Goal: Transaction & Acquisition: Obtain resource

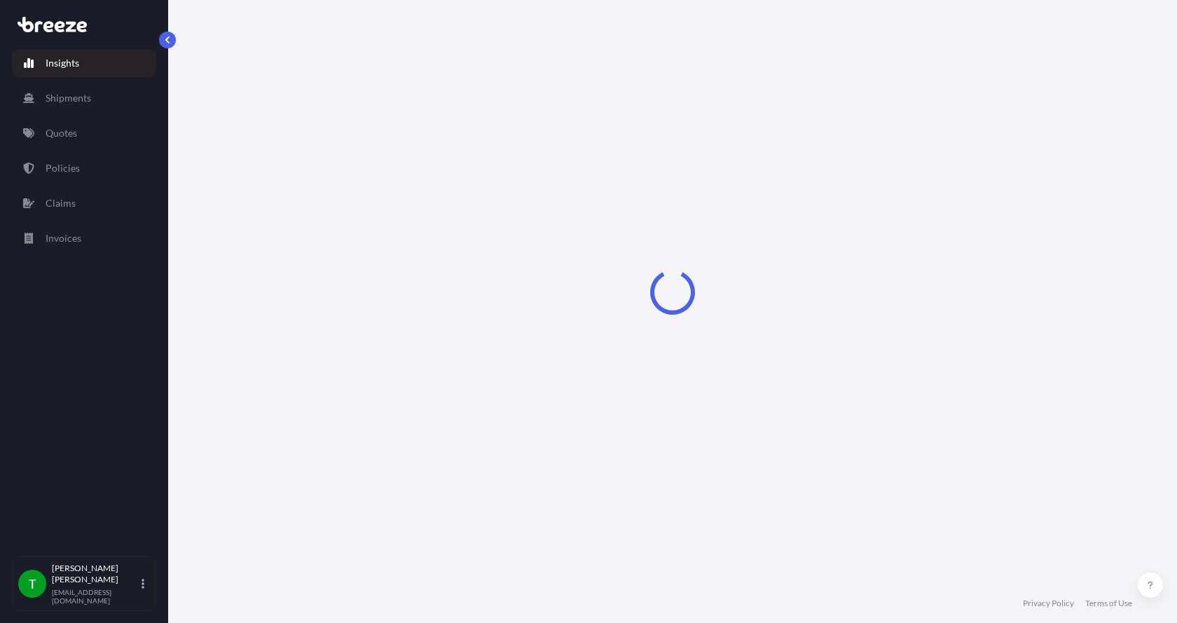
select select "2025"
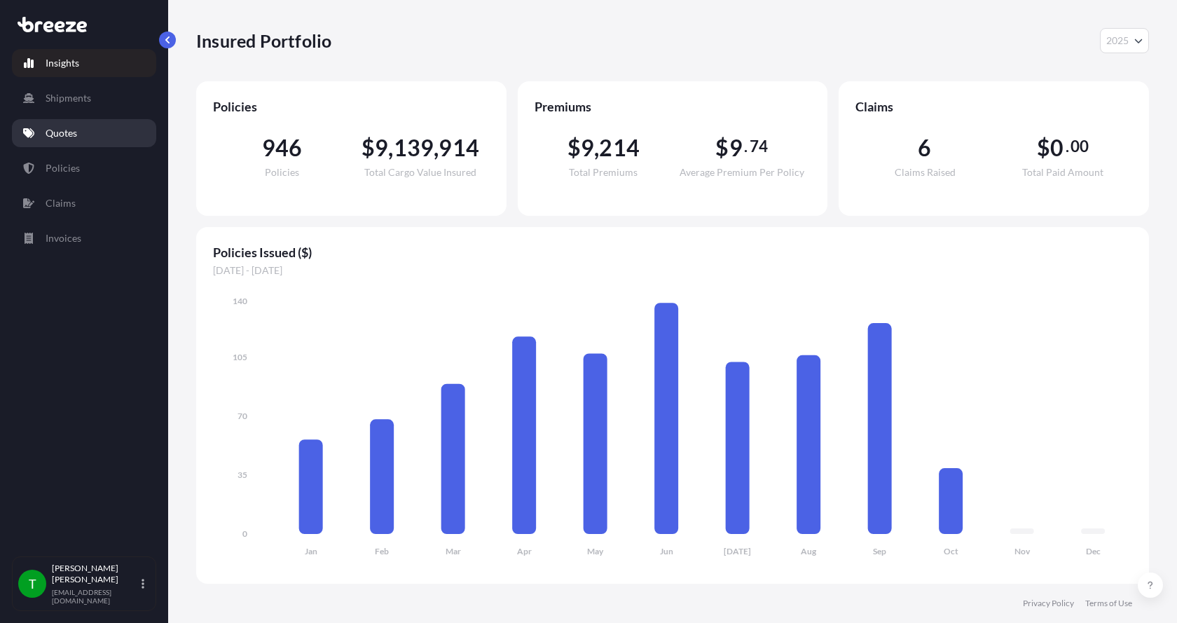
click at [62, 134] on p "Quotes" at bounding box center [62, 133] width 32 height 14
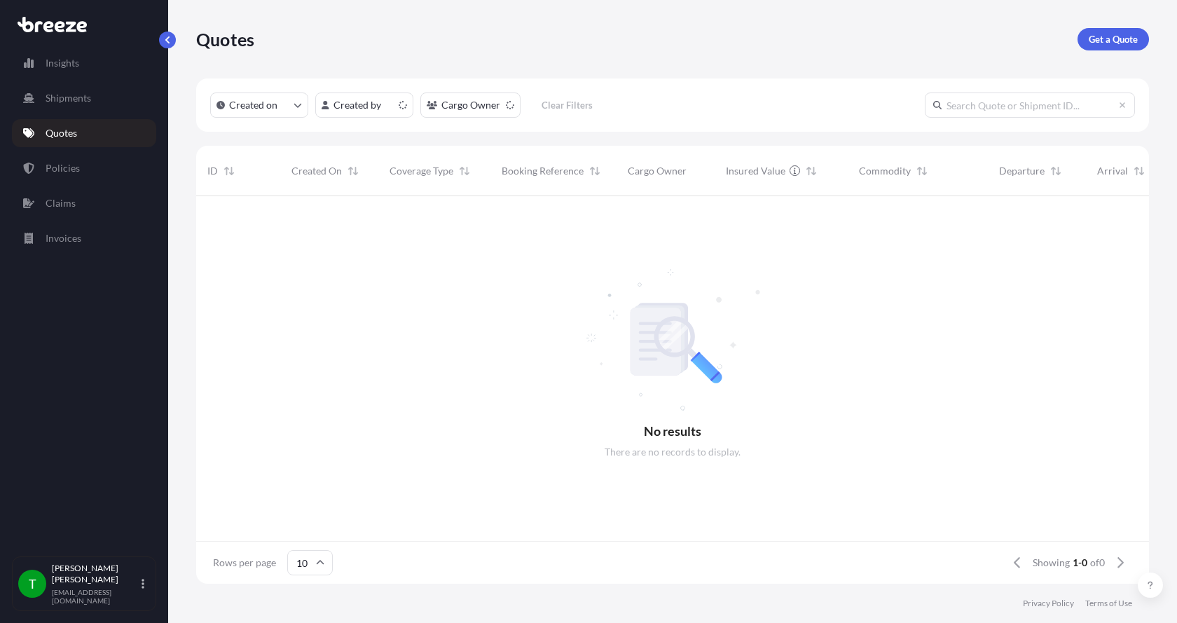
scroll to position [385, 942]
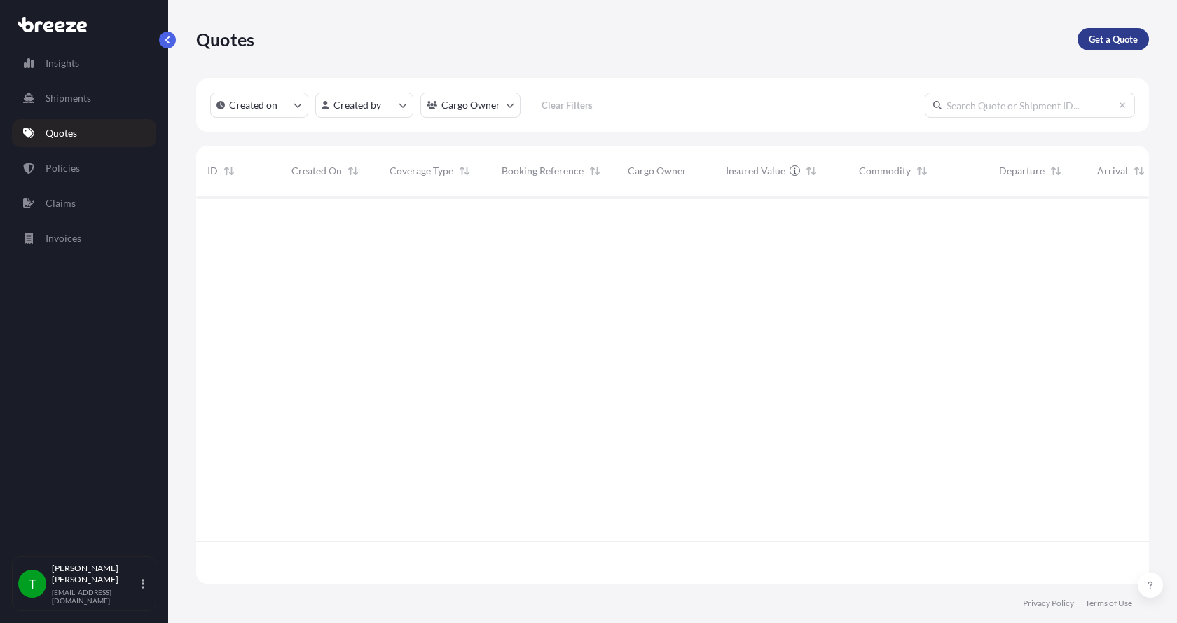
click at [1104, 33] on p "Get a Quote" at bounding box center [1113, 39] width 49 height 14
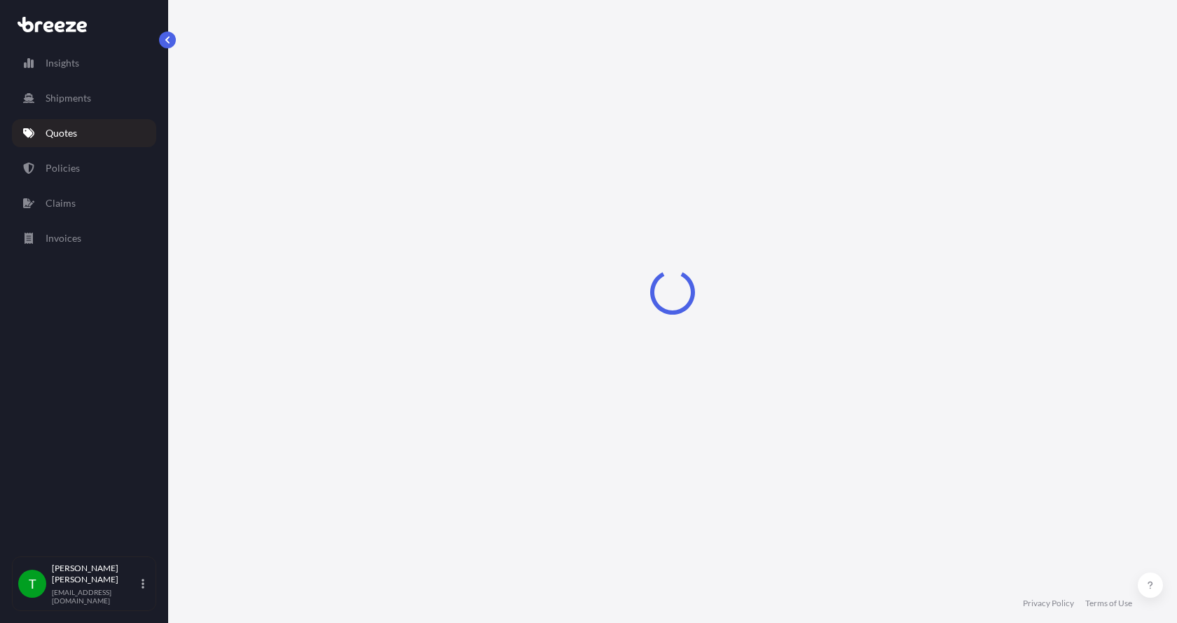
select select "Sea"
select select "1"
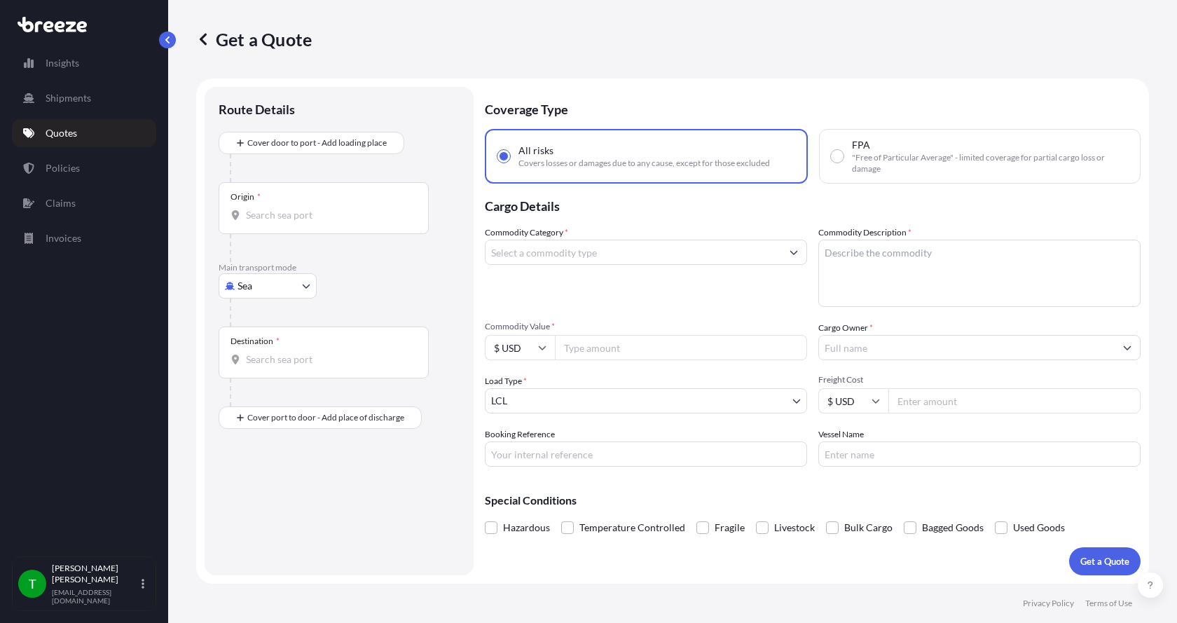
click at [249, 282] on body "Insights Shipments Quotes Policies Claims Invoices T Tim Gieseke tgieseke@jafra…" at bounding box center [588, 311] width 1177 height 623
click at [256, 370] on span "Road" at bounding box center [256, 373] width 22 height 14
select select "Road"
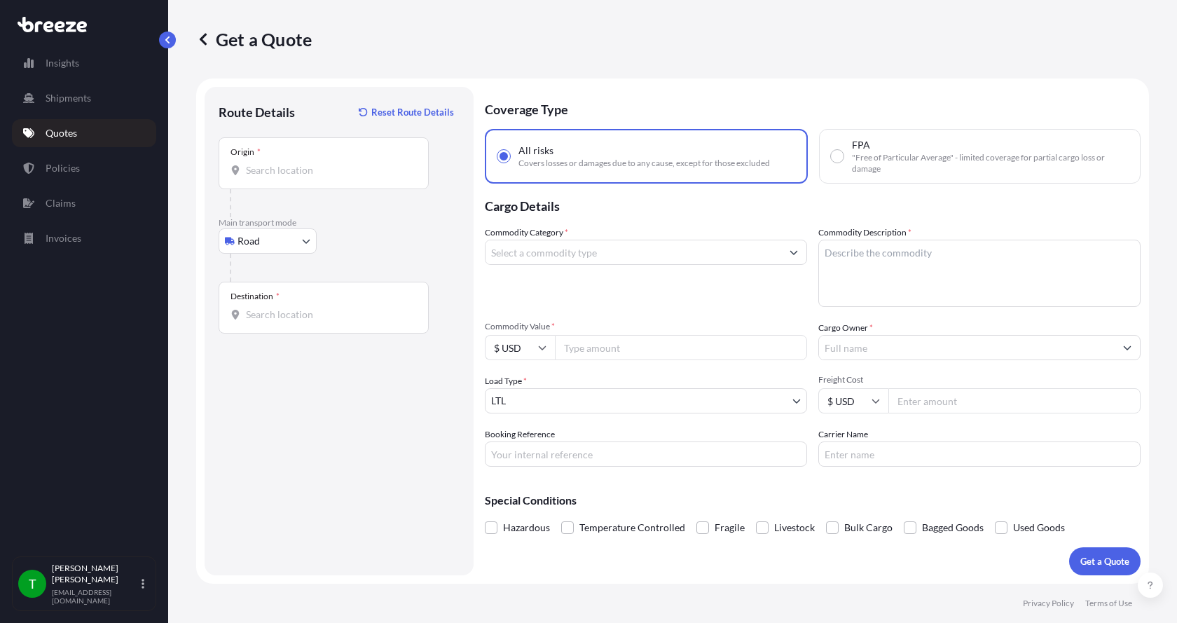
click at [261, 158] on div "Origin *" at bounding box center [324, 163] width 210 height 52
click at [261, 163] on input "Origin *" at bounding box center [328, 170] width 165 height 14
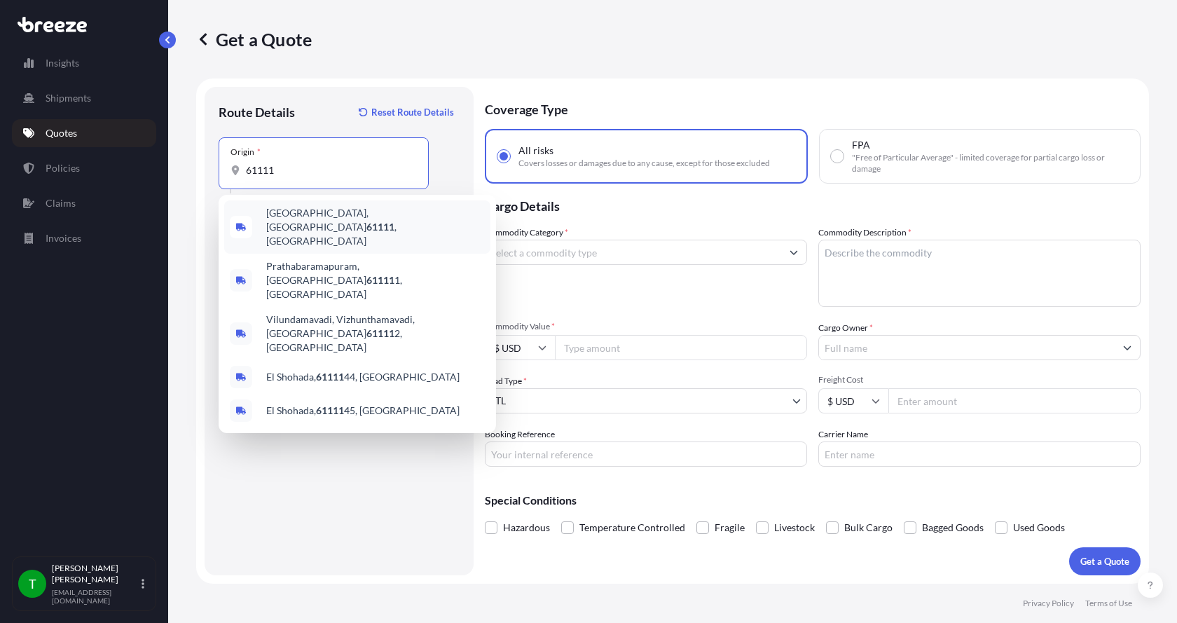
click at [299, 212] on span "Loves Park, IL 61111 , USA" at bounding box center [375, 227] width 219 height 42
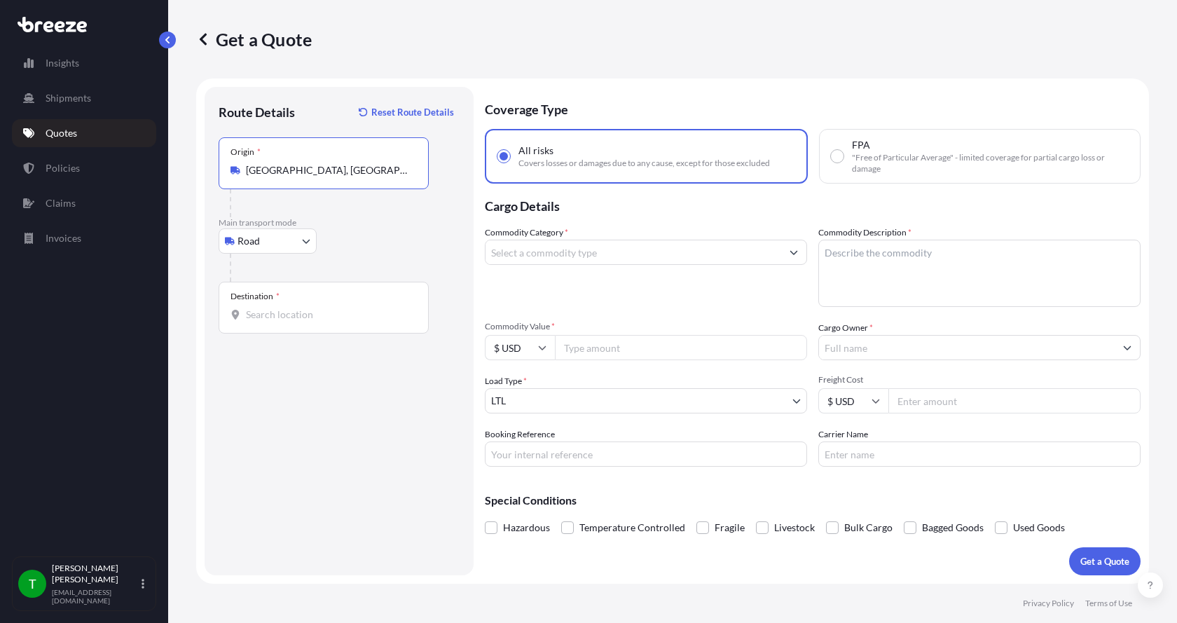
type input "Loves Park, IL 61111, USA"
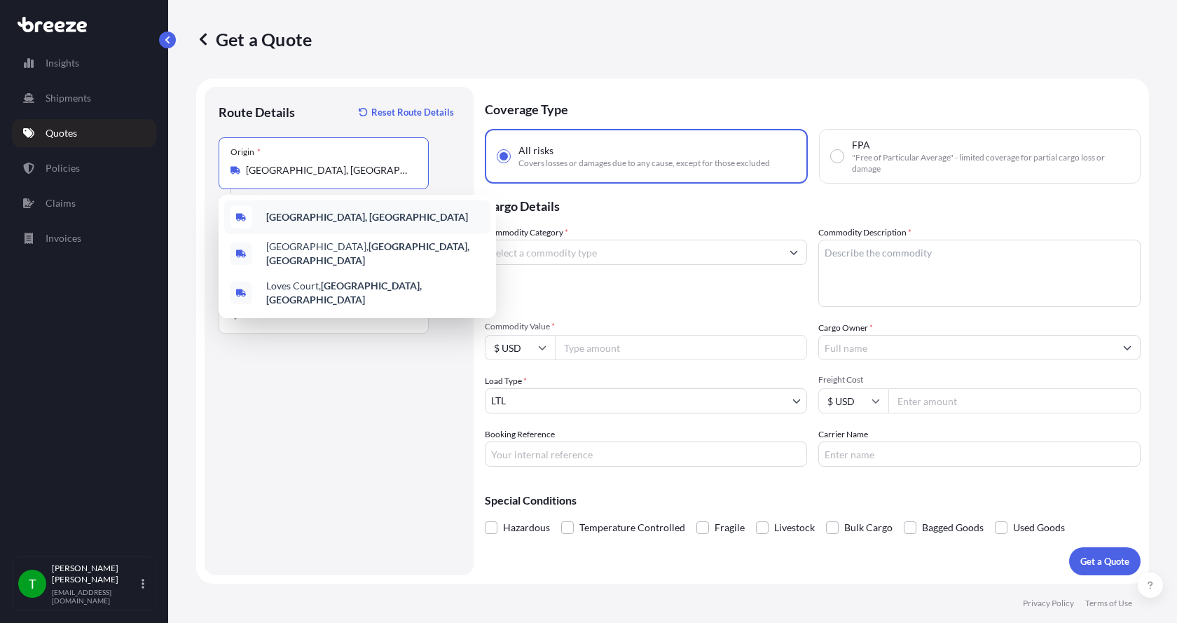
click at [306, 213] on b "Loves Park, IL 61111, USA" at bounding box center [367, 217] width 202 height 12
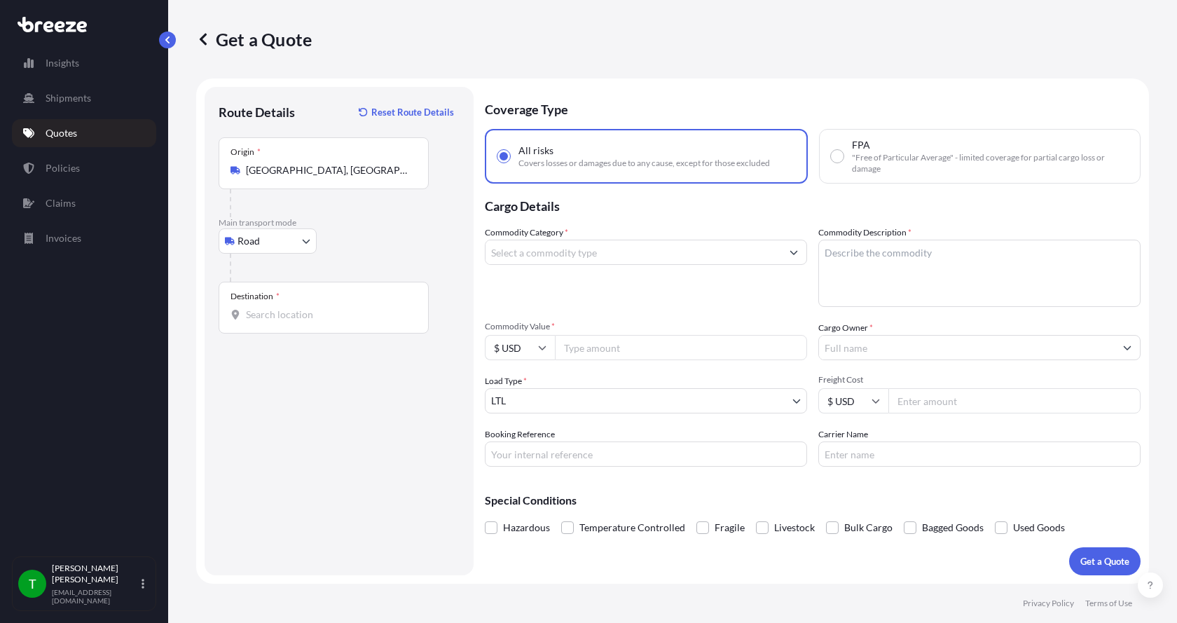
click at [272, 303] on div "Destination *" at bounding box center [324, 308] width 210 height 52
click at [272, 308] on input "Destination *" at bounding box center [328, 315] width 165 height 14
drag, startPoint x: 261, startPoint y: 320, endPoint x: 206, endPoint y: 317, distance: 55.4
click at [206, 317] on div "Route Details Reset Route Details Place of loading Road Road Rail Origin * Love…" at bounding box center [339, 331] width 269 height 488
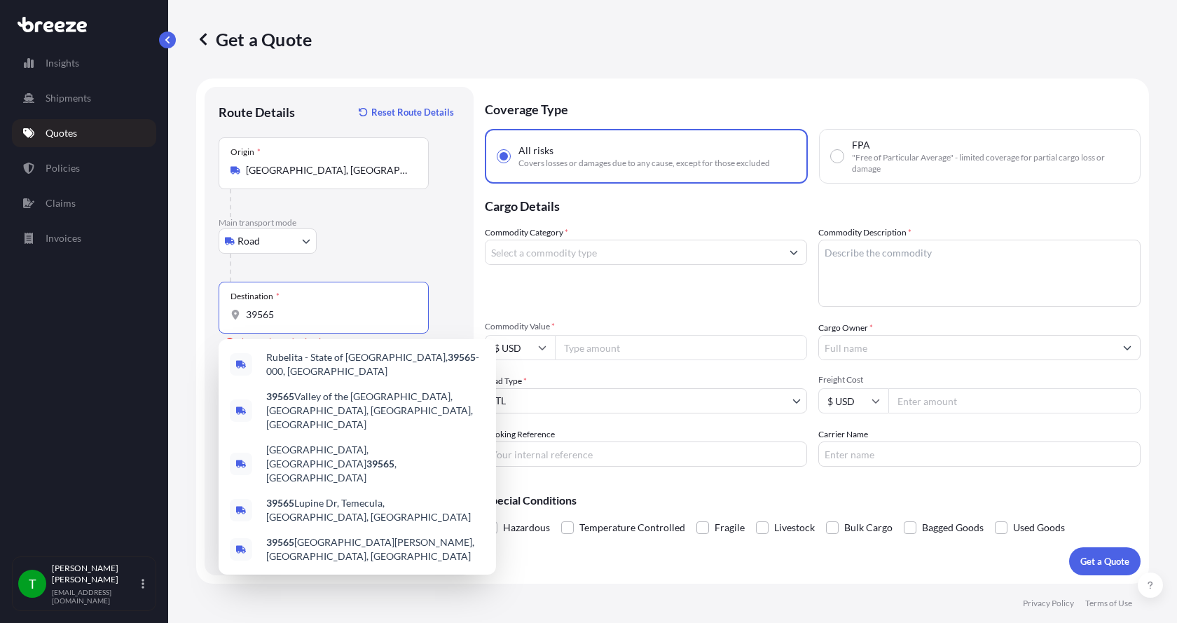
click at [263, 317] on input "39565" at bounding box center [328, 315] width 165 height 14
drag, startPoint x: 275, startPoint y: 311, endPoint x: 181, endPoint y: 296, distance: 95.7
click at [181, 296] on div "Get a Quote Route Details Reset Route Details Place of loading Road Road Rail O…" at bounding box center [672, 292] width 1009 height 584
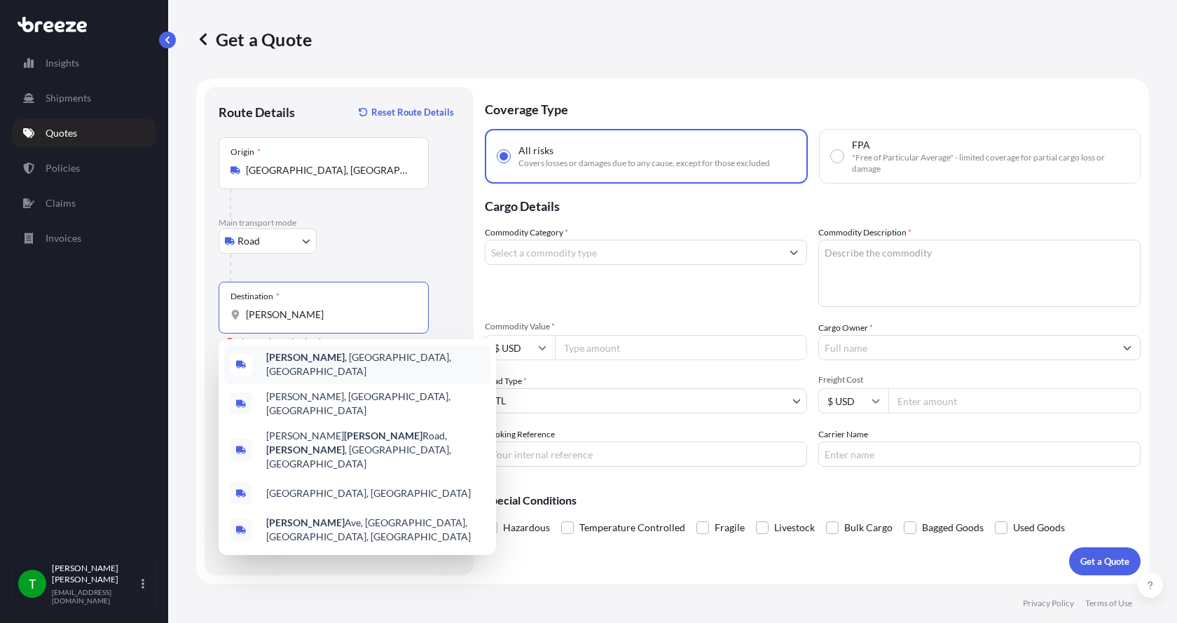
click at [287, 359] on b "Vancleave" at bounding box center [305, 357] width 78 height 12
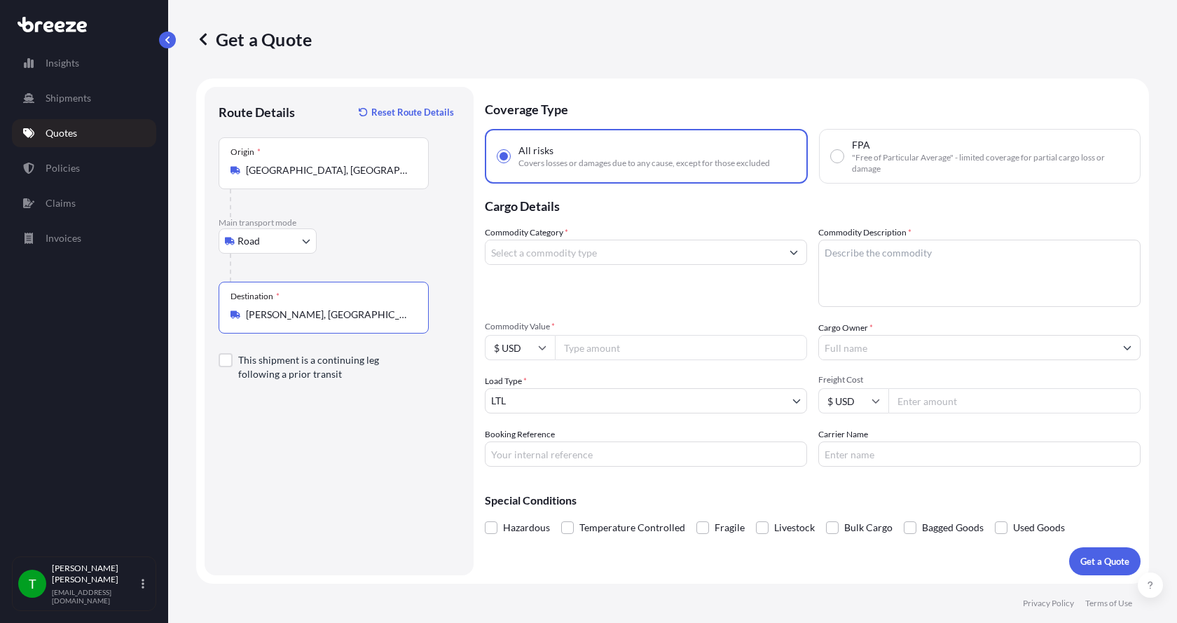
type input "Vancleave, MS, USA"
click at [507, 251] on input "Commodity Category *" at bounding box center [634, 252] width 296 height 25
type input "M"
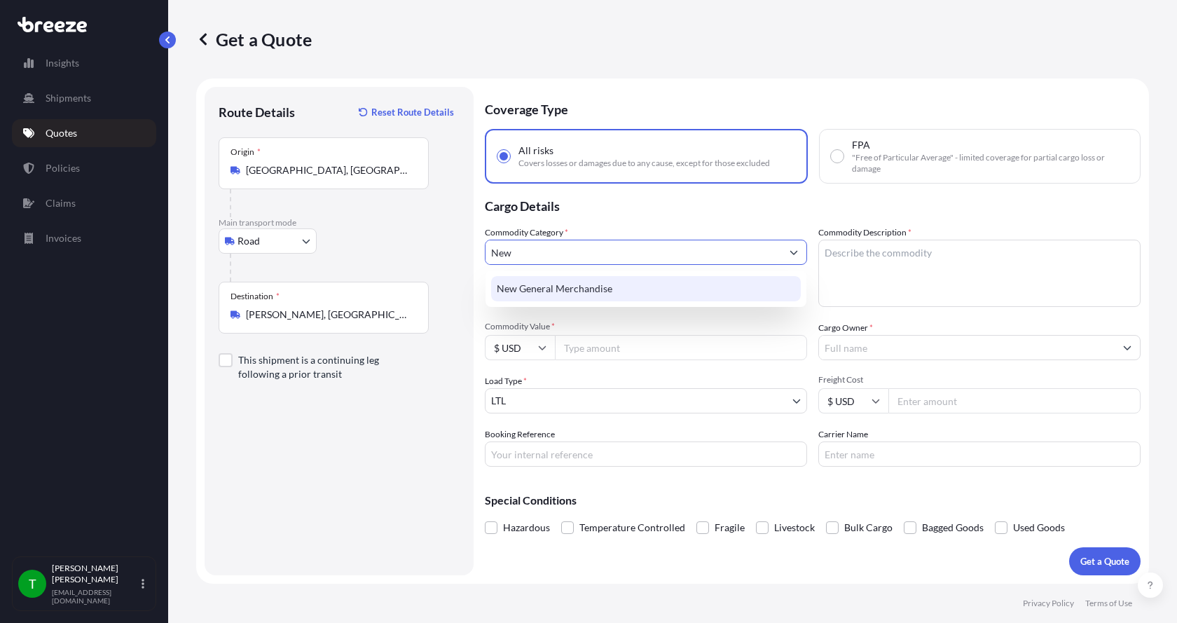
click at [537, 286] on div "New General Merchandise" at bounding box center [646, 288] width 310 height 25
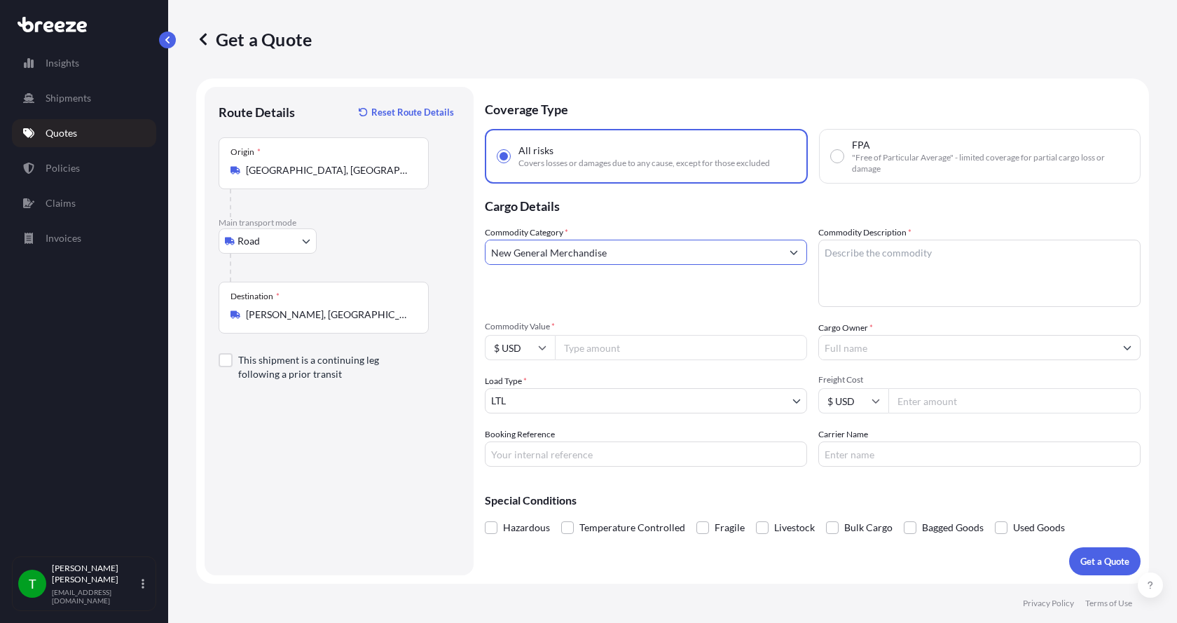
type input "New General Merchandise"
click at [848, 256] on textarea "Commodity Description *" at bounding box center [979, 273] width 322 height 67
type textarea "Parts AER Powersection 30HP"
click at [615, 346] on input "Commodity Value *" at bounding box center [681, 347] width 252 height 25
click at [591, 350] on input "Commodity Value *" at bounding box center [681, 347] width 252 height 25
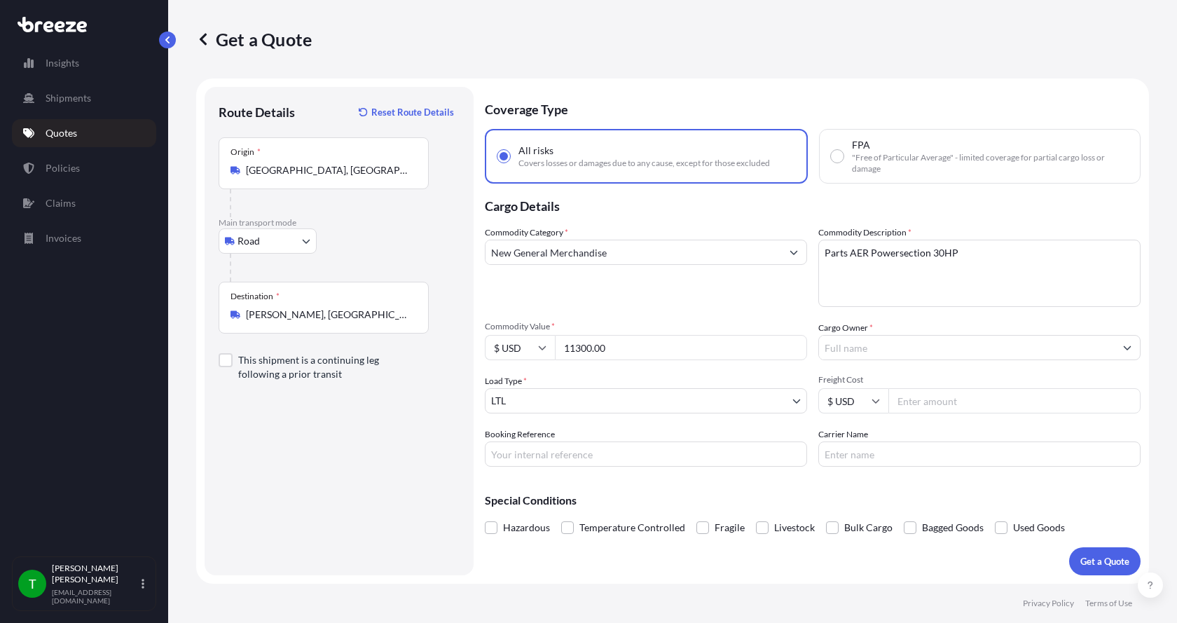
type input "11300.00"
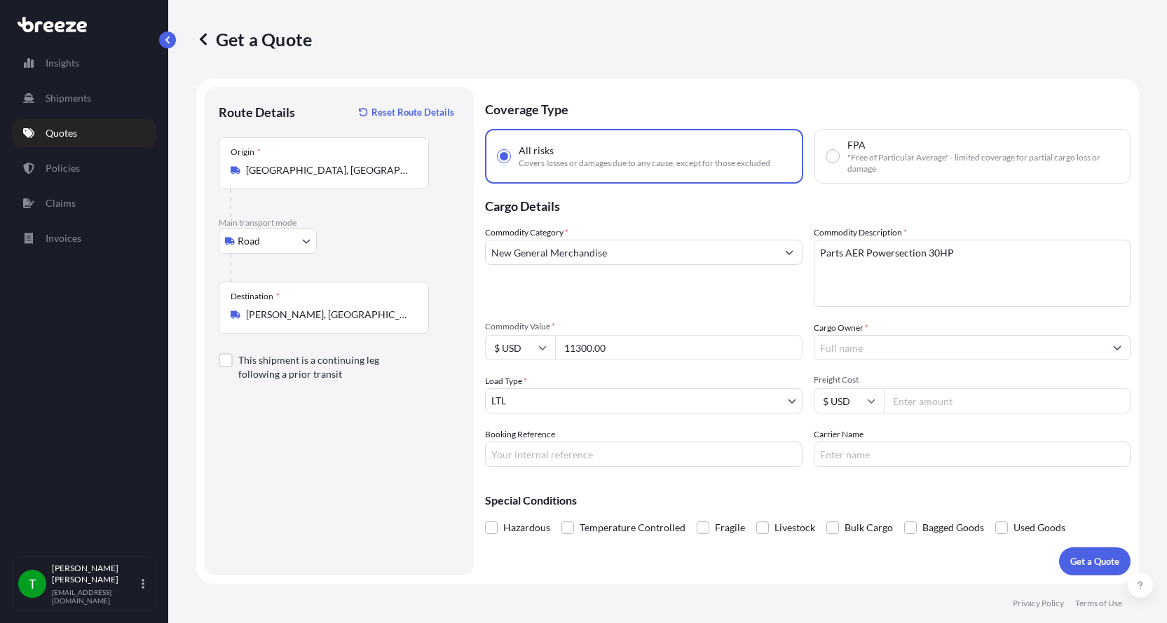
click at [855, 352] on input "Cargo Owner *" at bounding box center [959, 347] width 291 height 25
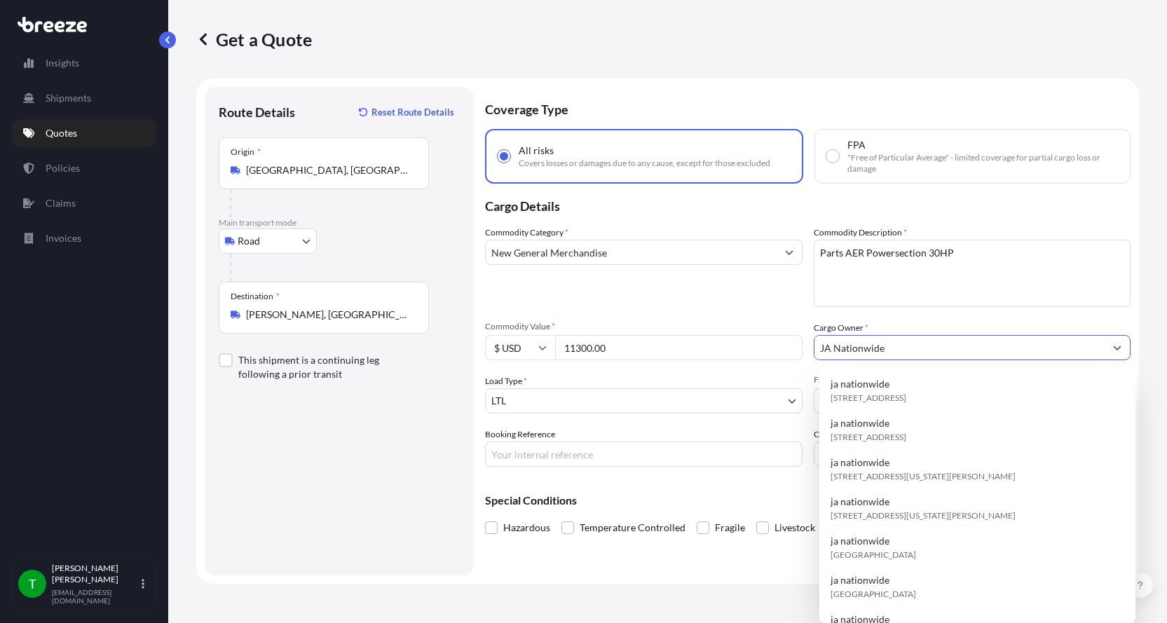
type input "JA Nationwide"
click at [544, 447] on input "Booking Reference" at bounding box center [643, 453] width 317 height 25
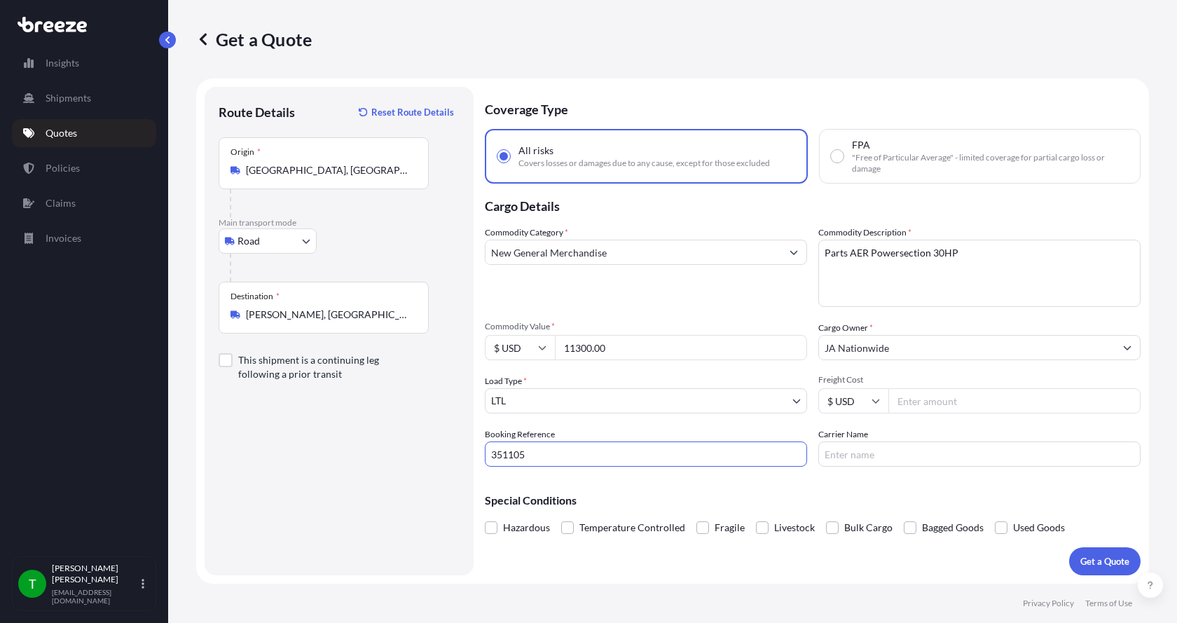
type input "351105"
click at [955, 404] on input "Freight Cost" at bounding box center [1015, 400] width 252 height 25
type input "375.00"
click at [896, 450] on input "Carrier Name" at bounding box center [979, 453] width 322 height 25
type input "SAIA"
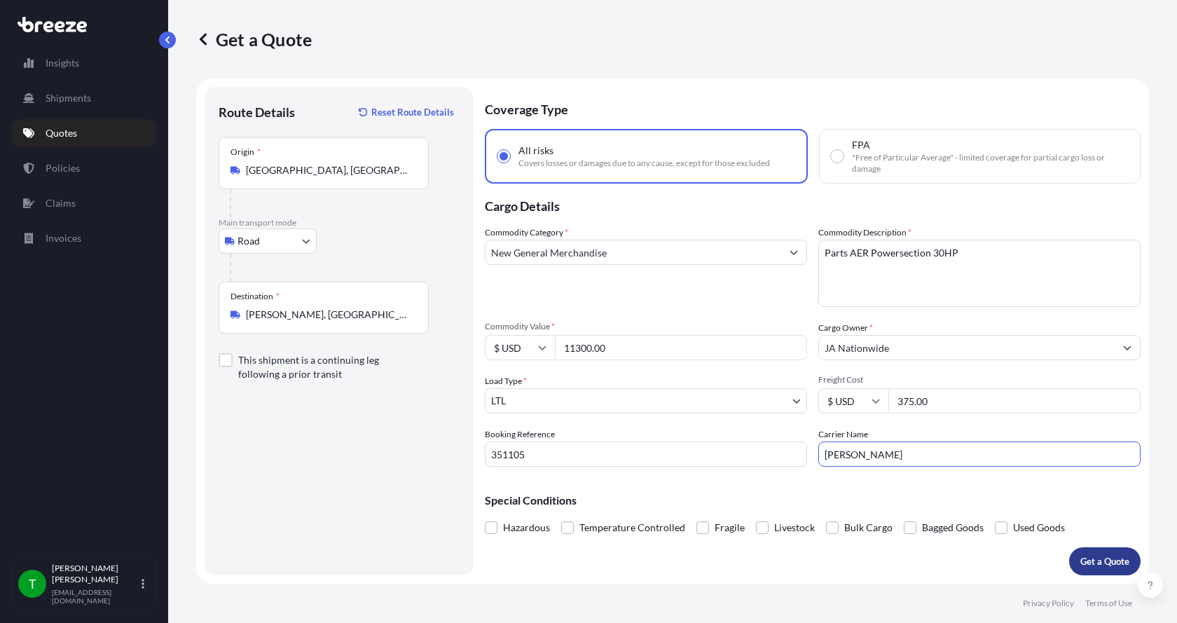
click at [1106, 561] on p "Get a Quote" at bounding box center [1105, 561] width 49 height 14
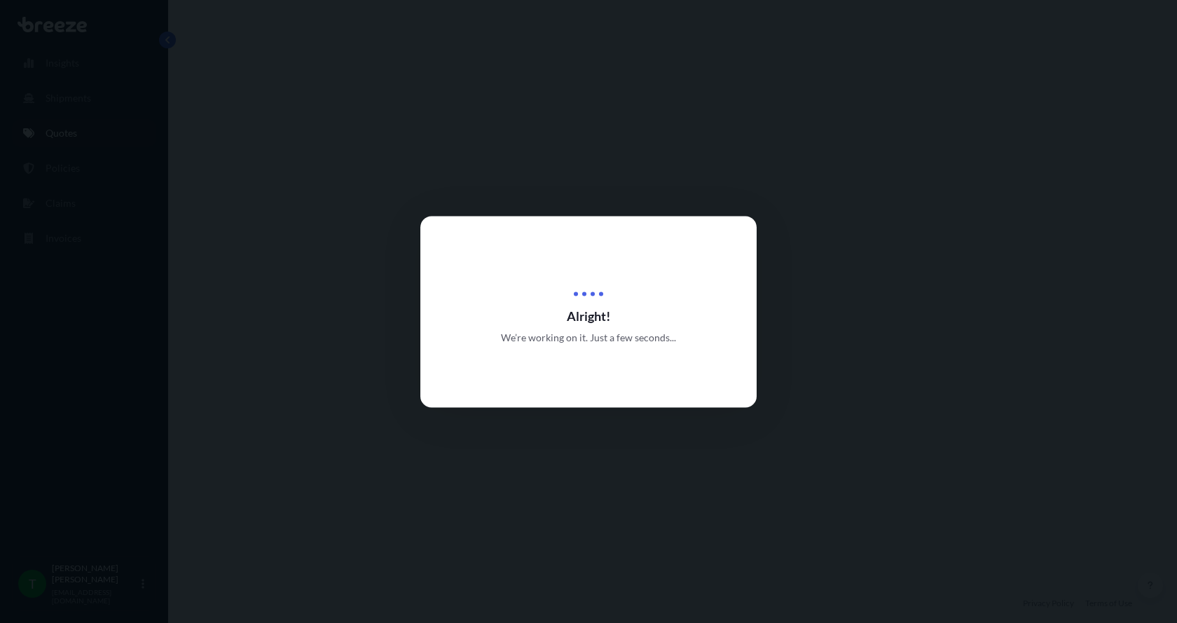
select select "Road"
select select "1"
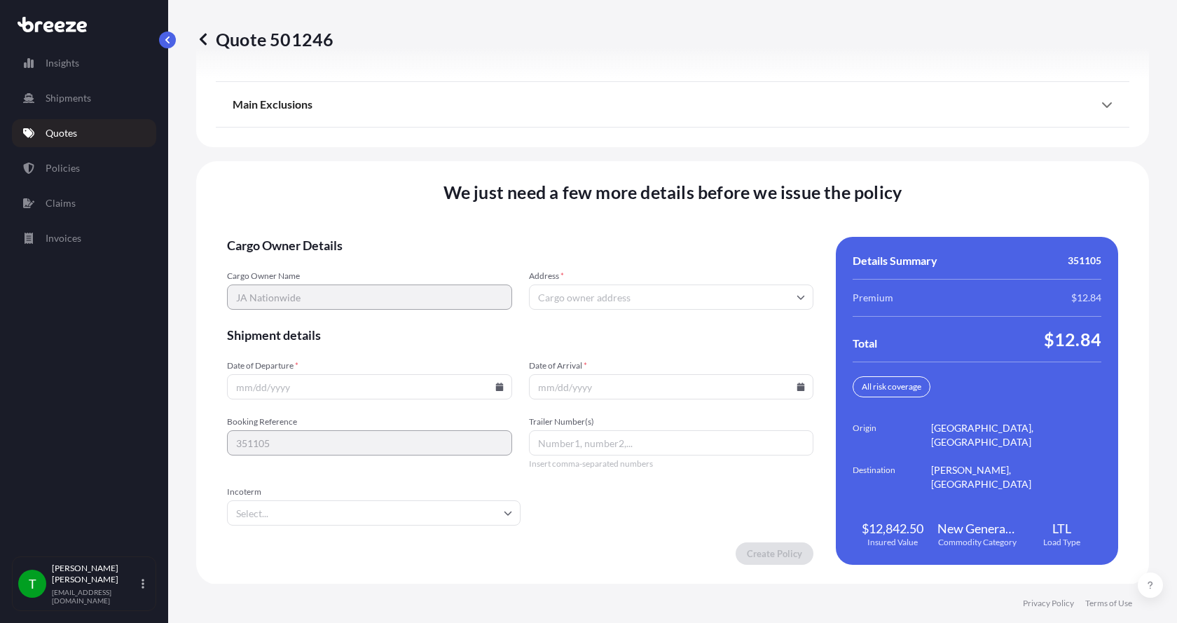
scroll to position [1844, 0]
drag, startPoint x: 580, startPoint y: 296, endPoint x: 591, endPoint y: 294, distance: 10.9
click at [580, 296] on input "Address *" at bounding box center [671, 296] width 285 height 25
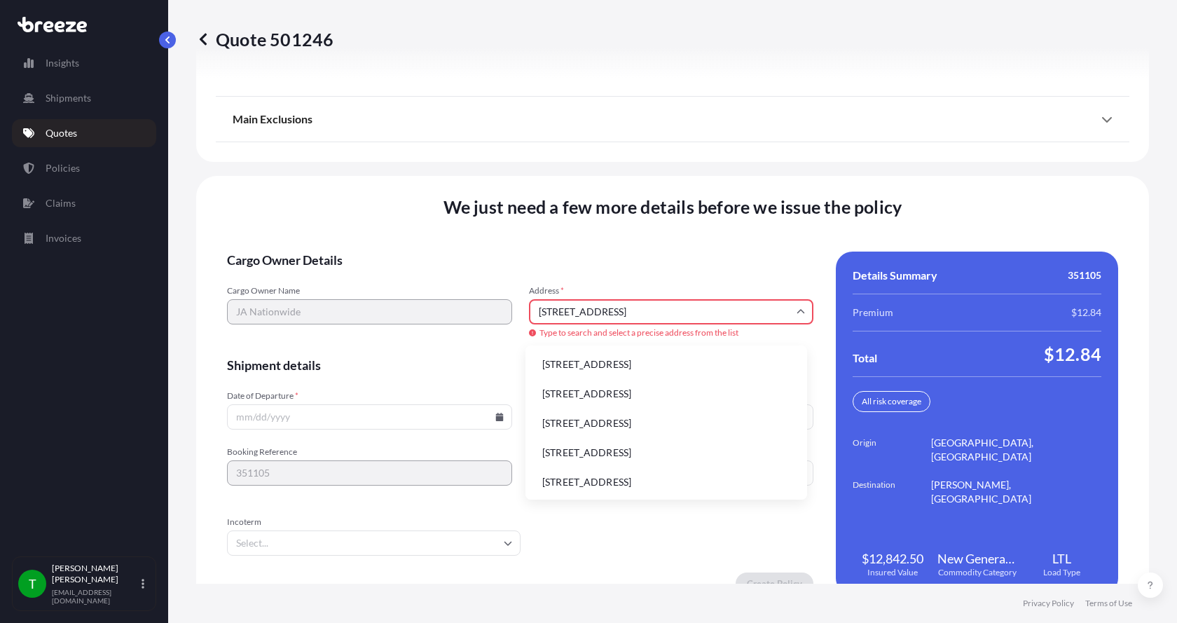
click at [579, 362] on li "6306 N Alpine Rd, Loves Park, IL, USA" at bounding box center [666, 364] width 270 height 27
type input "6306 N Alpine Rd, Loves Park, IL 61111, USA"
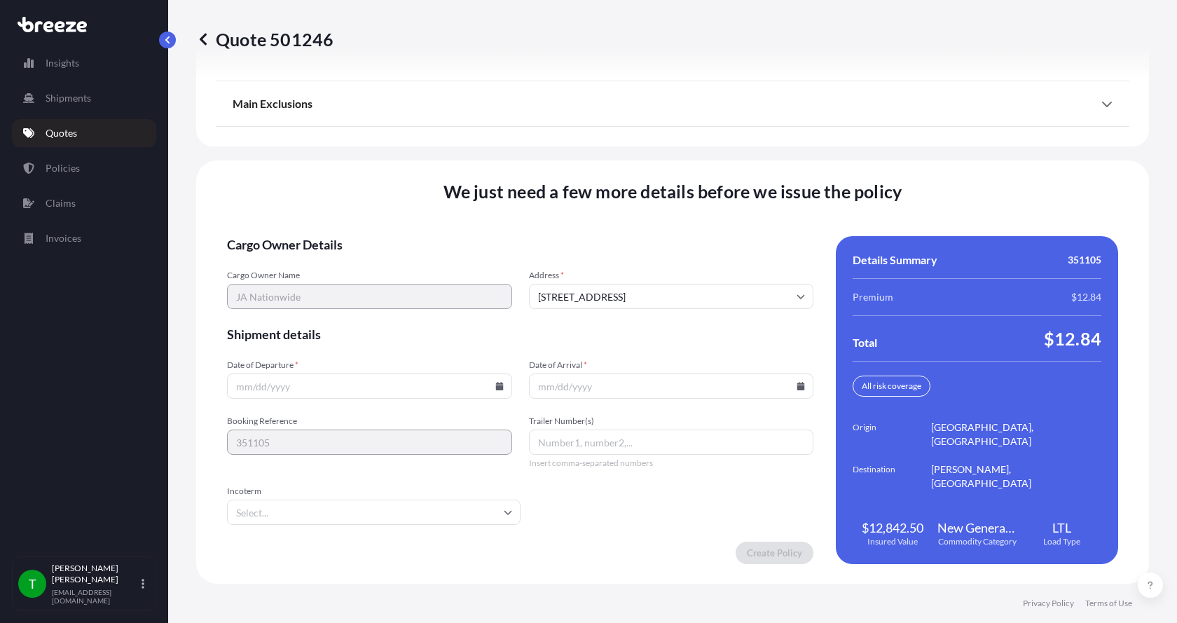
click at [495, 386] on icon at bounding box center [499, 386] width 8 height 8
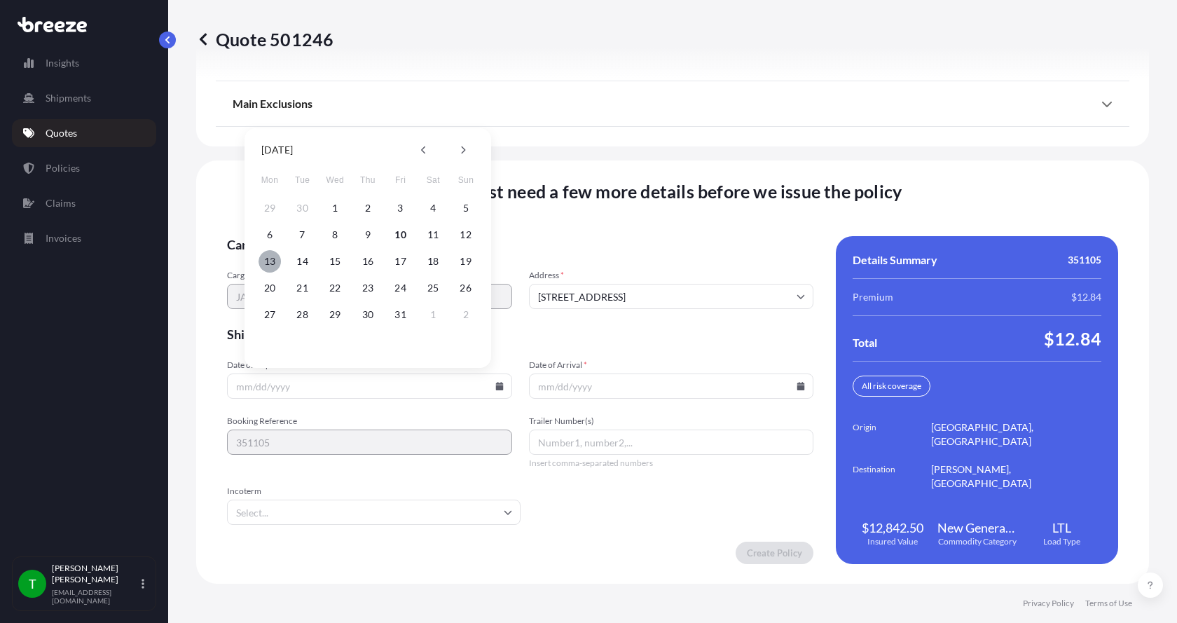
click at [268, 263] on button "13" at bounding box center [270, 261] width 22 height 22
type input "[DATE]"
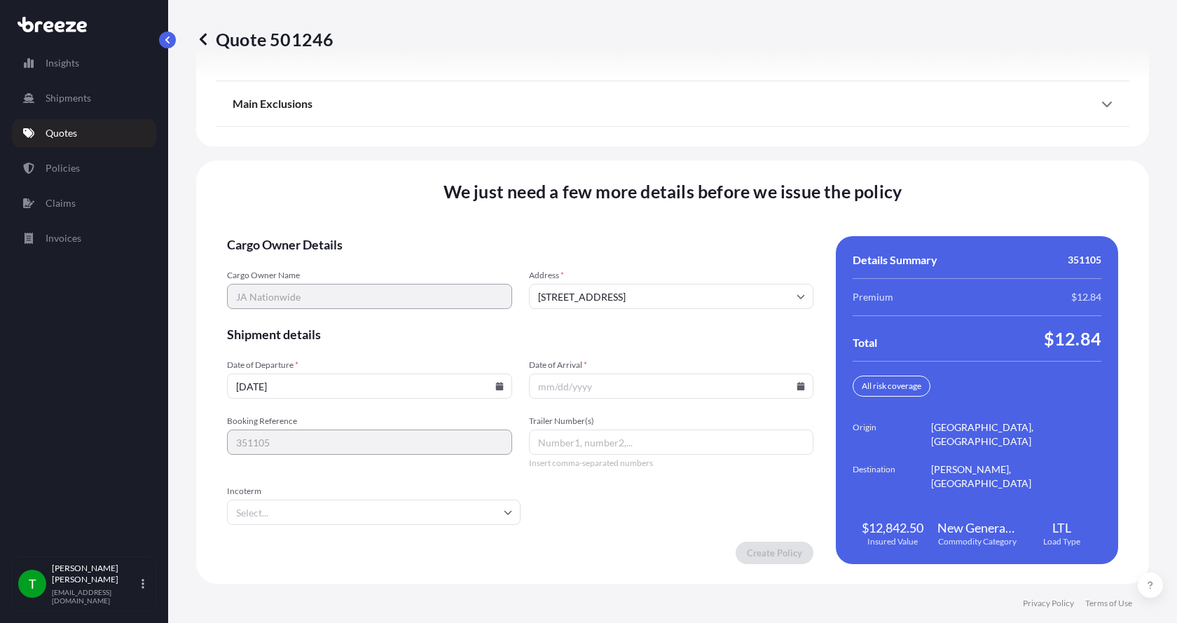
click at [797, 387] on icon at bounding box center [801, 386] width 8 height 8
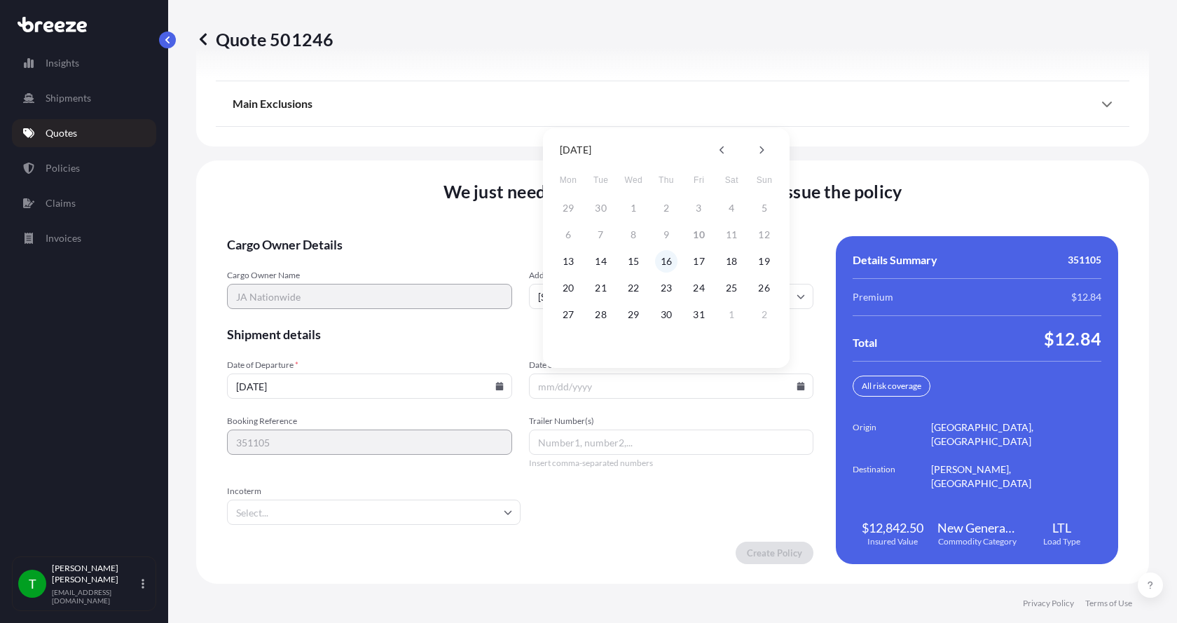
click at [665, 264] on button "16" at bounding box center [666, 261] width 22 height 22
type input "10/16/2025"
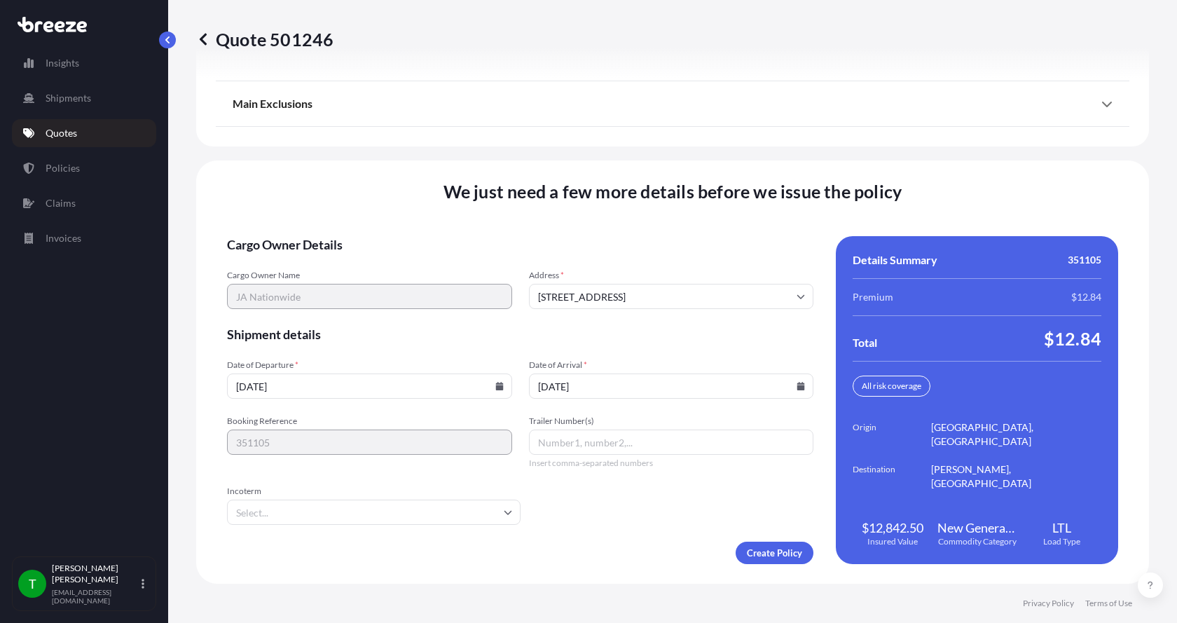
click at [665, 302] on button "16" at bounding box center [666, 308] width 17 height 13
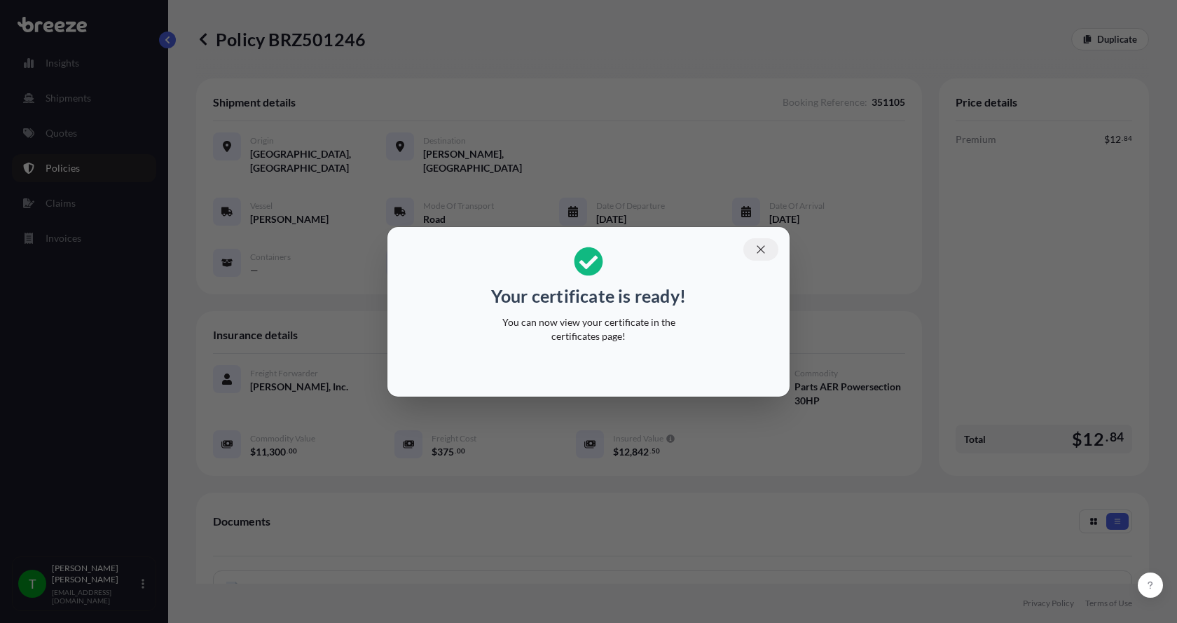
click at [764, 251] on icon "button" at bounding box center [761, 249] width 13 height 13
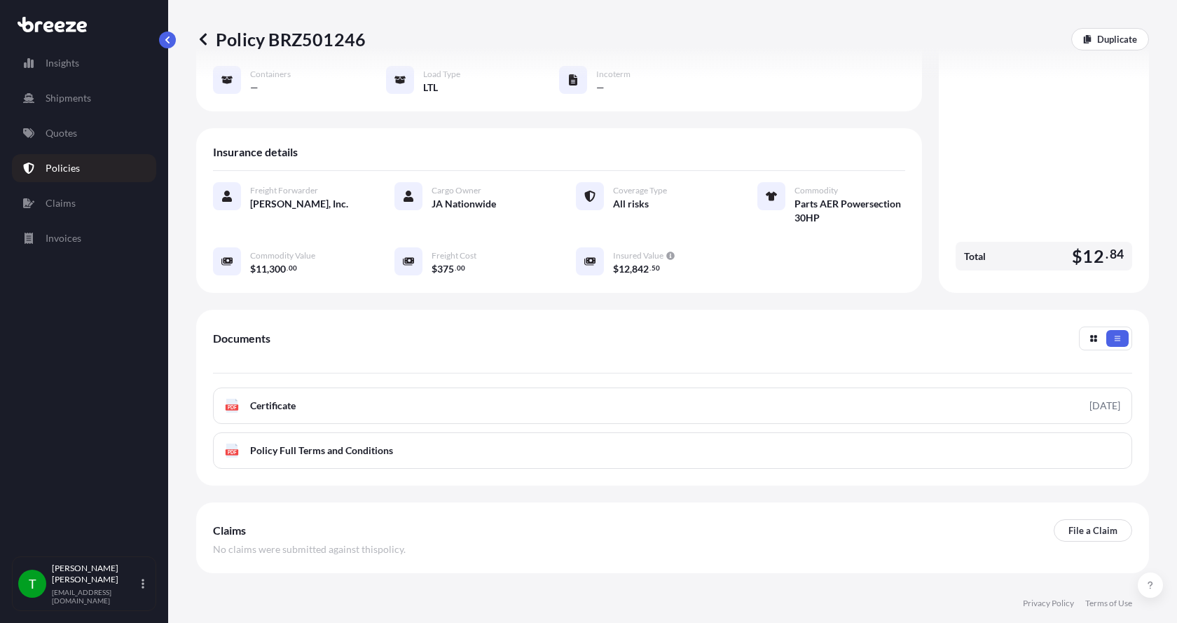
scroll to position [210, 0]
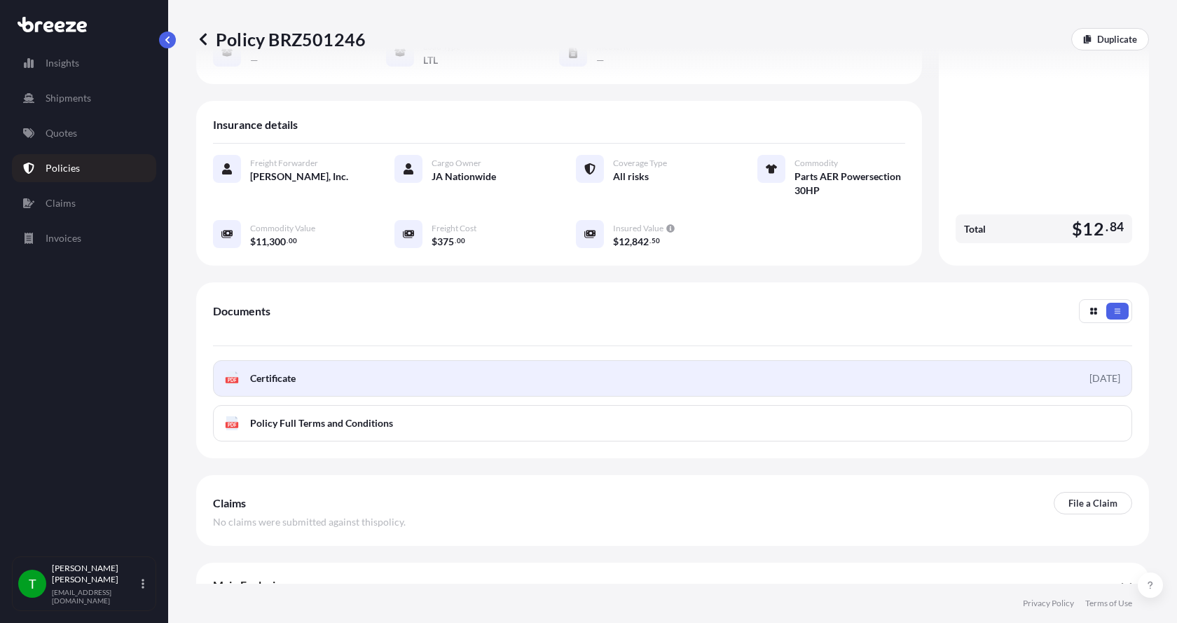
click at [304, 371] on link "PDF Certificate [DATE]" at bounding box center [672, 378] width 919 height 36
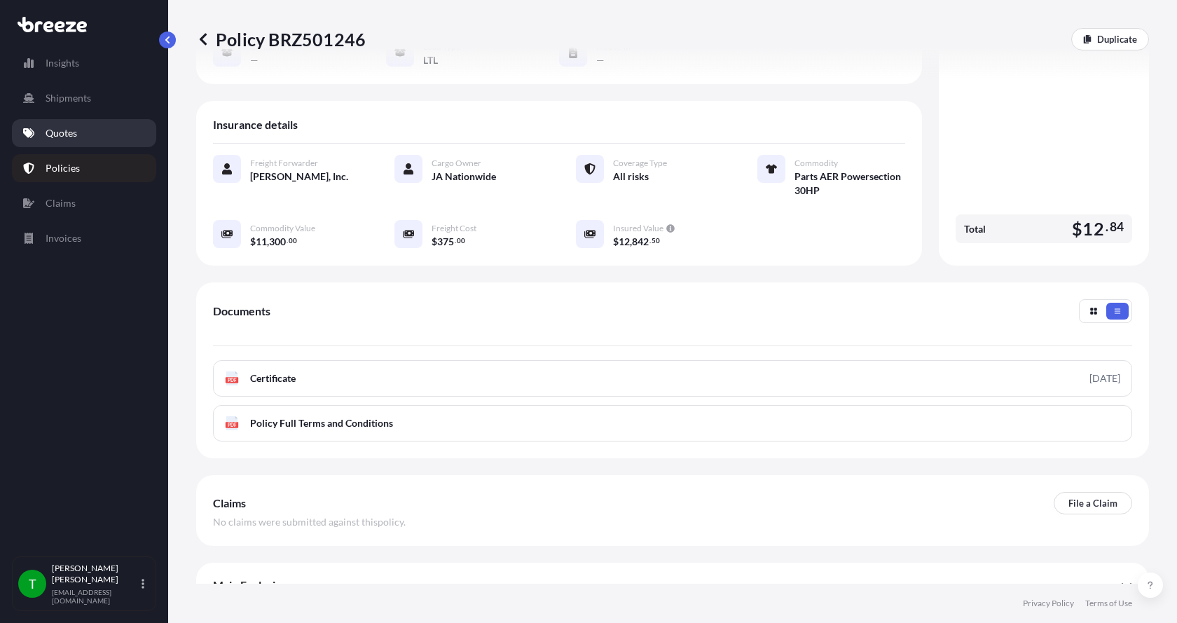
click at [76, 135] on p "Quotes" at bounding box center [62, 133] width 32 height 14
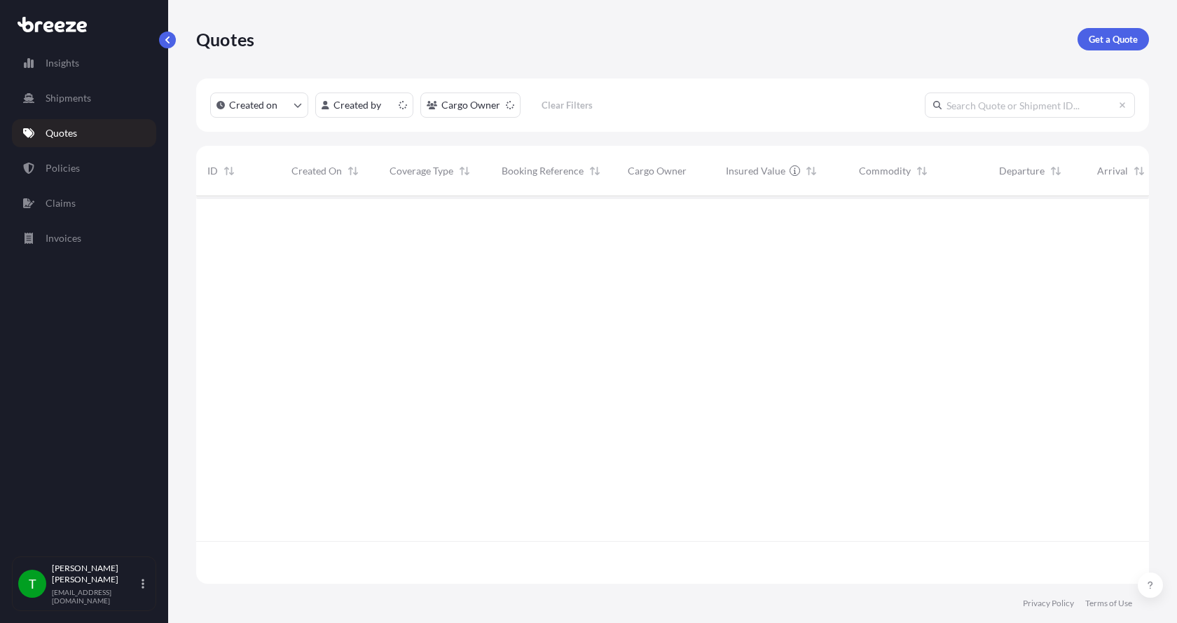
scroll to position [385, 942]
click at [1118, 38] on p "Get a Quote" at bounding box center [1113, 39] width 49 height 14
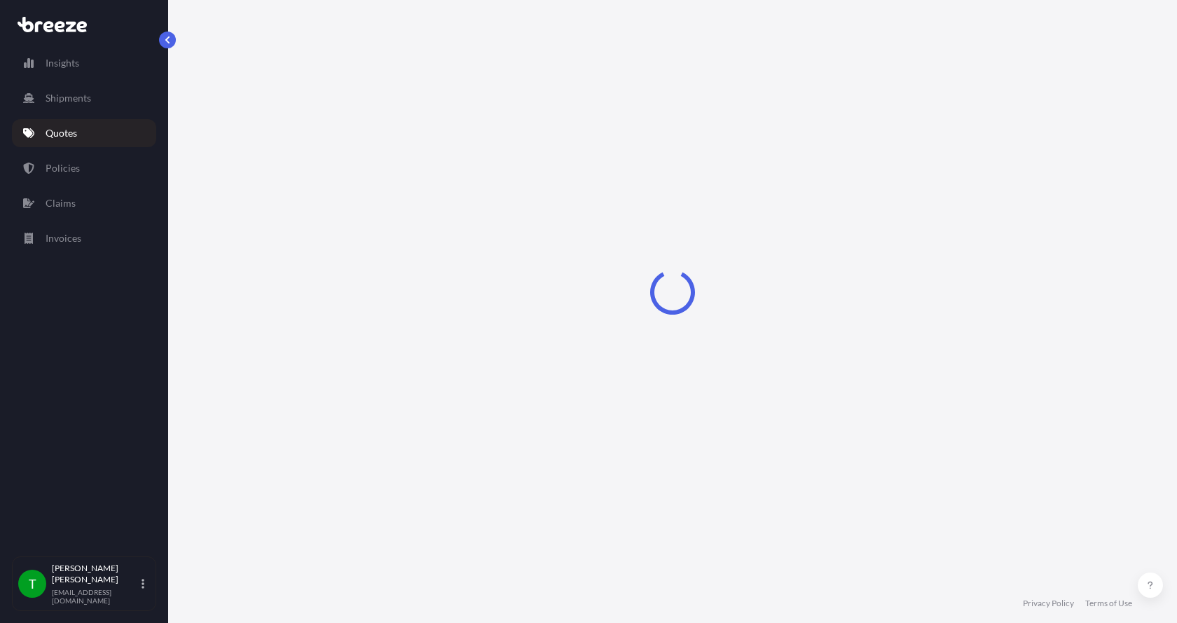
select select "Sea"
select select "1"
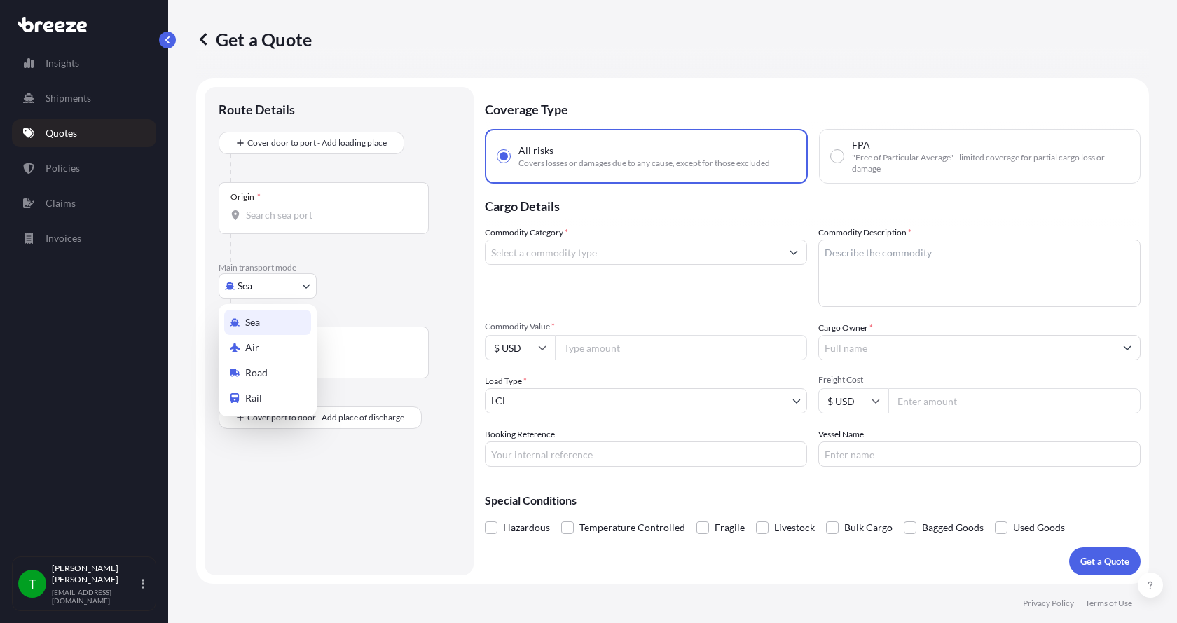
click at [268, 284] on body "Insights Shipments Quotes Policies Claims Invoices T Tim Gieseke tgieseke@jafra…" at bounding box center [588, 311] width 1177 height 623
click at [246, 373] on span "Road" at bounding box center [256, 373] width 22 height 14
select select "Road"
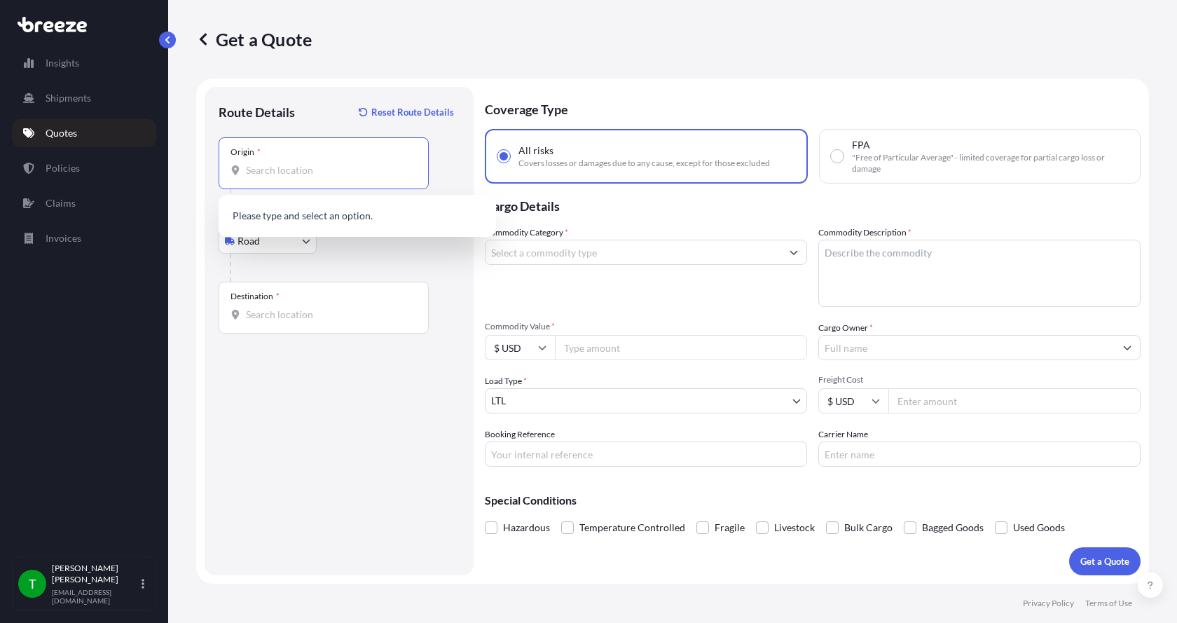
click at [266, 172] on input "Origin *" at bounding box center [328, 170] width 165 height 14
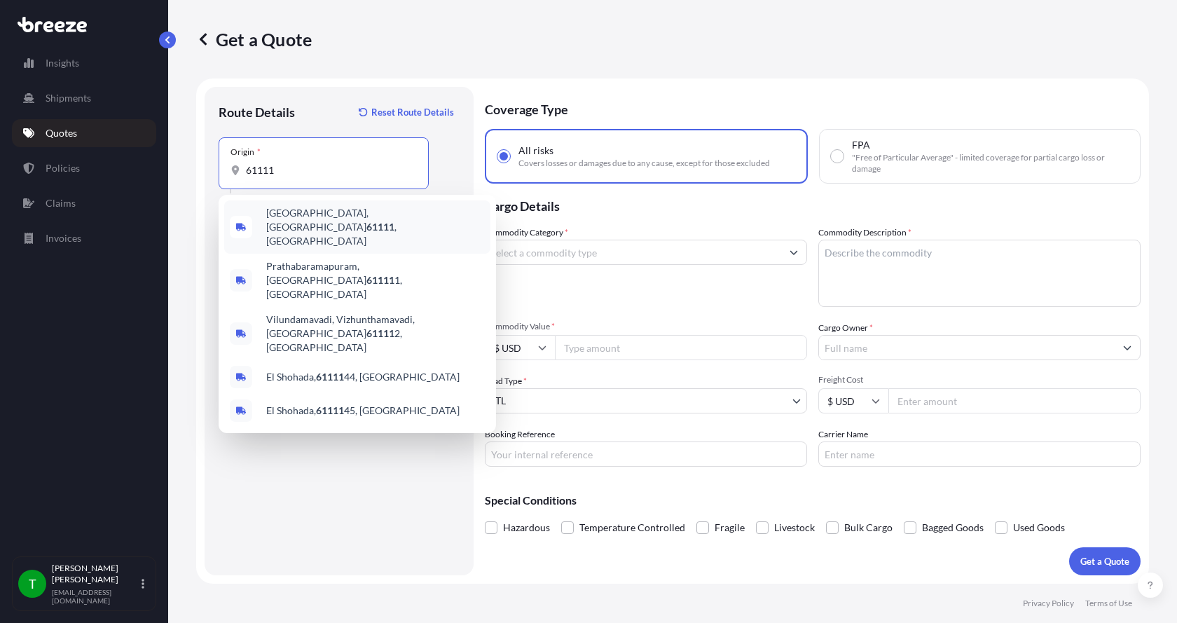
click at [290, 214] on span "Loves Park, IL 61111 , USA" at bounding box center [375, 227] width 219 height 42
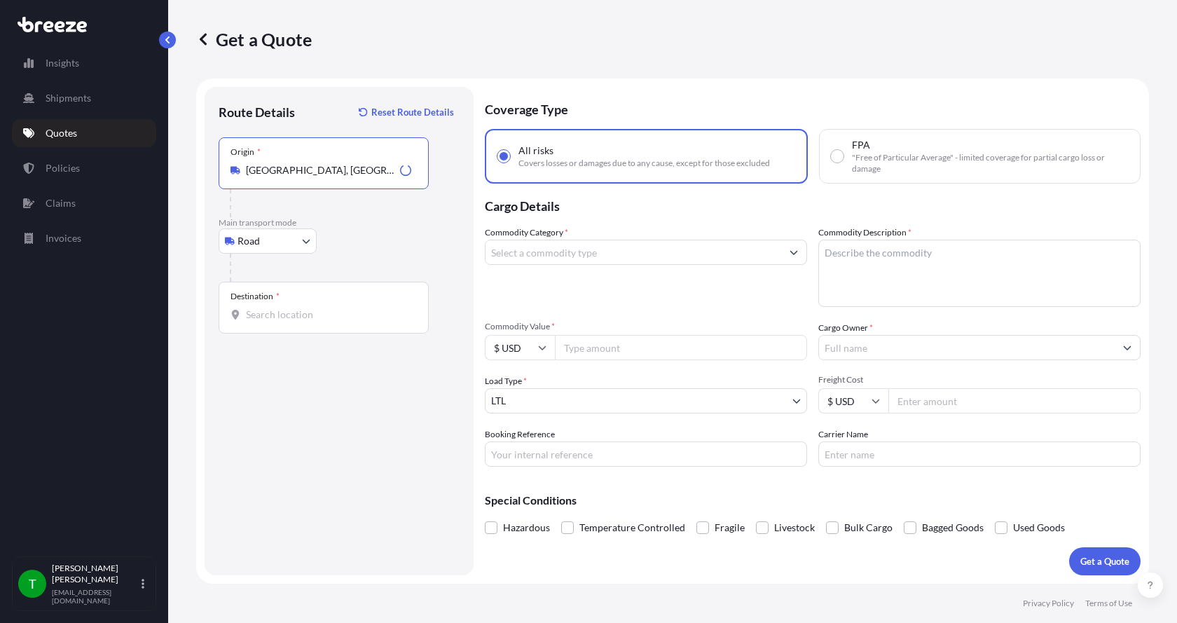
type input "Loves Park, IL 61111, USA"
click at [260, 315] on input "Destination *" at bounding box center [328, 315] width 165 height 14
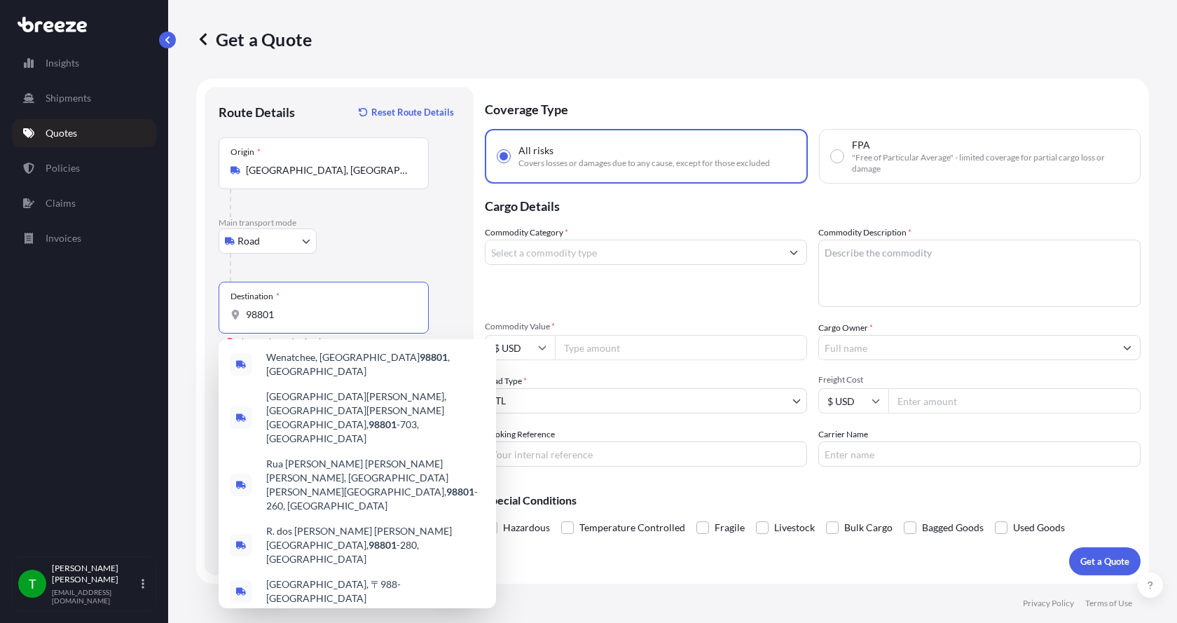
click at [282, 319] on input "98801" at bounding box center [328, 315] width 165 height 14
click at [298, 360] on span "Wenatchee, WA 98801 , USA" at bounding box center [375, 364] width 219 height 28
type input "Wenatchee, WA 98801, USA"
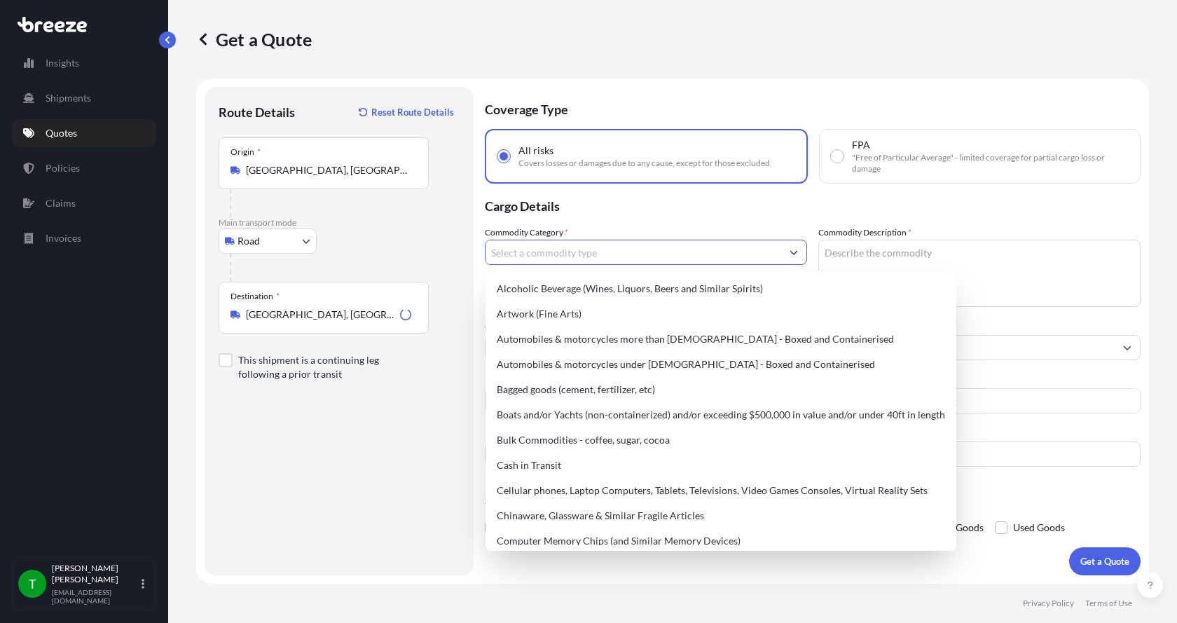
click at [507, 253] on input "Commodity Category *" at bounding box center [634, 252] width 296 height 25
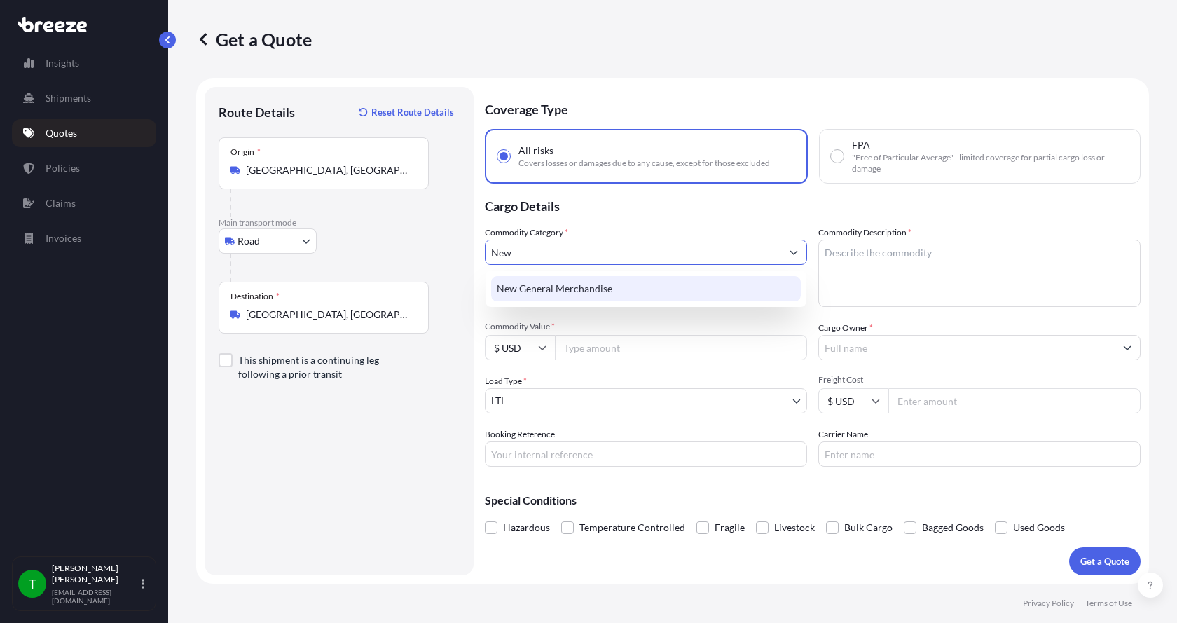
click at [532, 285] on div "New General Merchandise" at bounding box center [646, 288] width 310 height 25
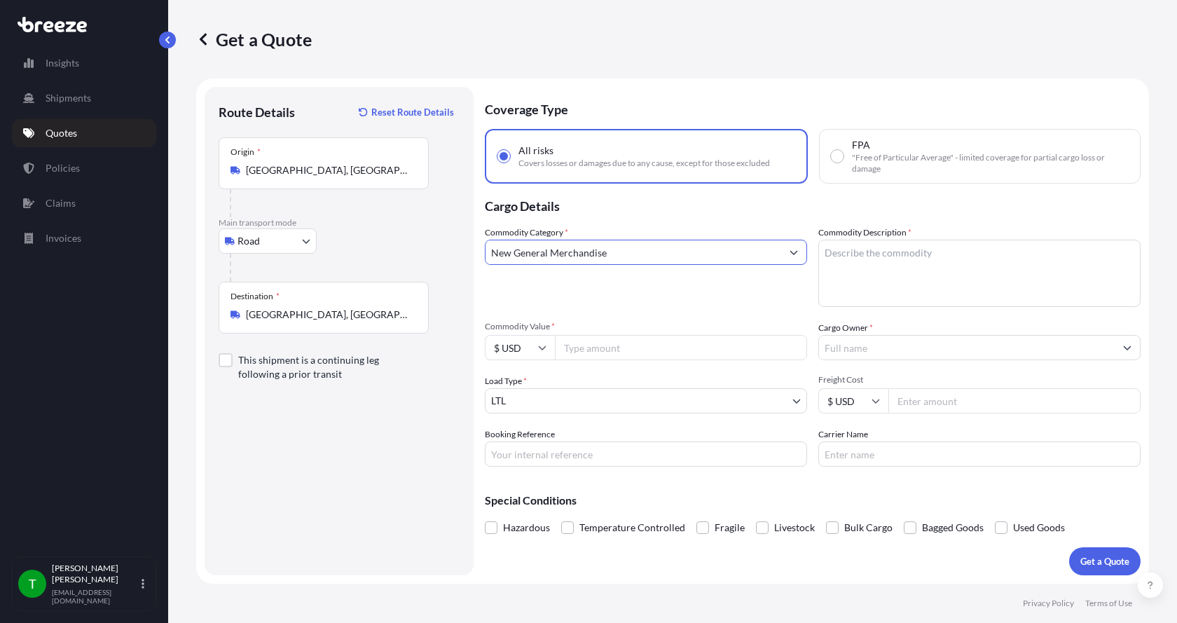
type input "New General Merchandise"
click at [852, 250] on textarea "Commodity Description *" at bounding box center [979, 273] width 322 height 67
type textarea "Parts Motor AER 15HP"
click at [618, 352] on input "Commodity Value *" at bounding box center [681, 347] width 252 height 25
click at [574, 347] on input "Commodity Value *" at bounding box center [681, 347] width 252 height 25
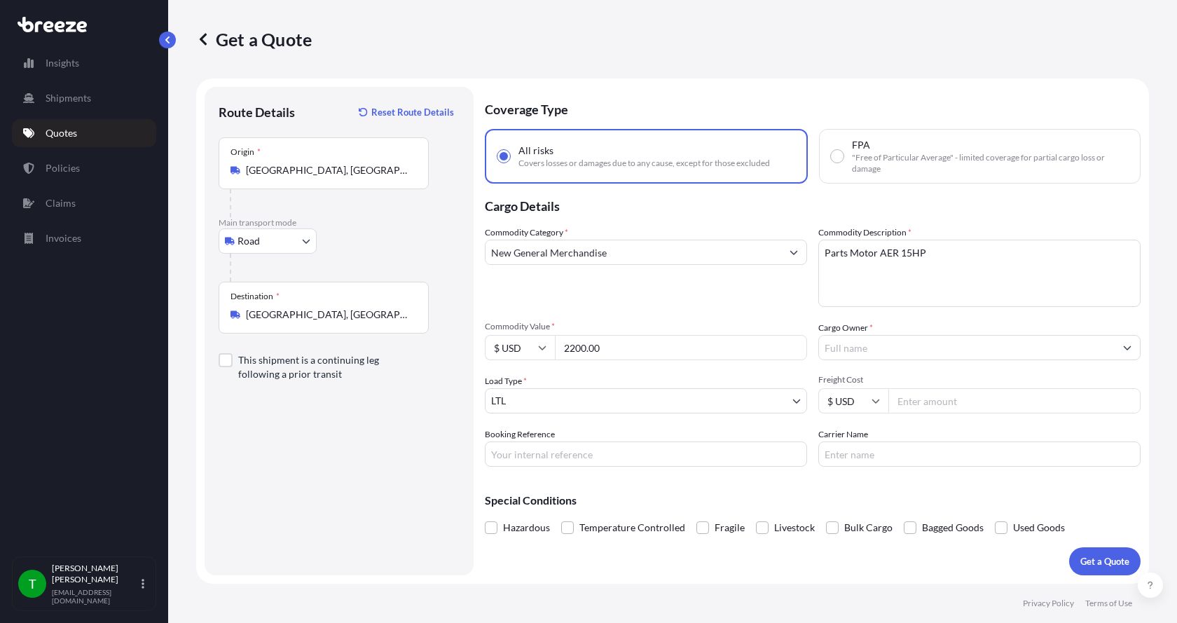
type input "2200.00"
click at [856, 356] on input "Cargo Owner *" at bounding box center [967, 347] width 296 height 25
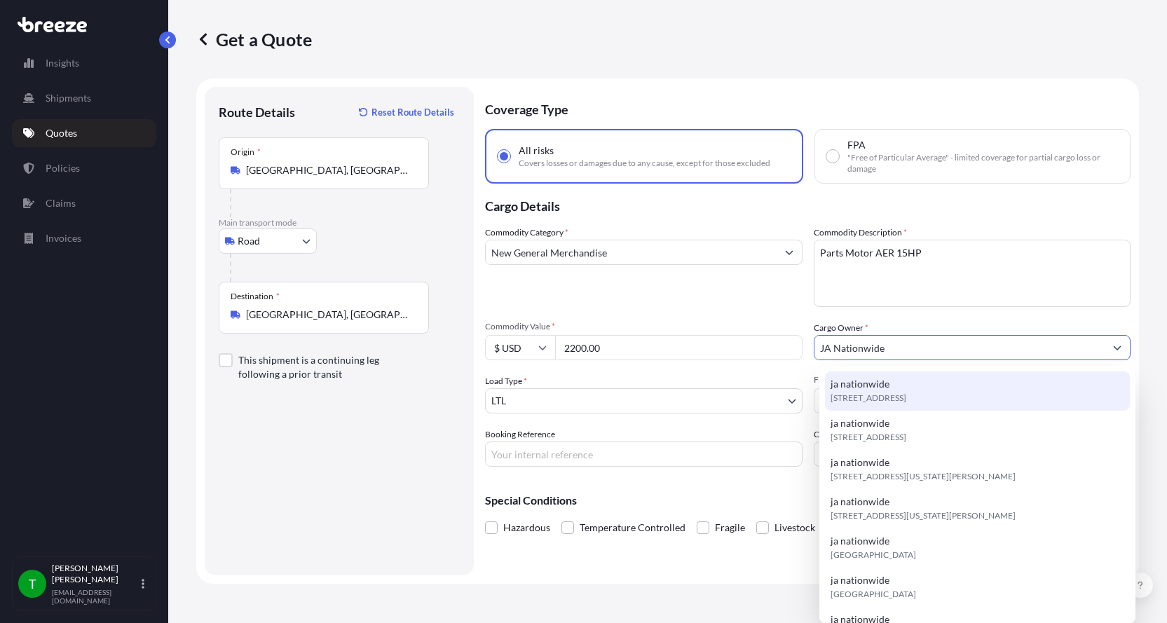
type input "JA Nationwide"
click at [541, 457] on input "Booking Reference" at bounding box center [643, 453] width 317 height 25
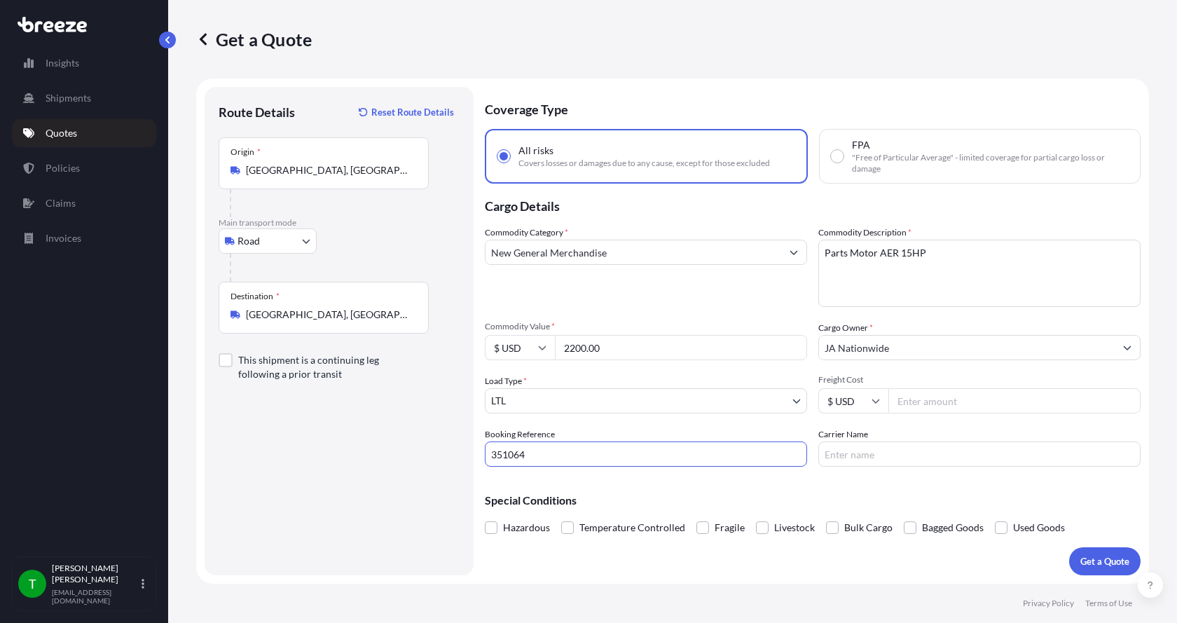
type input "351064"
click at [915, 404] on input "Freight Cost" at bounding box center [1015, 400] width 252 height 25
type input "455.0"
click at [869, 456] on input "Carrier Name" at bounding box center [979, 453] width 322 height 25
type input "Conway XPO"
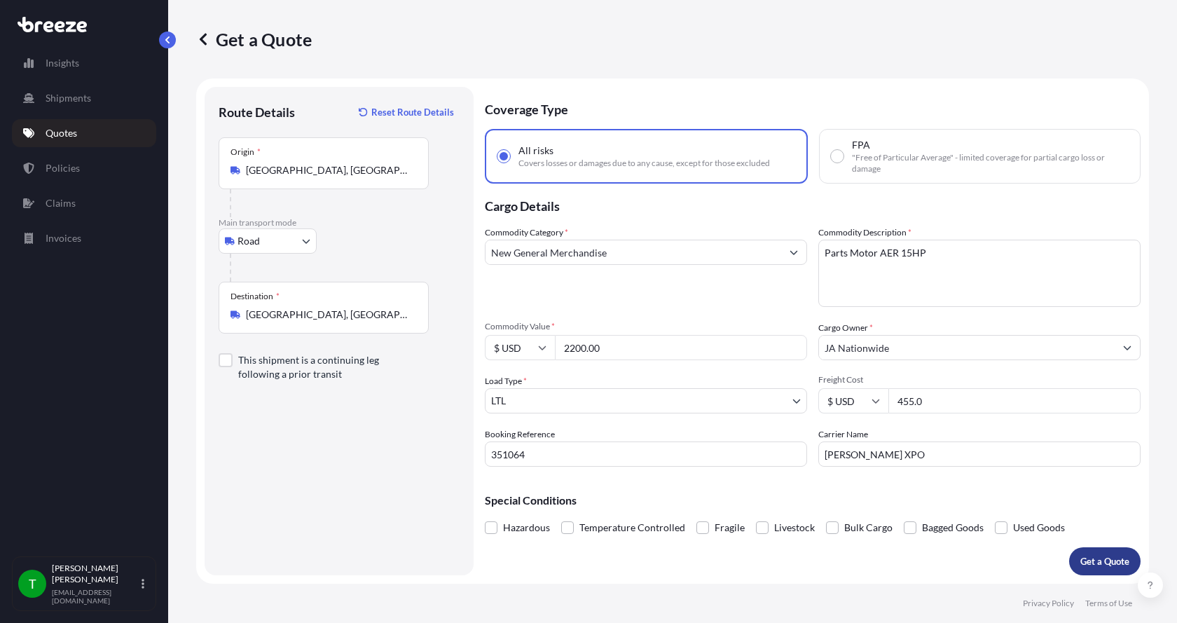
click at [1120, 556] on p "Get a Quote" at bounding box center [1105, 561] width 49 height 14
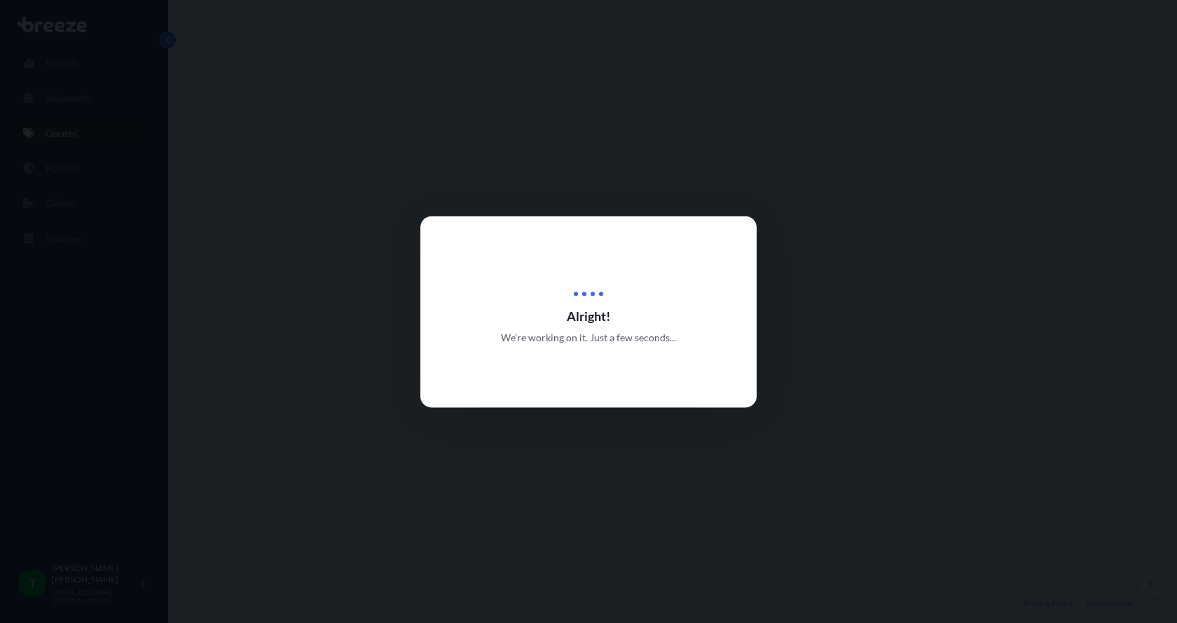
select select "Road"
select select "1"
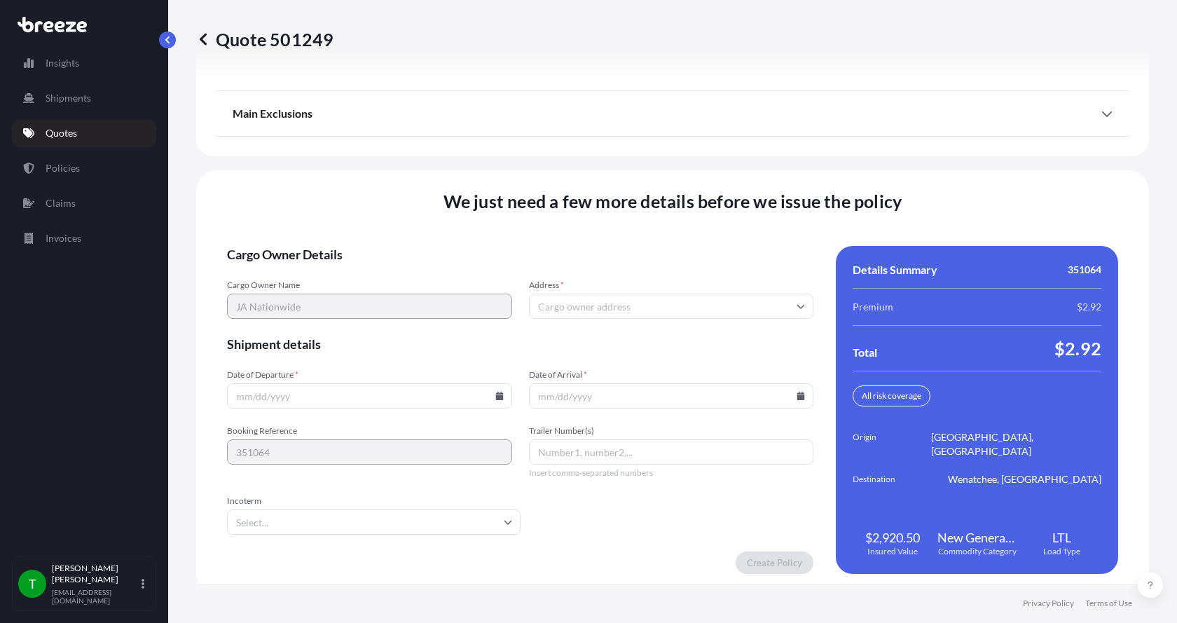
scroll to position [1844, 0]
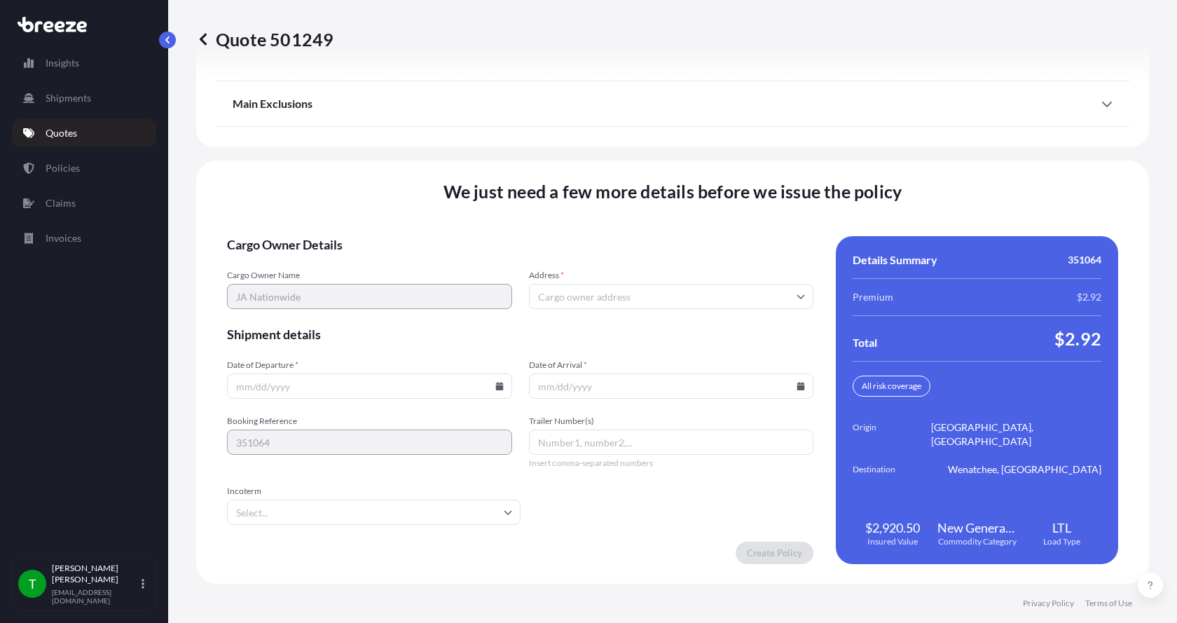
click at [624, 301] on input "Address *" at bounding box center [671, 296] width 285 height 25
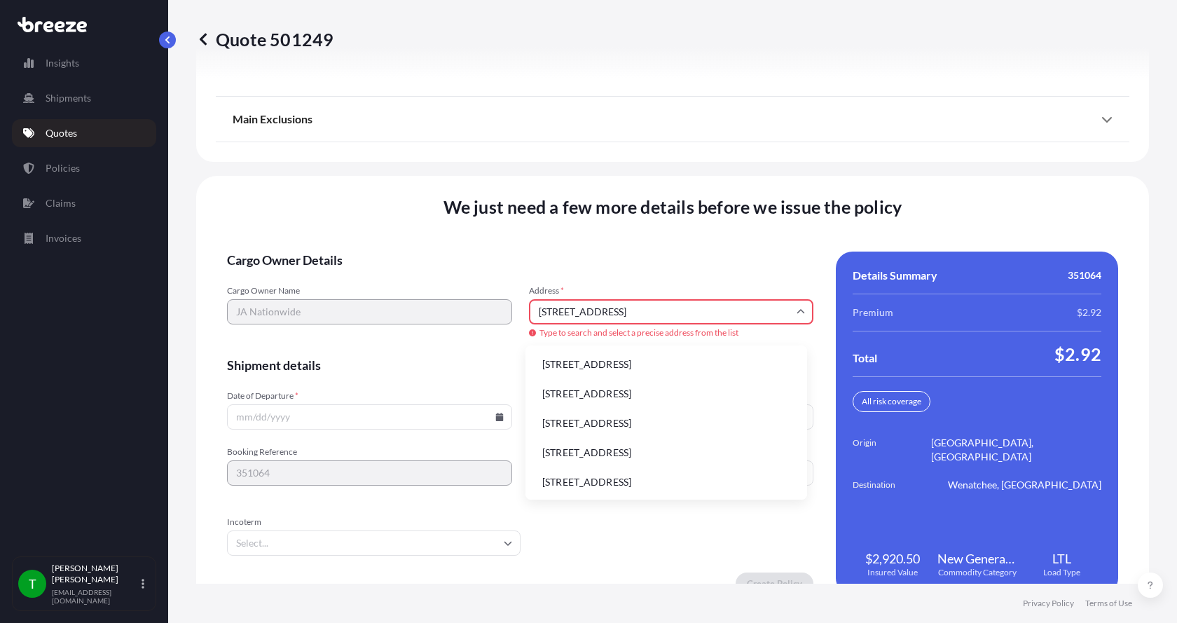
click at [572, 366] on li "6306 N Alpine Rd, Loves Park, IL, USA" at bounding box center [666, 364] width 270 height 27
type input "6306 N Alpine Rd, Loves Park, IL 61111, USA"
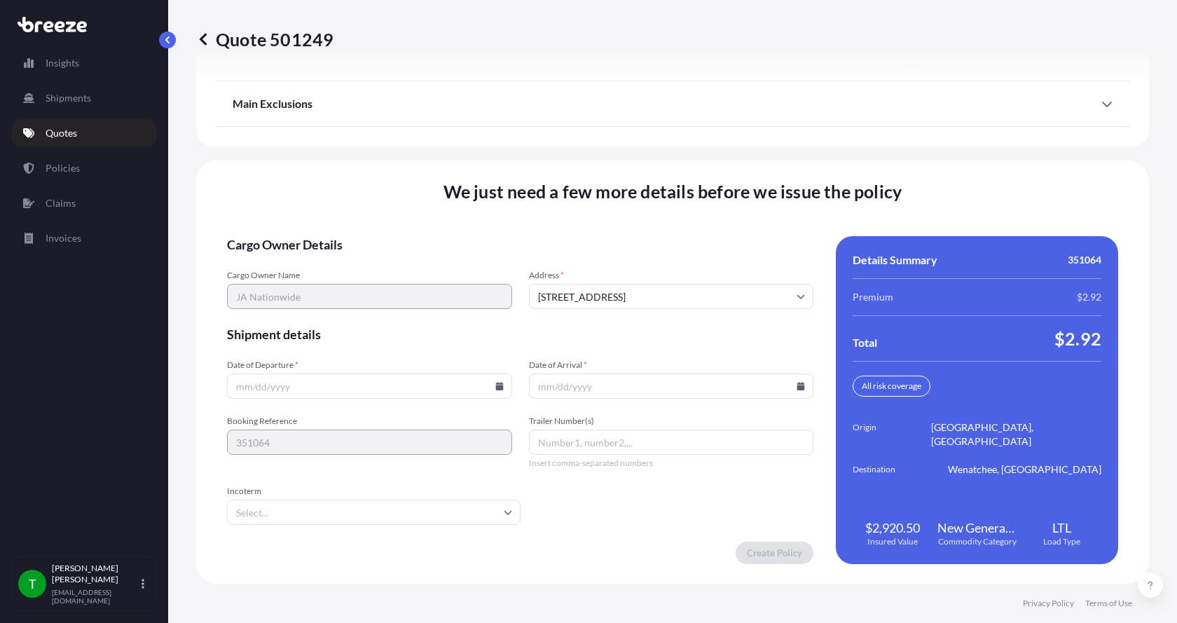
click at [495, 388] on icon at bounding box center [499, 386] width 8 height 8
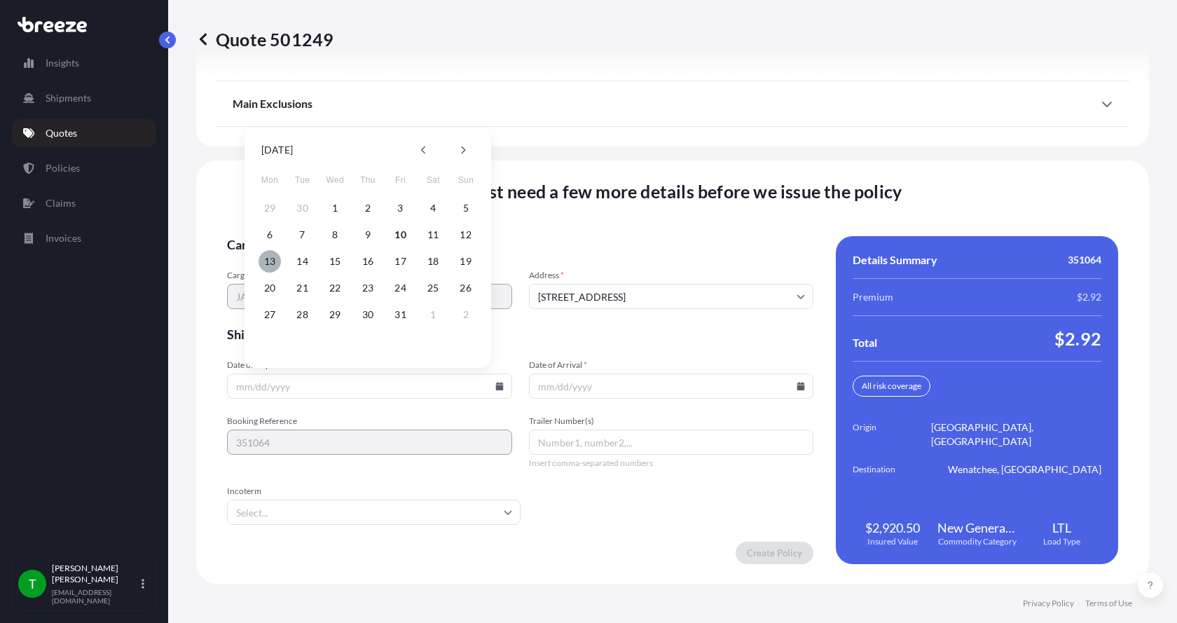
click at [269, 264] on button "13" at bounding box center [270, 261] width 22 height 22
type input "[DATE]"
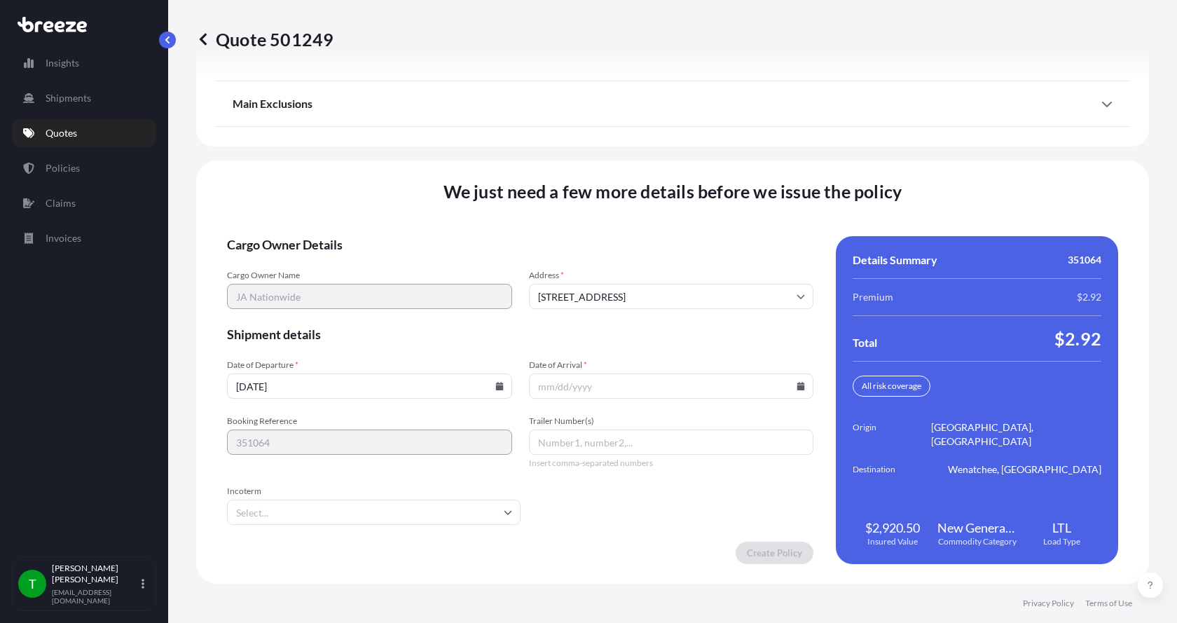
click at [797, 387] on icon at bounding box center [801, 386] width 8 height 8
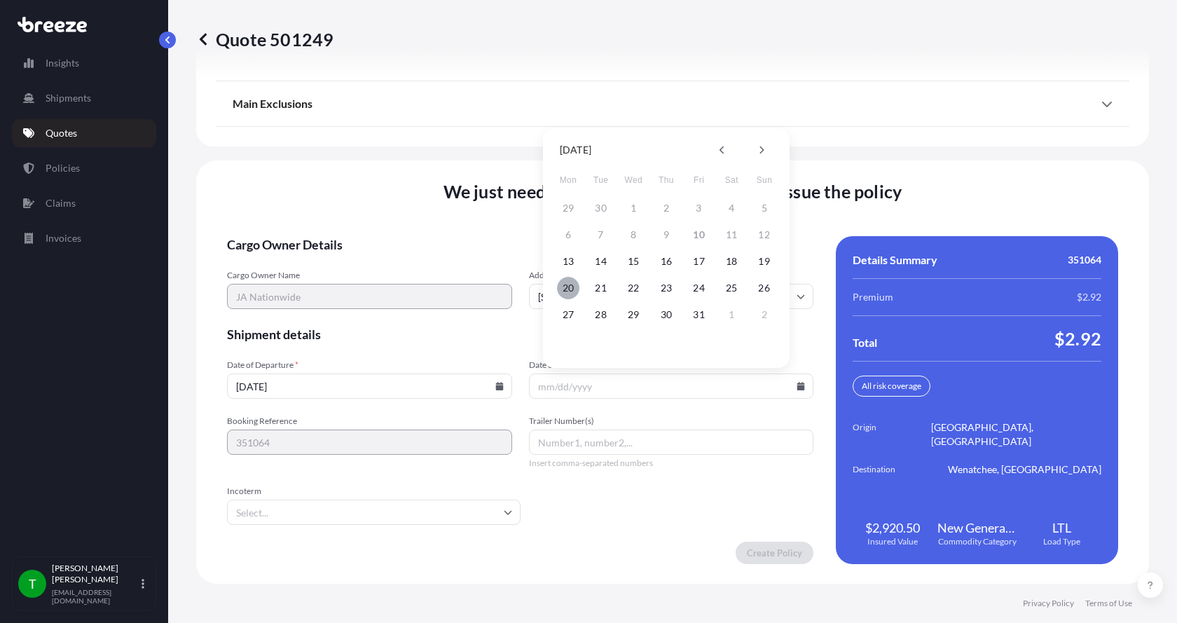
click at [563, 286] on button "20" at bounding box center [568, 288] width 22 height 22
type input "10/20/2025"
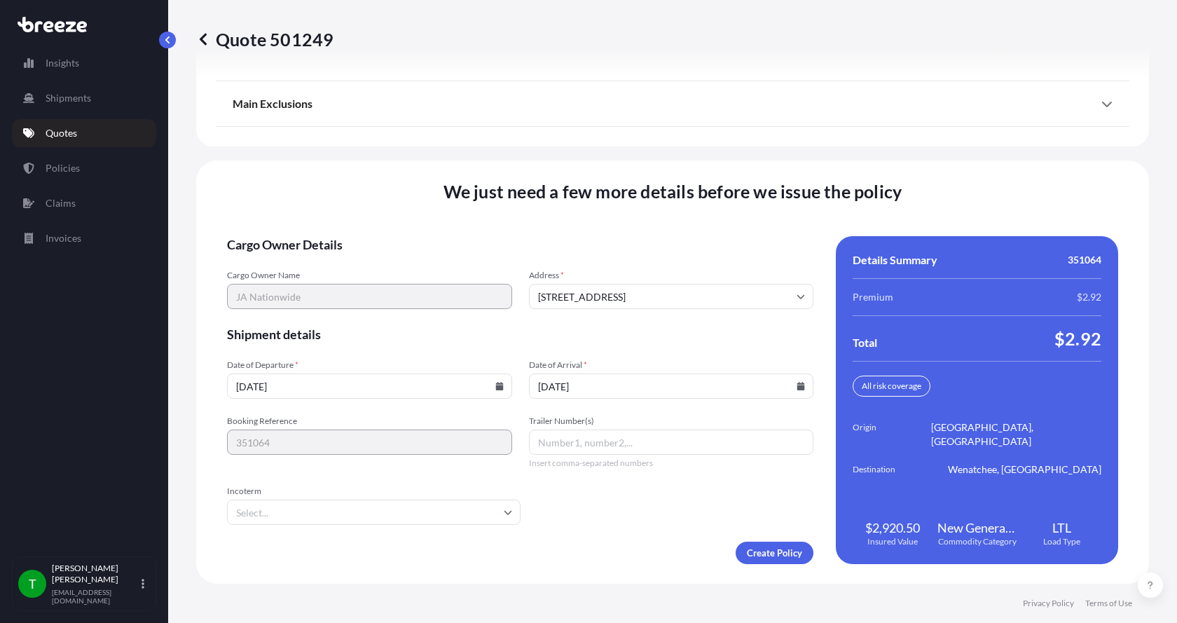
click at [584, 317] on button "20" at bounding box center [592, 323] width 17 height 13
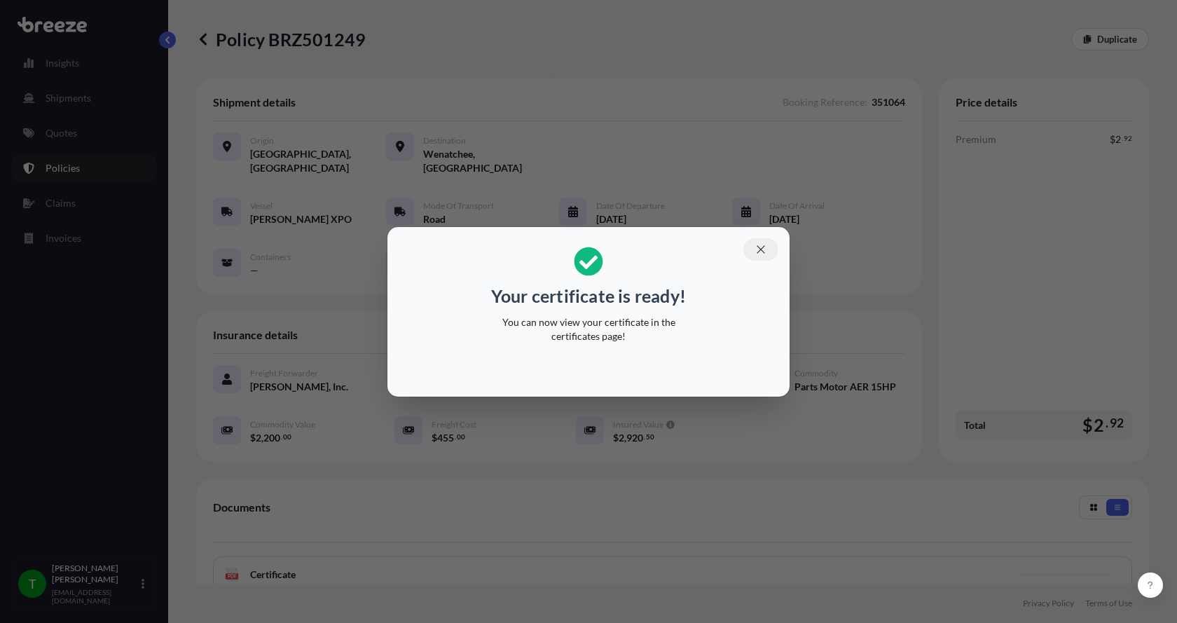
click at [761, 247] on icon "button" at bounding box center [761, 249] width 13 height 13
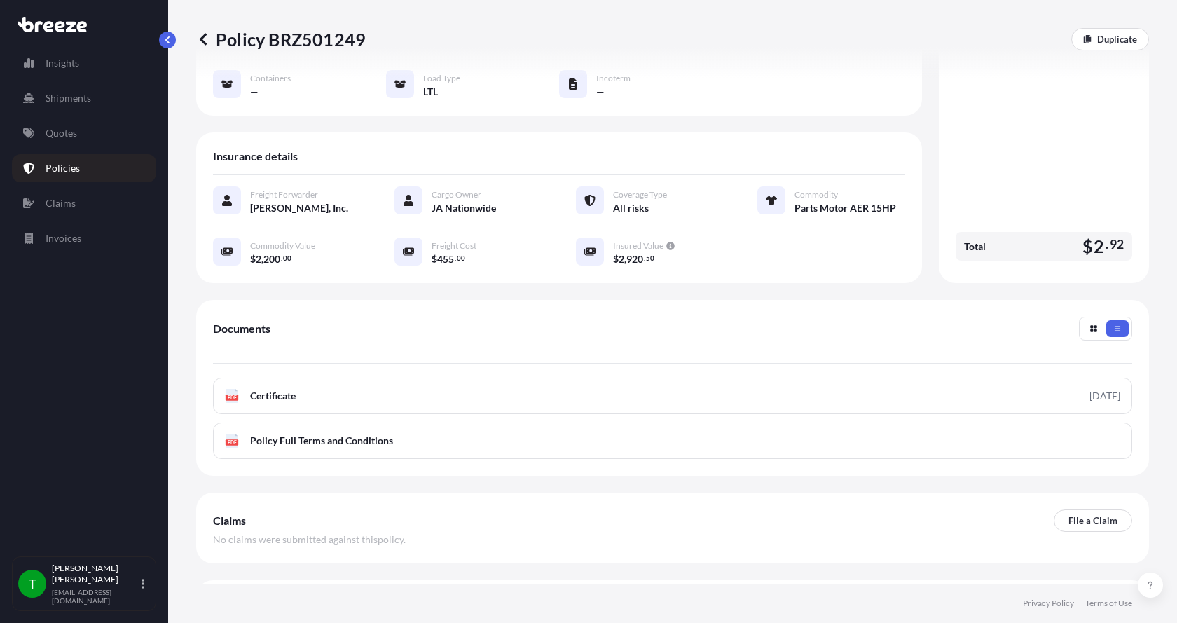
scroll to position [206, 0]
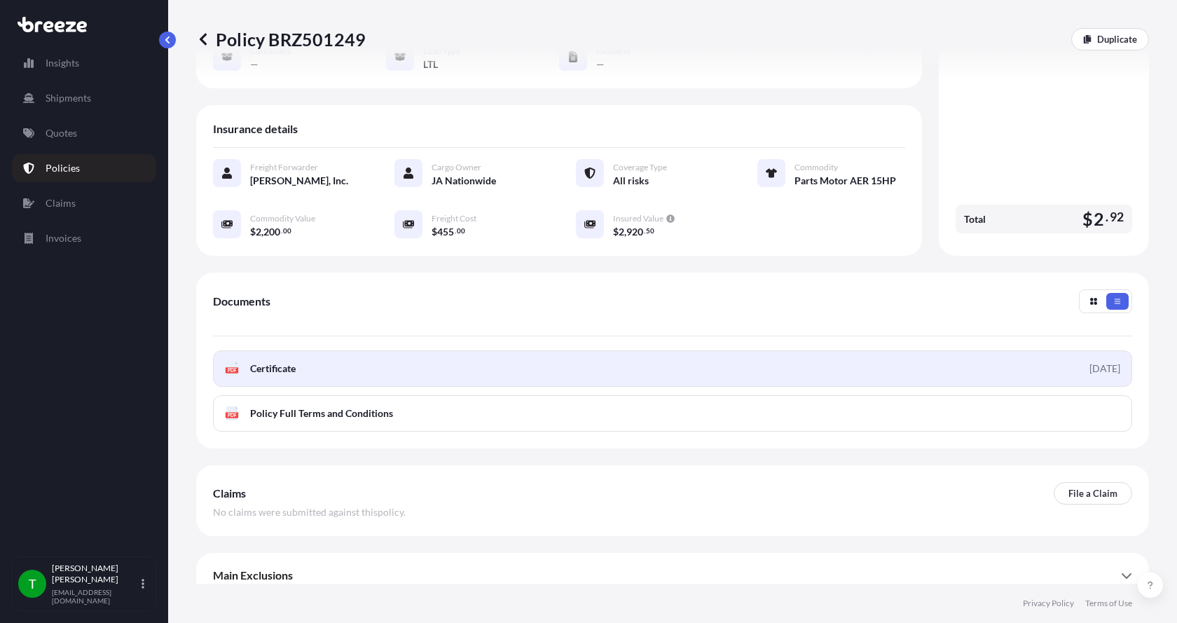
click at [260, 362] on span "Certificate" at bounding box center [273, 369] width 46 height 14
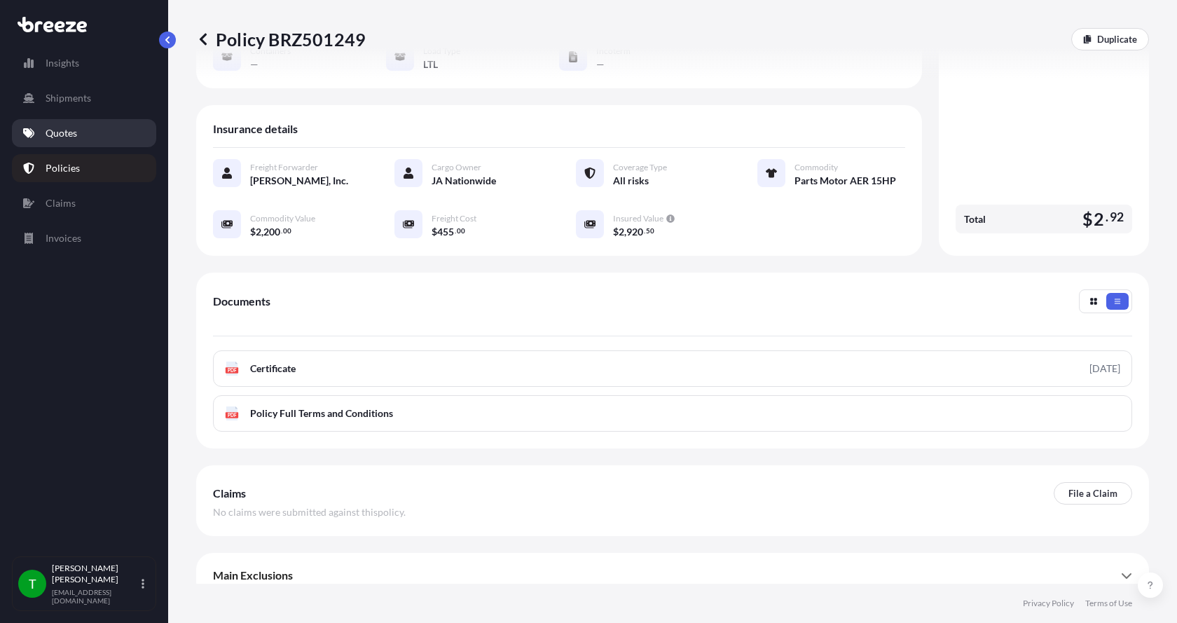
click at [64, 138] on p "Quotes" at bounding box center [62, 133] width 32 height 14
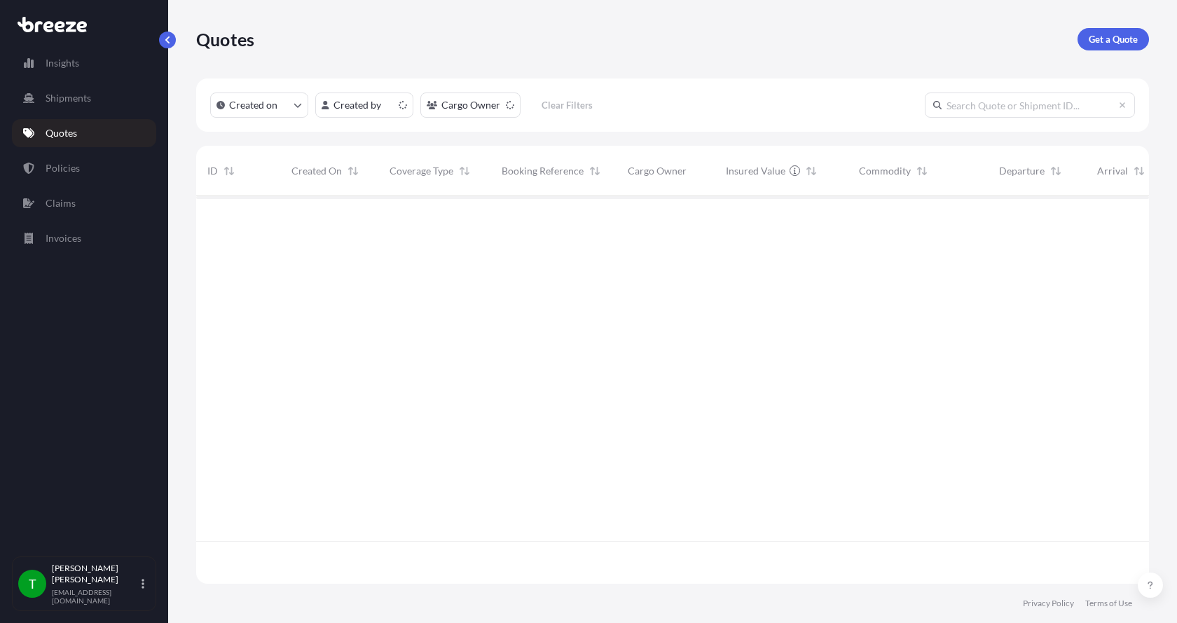
scroll to position [385, 942]
click at [1103, 42] on p "Get a Quote" at bounding box center [1113, 39] width 49 height 14
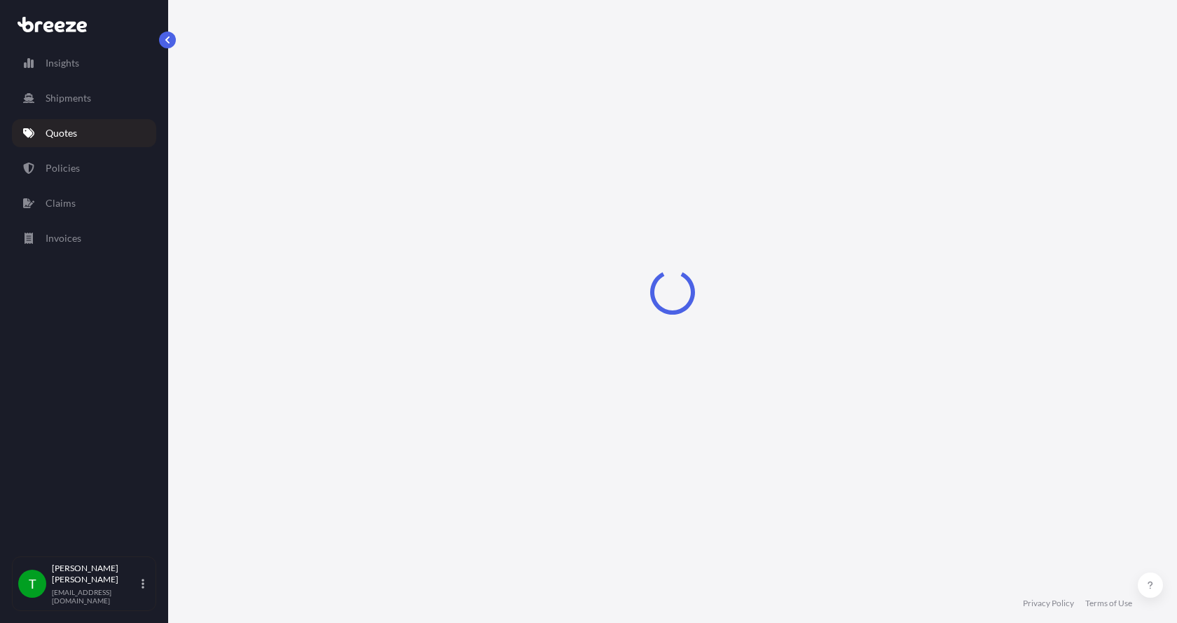
select select "Sea"
select select "1"
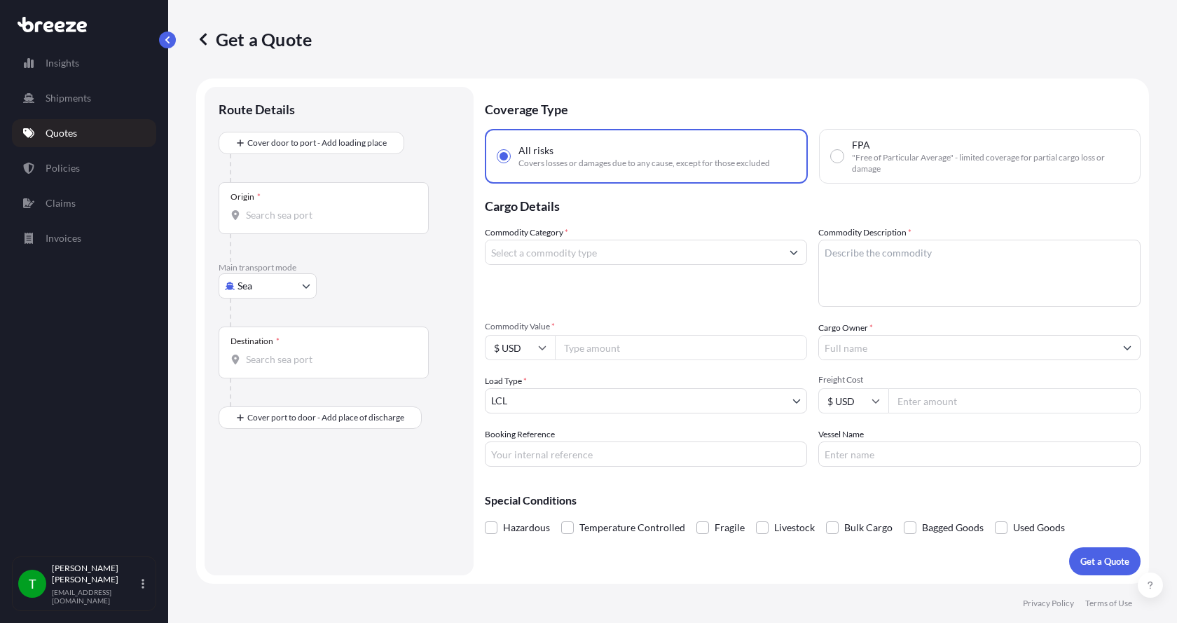
click at [249, 294] on body "Insights Shipments Quotes Policies Claims Invoices T Tim Gieseke tgieseke@jafra…" at bounding box center [588, 311] width 1177 height 623
click at [256, 370] on span "Road" at bounding box center [256, 373] width 22 height 14
select select "Road"
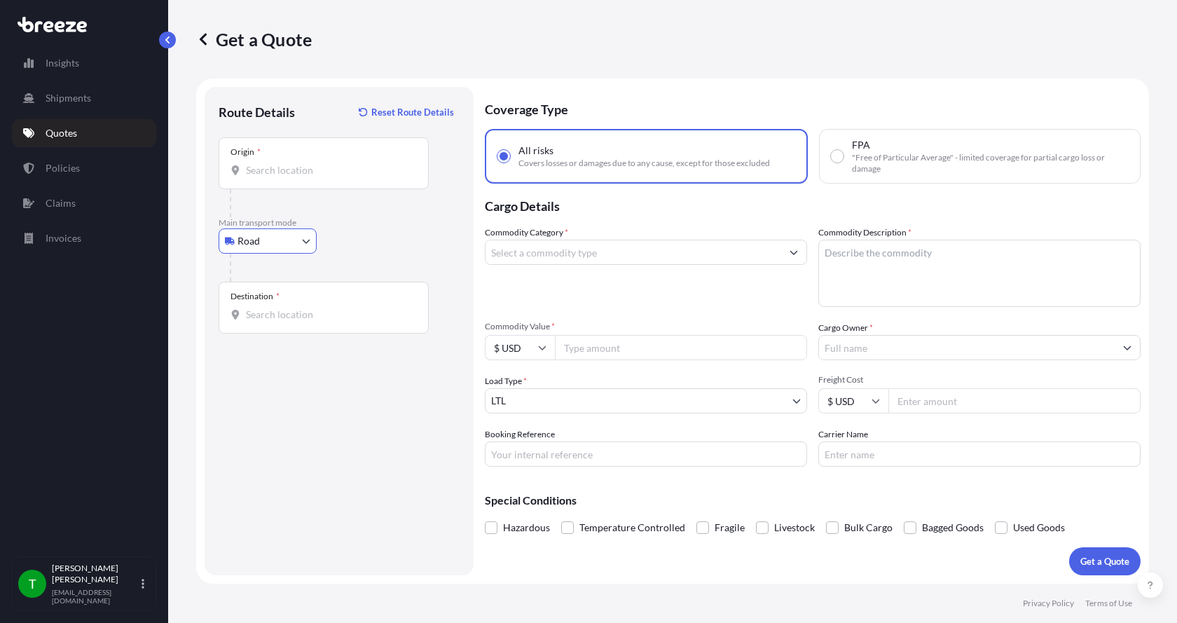
click at [261, 172] on input "Origin *" at bounding box center [328, 170] width 165 height 14
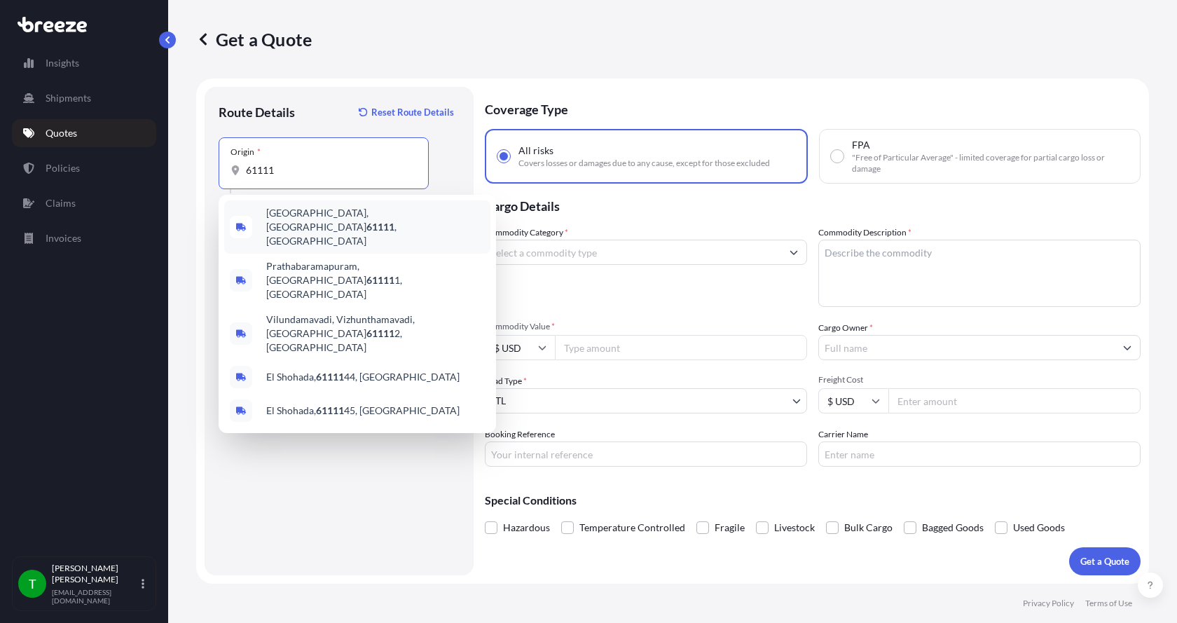
click at [282, 217] on span "Loves Park, IL 61111 , USA" at bounding box center [375, 227] width 219 height 42
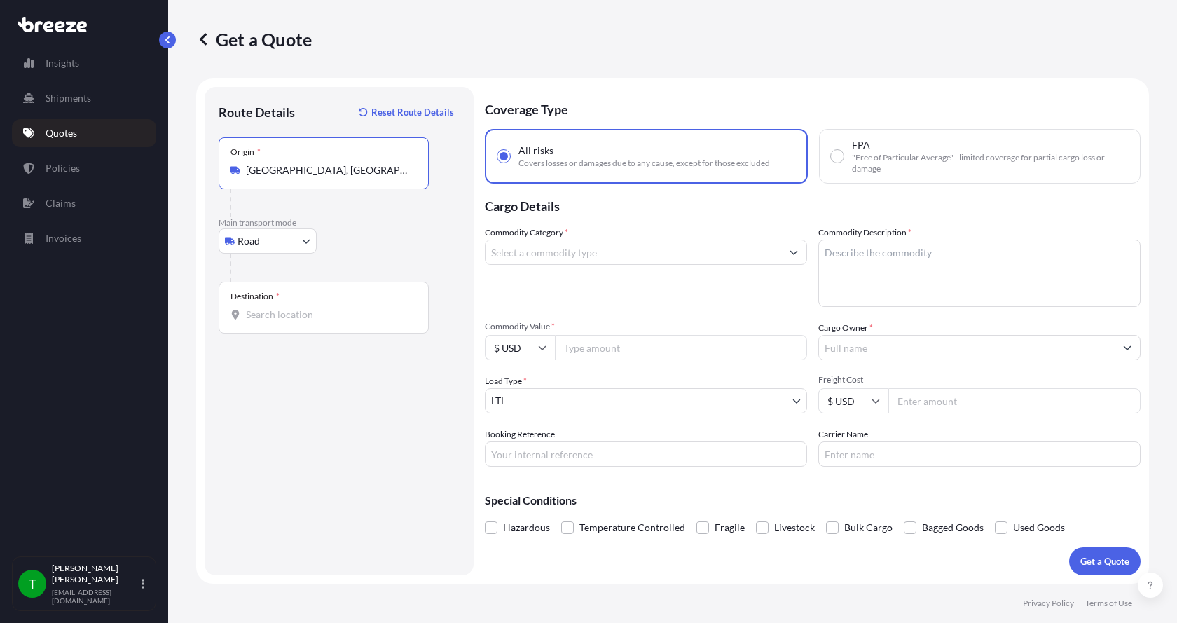
type input "Loves Park, IL 61111, USA"
click at [263, 308] on input "Destination *" at bounding box center [328, 315] width 165 height 14
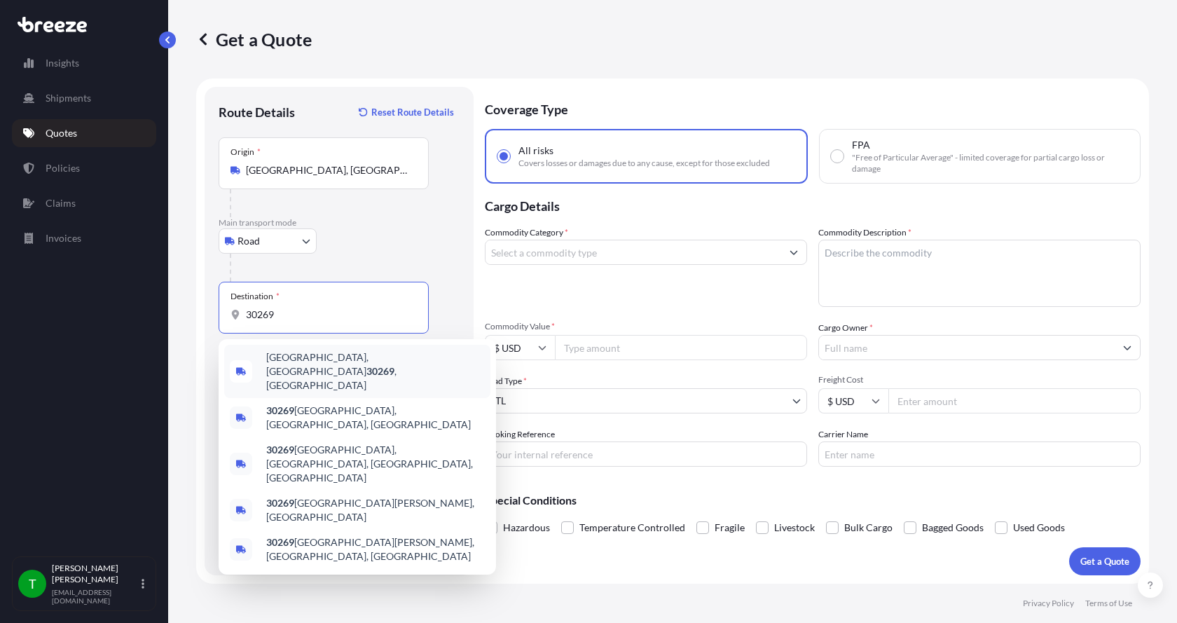
click at [270, 363] on span "Peachtree City, GA 30269 , USA" at bounding box center [375, 371] width 219 height 42
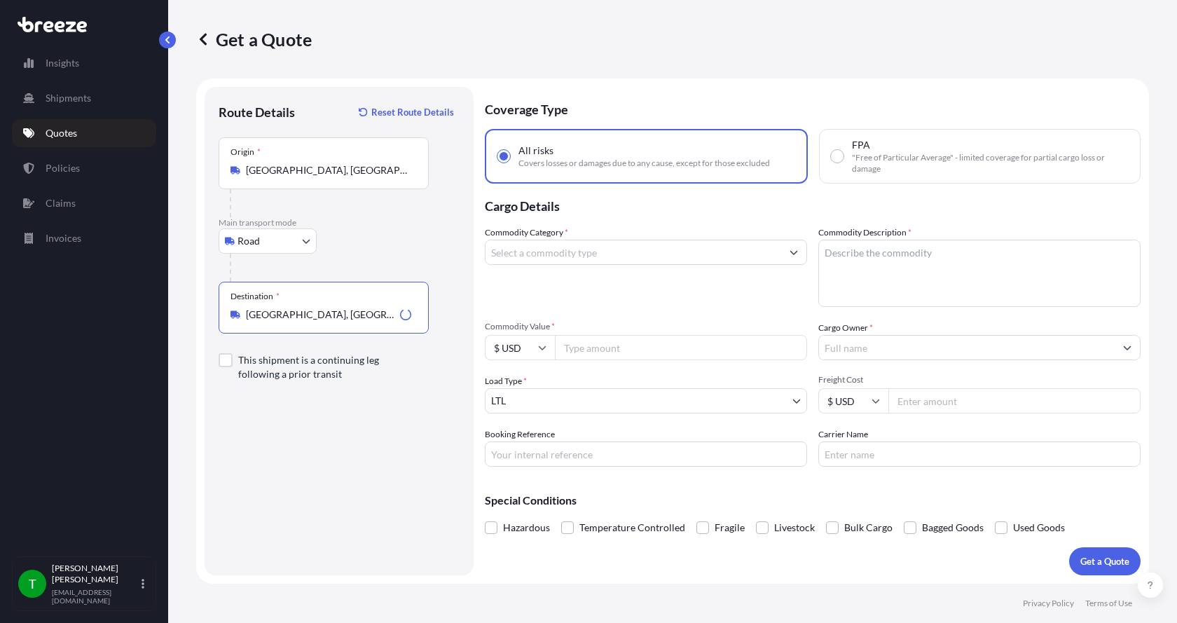
type input "Peachtree City, GA 30269, USA"
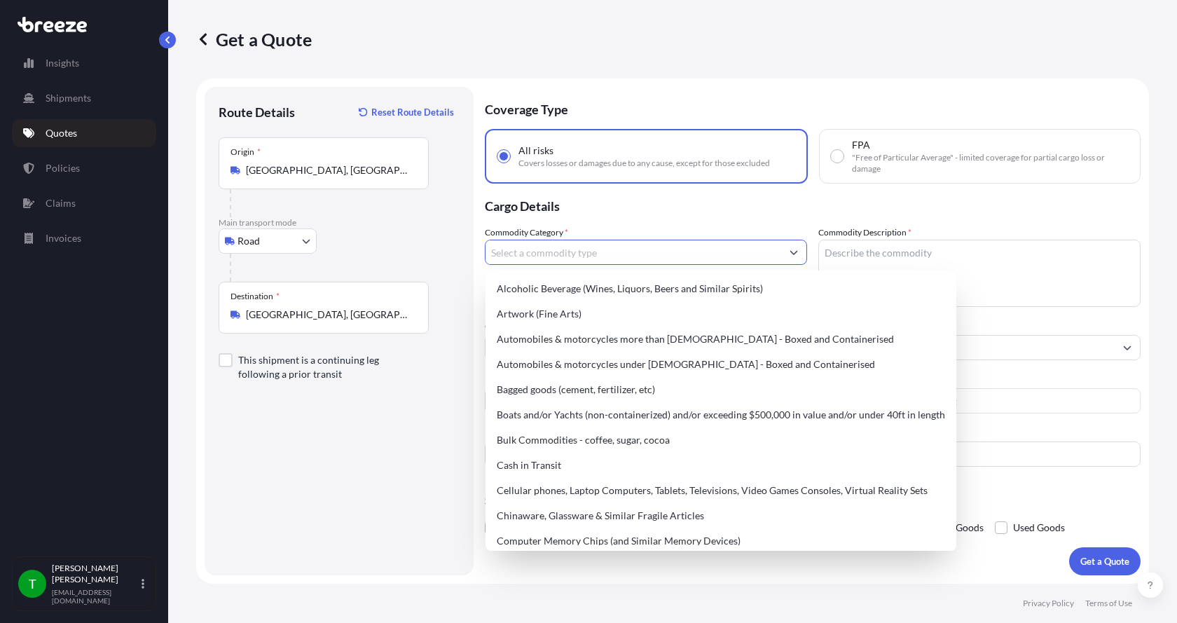
click at [515, 256] on input "Commodity Category *" at bounding box center [634, 252] width 296 height 25
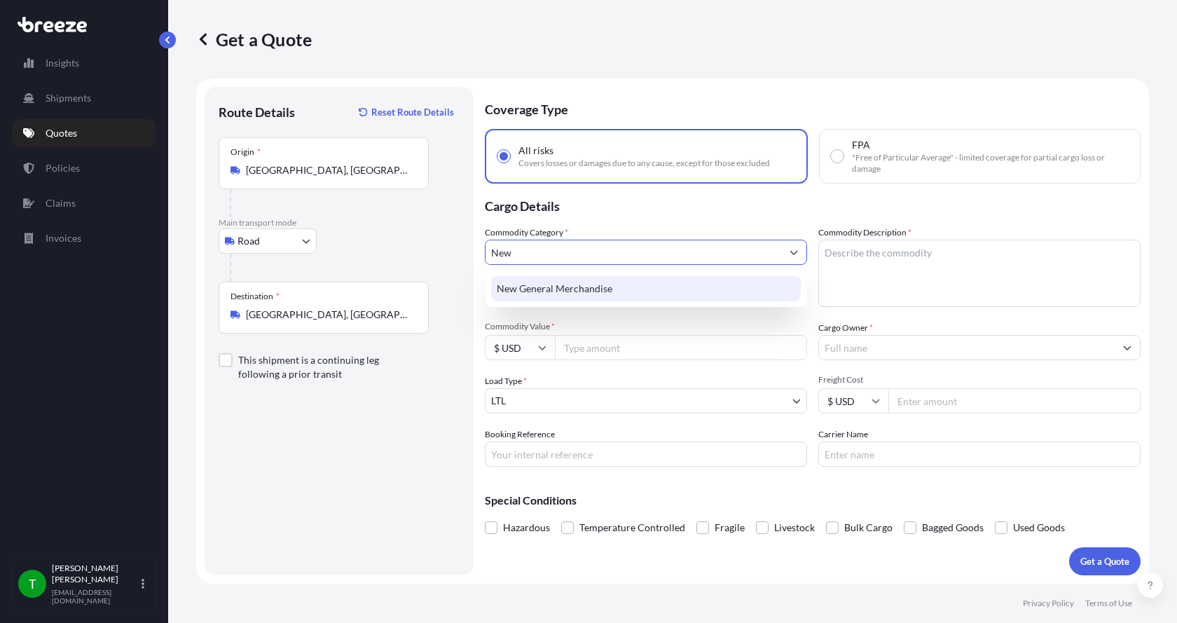
click at [539, 293] on div "New General Merchandise" at bounding box center [646, 288] width 310 height 25
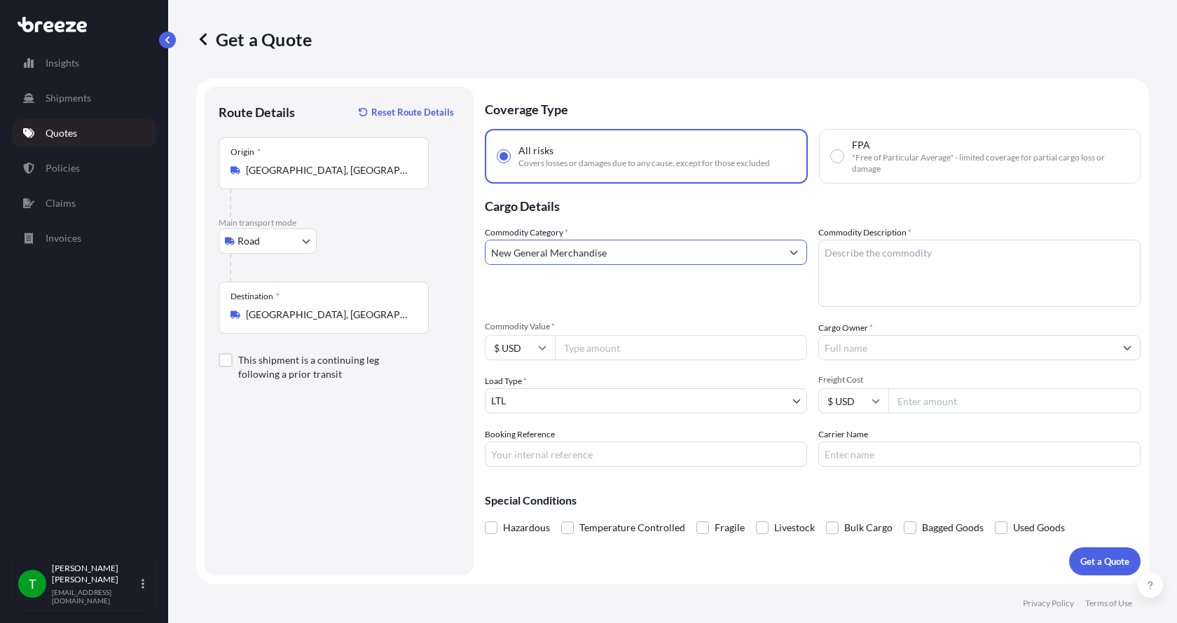
type input "New General Merchandise"
click at [839, 249] on textarea "Commodity Description *" at bounding box center [979, 273] width 322 height 67
type textarea "Actuator ASSY"
click at [617, 348] on input "Commodity Value *" at bounding box center [681, 347] width 252 height 25
click at [602, 350] on input "Commodity Value *" at bounding box center [681, 347] width 252 height 25
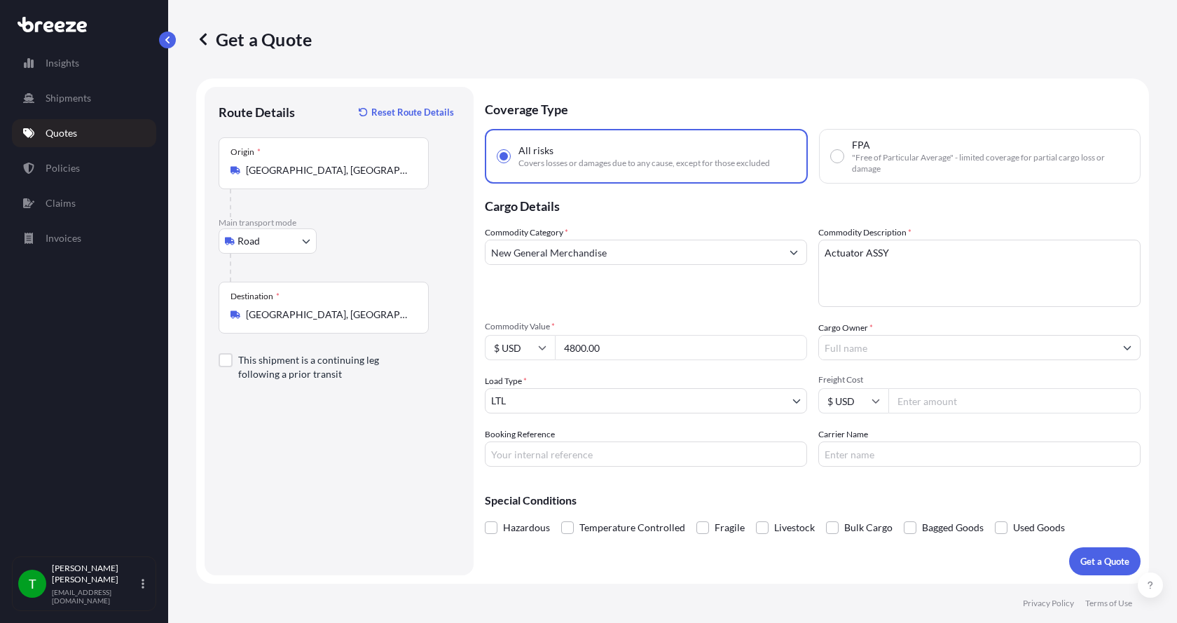
type input "4800.00"
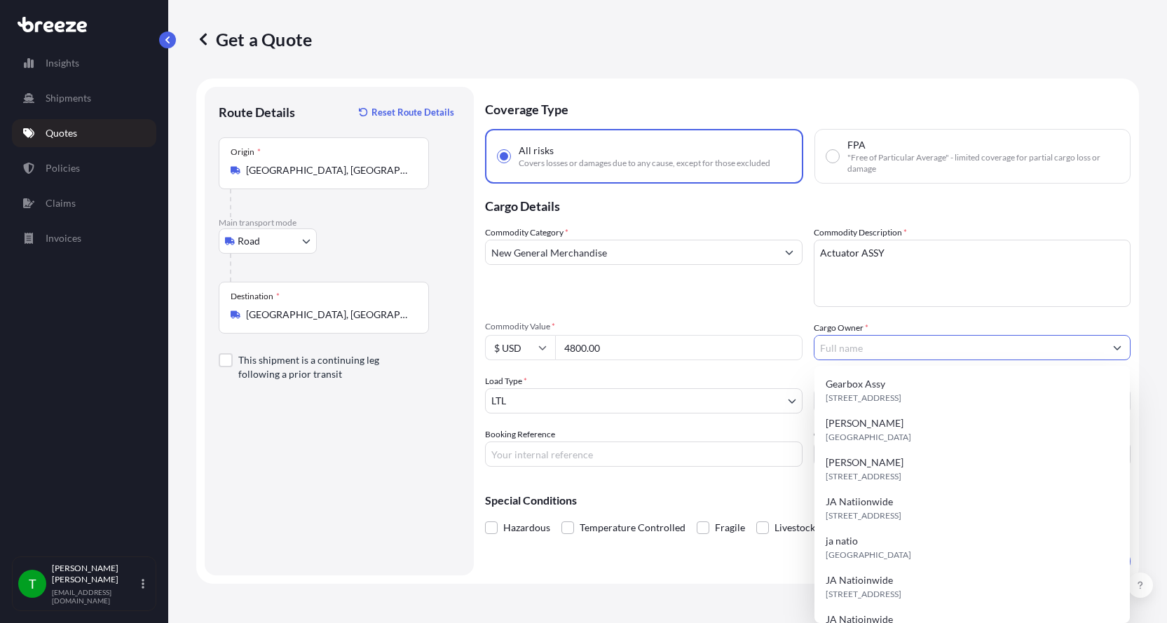
click at [898, 347] on input "Cargo Owner *" at bounding box center [959, 347] width 291 height 25
type input "JA Nationwide"
click at [535, 457] on input "Booking Reference" at bounding box center [643, 453] width 317 height 25
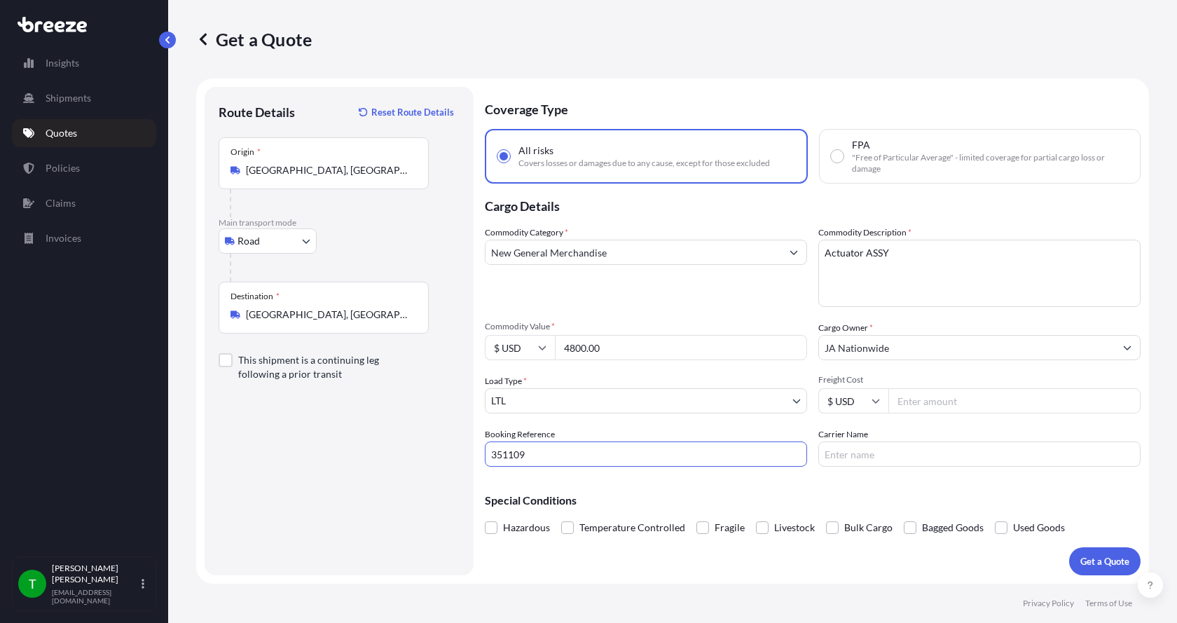
type input "351109"
click at [945, 402] on input "Freight Cost" at bounding box center [1015, 400] width 252 height 25
type input "275.00"
click at [890, 458] on input "Carrier Name" at bounding box center [979, 453] width 322 height 25
type input "Roadrunner"
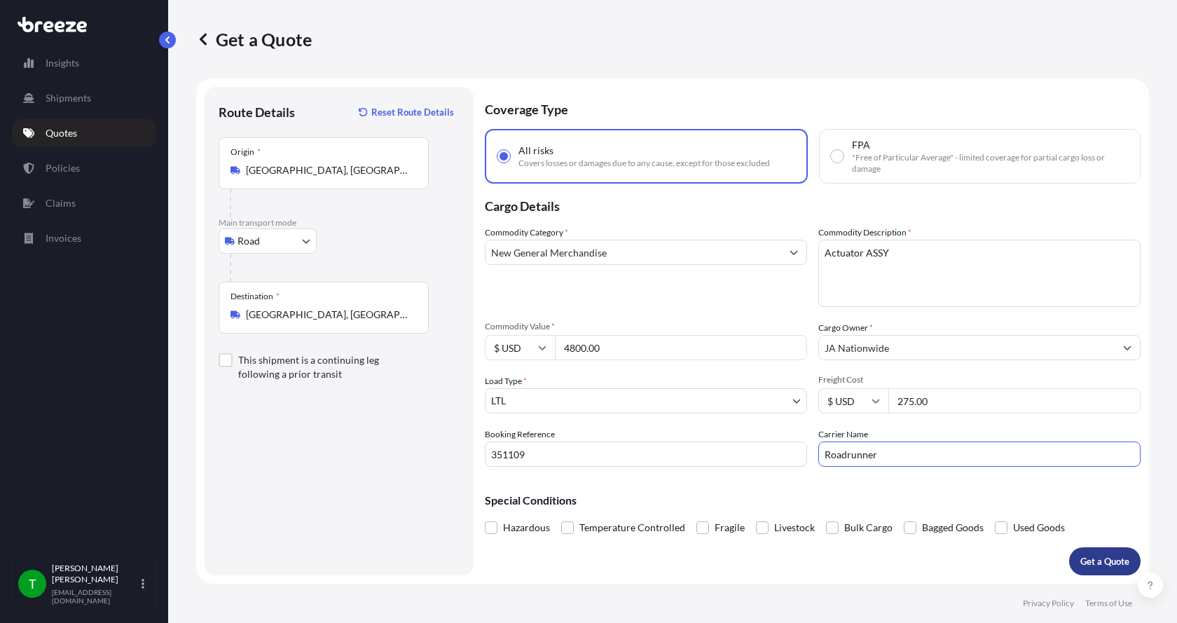
click at [1095, 559] on p "Get a Quote" at bounding box center [1105, 561] width 49 height 14
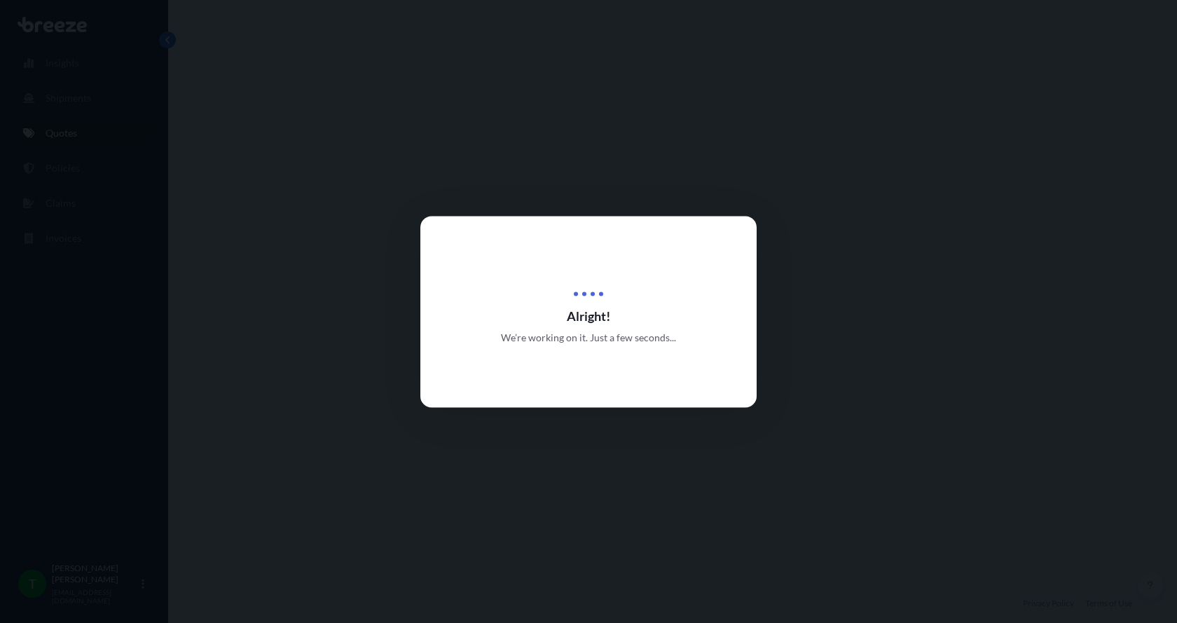
select select "Road"
select select "1"
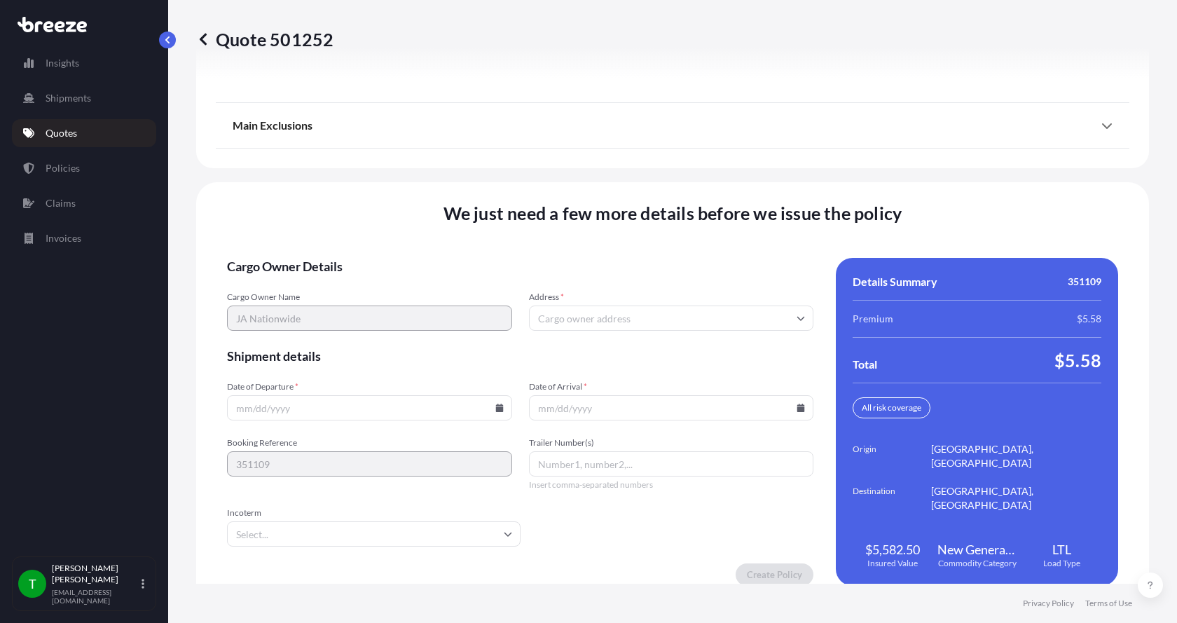
scroll to position [1844, 0]
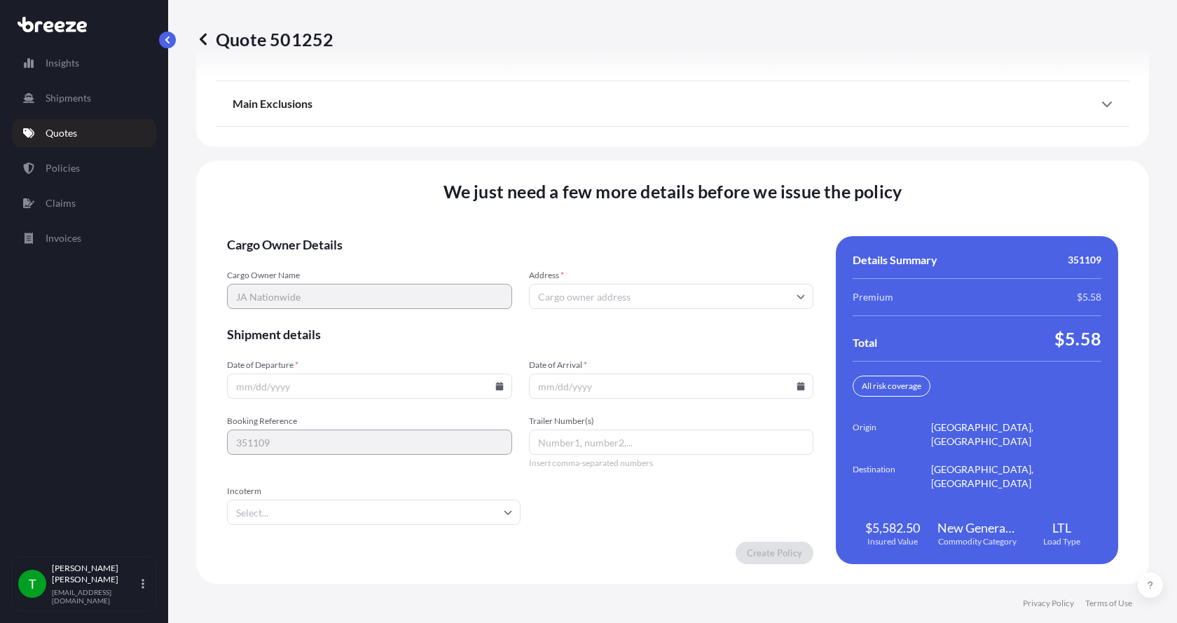
drag, startPoint x: 668, startPoint y: 297, endPoint x: 664, endPoint y: 287, distance: 11.1
click at [666, 293] on input "Address *" at bounding box center [671, 296] width 285 height 25
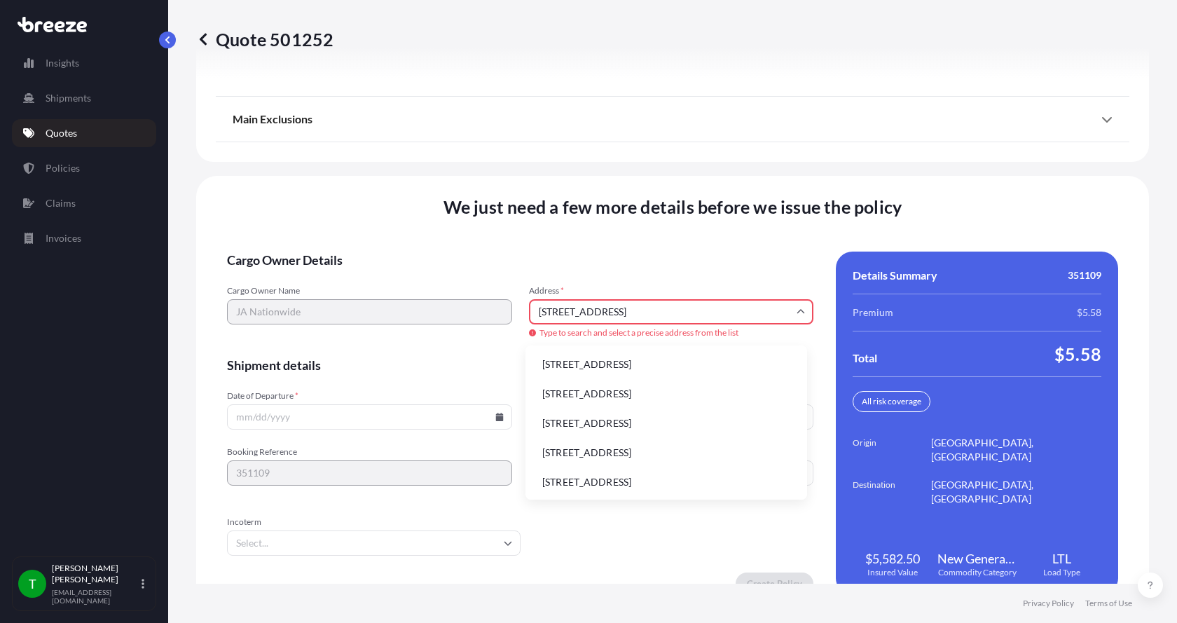
click at [596, 367] on li "6306 N Alpine Rd, Loves Park, IL, USA" at bounding box center [666, 364] width 270 height 27
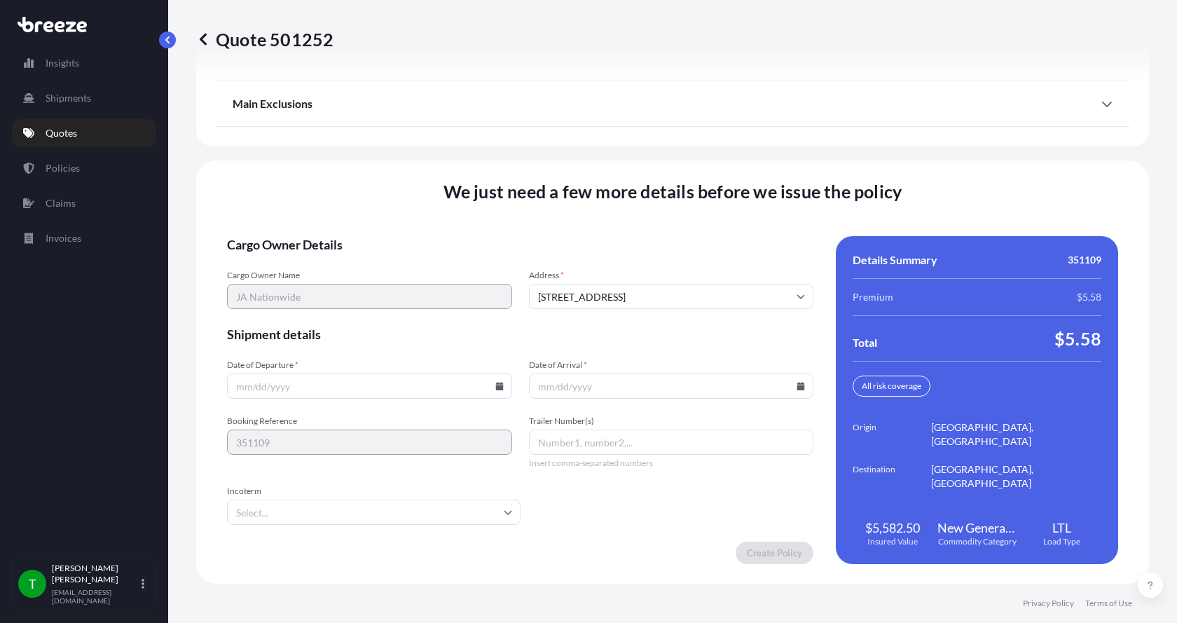
type input "6306 N Alpine Rd, Loves Park, IL 61111, USA"
click at [498, 383] on icon at bounding box center [499, 386] width 8 height 8
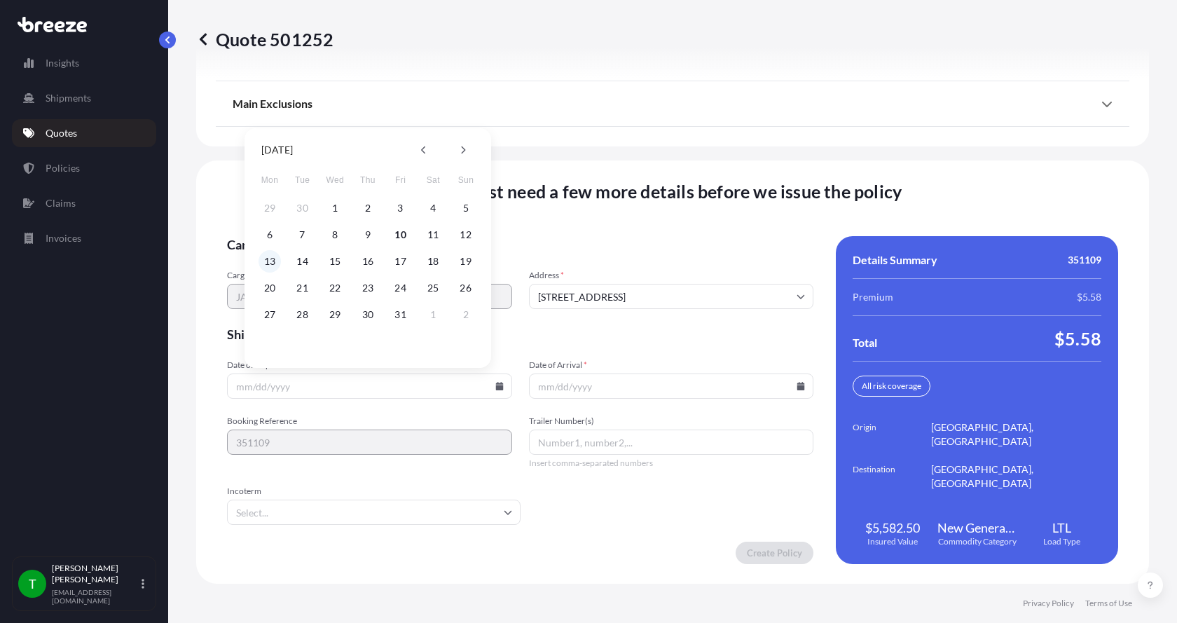
click at [272, 260] on button "13" at bounding box center [270, 261] width 22 height 22
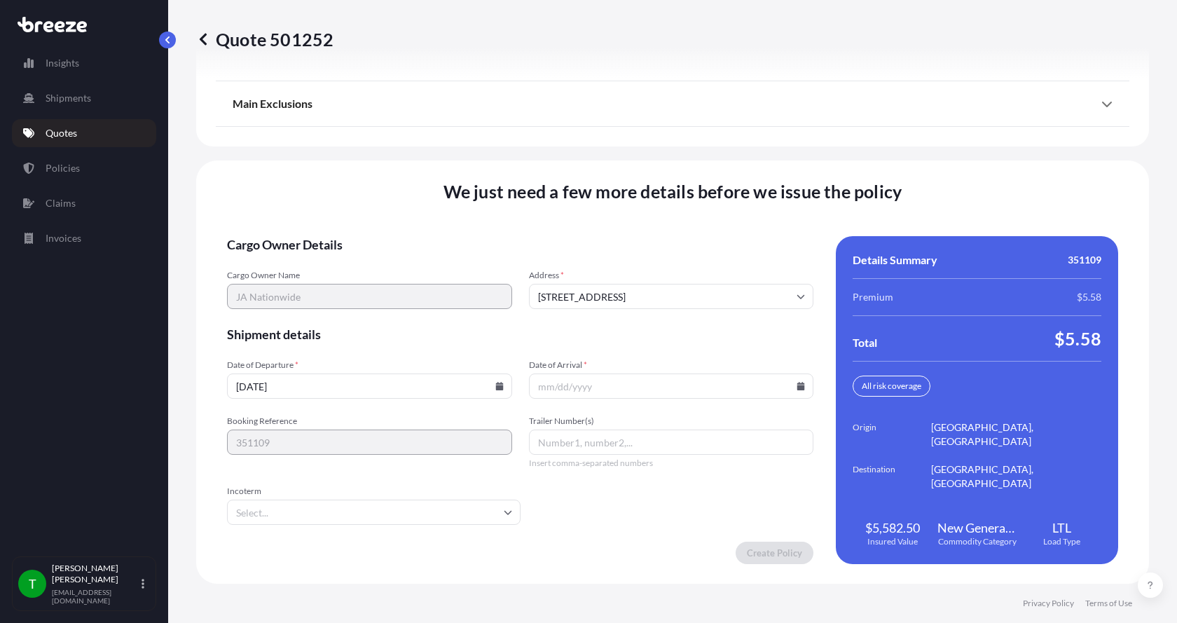
type input "[DATE]"
click at [286, 302] on button "13" at bounding box center [294, 308] width 17 height 13
click at [797, 387] on icon at bounding box center [801, 386] width 8 height 8
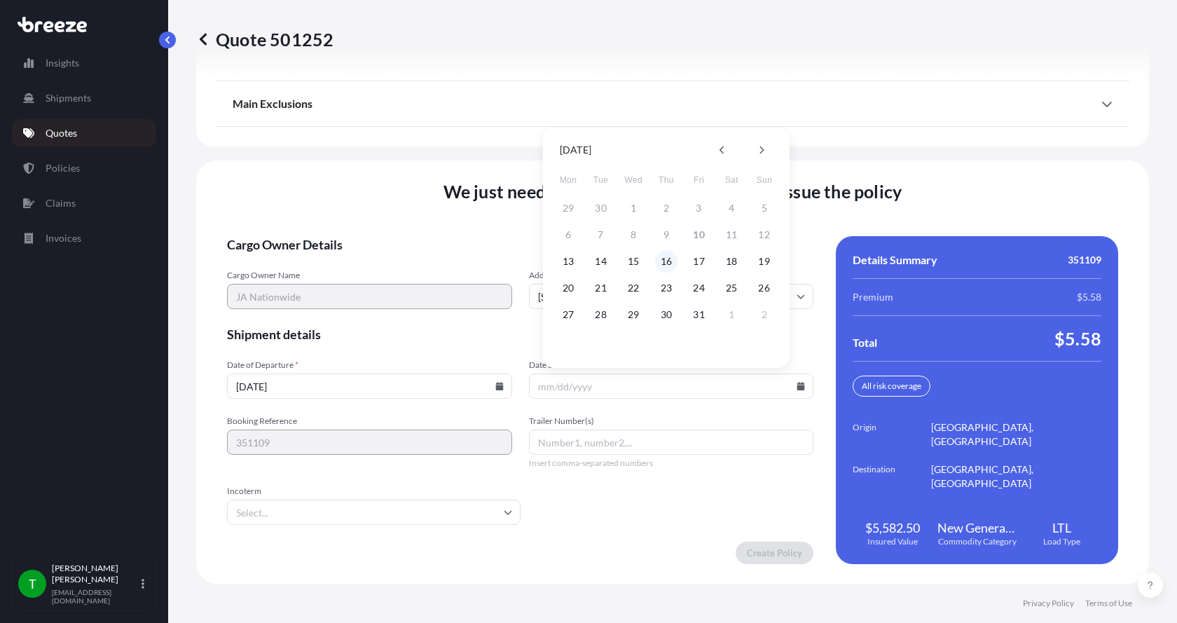
click at [667, 261] on button "16" at bounding box center [666, 261] width 22 height 22
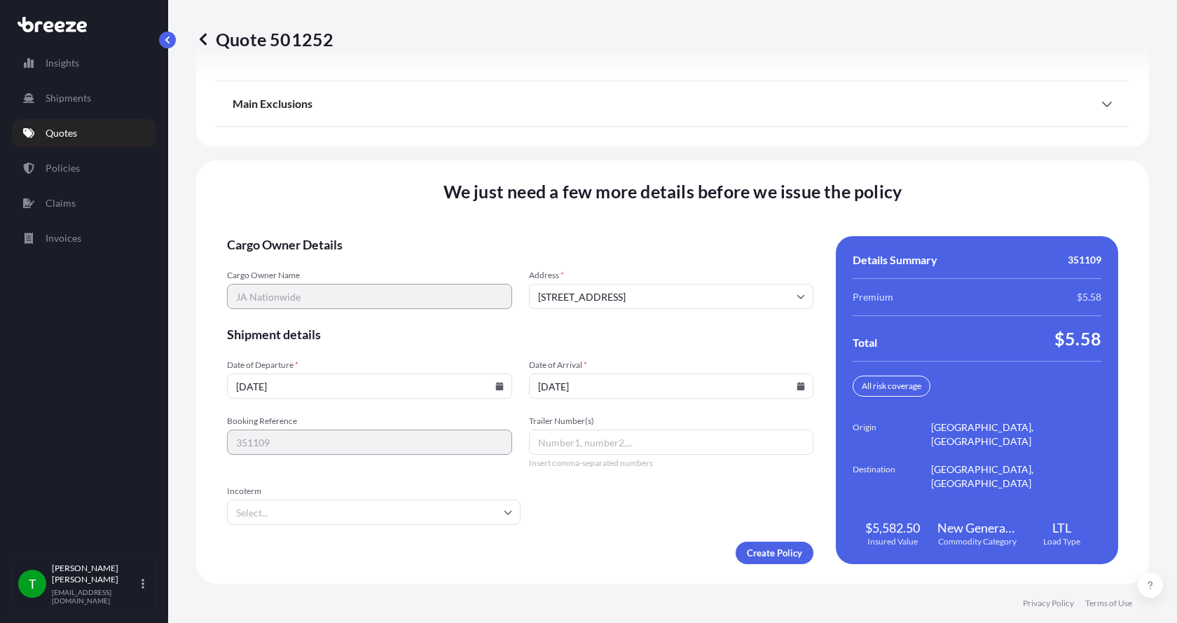
type input "10/16/2025"
click at [667, 302] on button "16" at bounding box center [666, 308] width 17 height 13
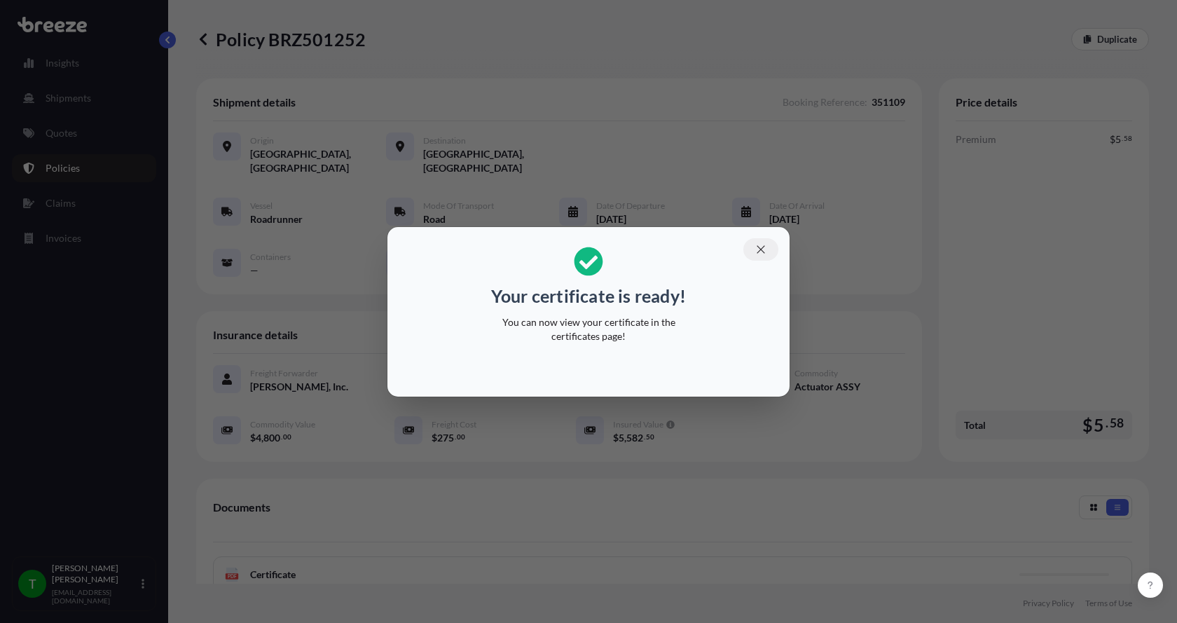
click at [757, 248] on icon "button" at bounding box center [761, 249] width 13 height 13
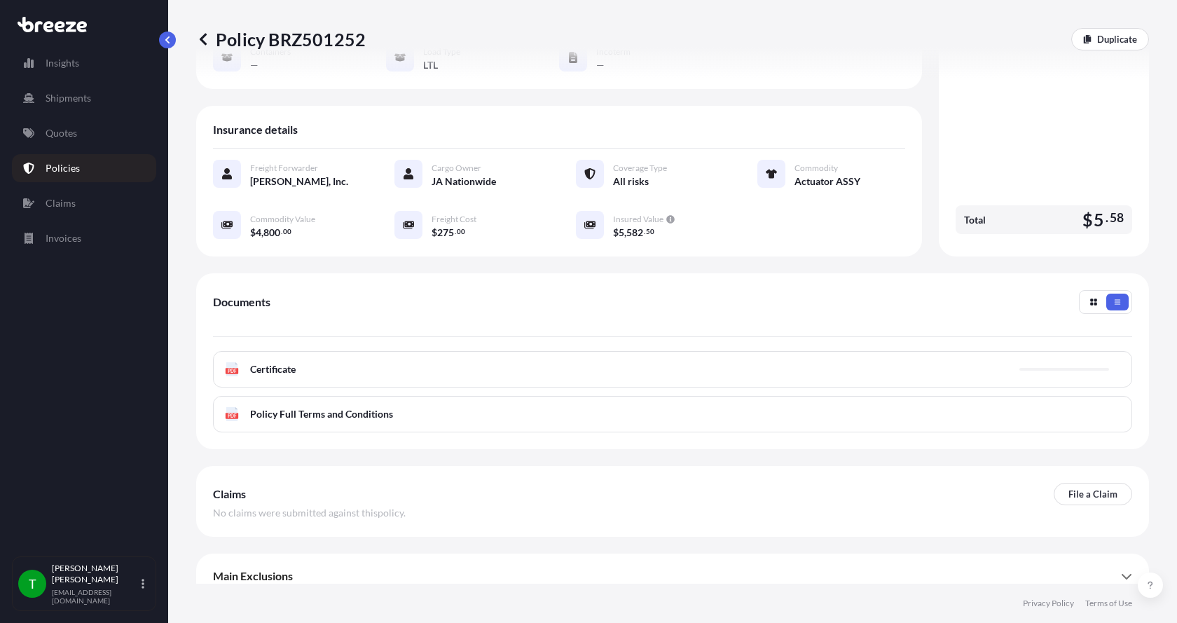
scroll to position [206, 0]
click at [254, 362] on span "Certificate" at bounding box center [273, 369] width 46 height 14
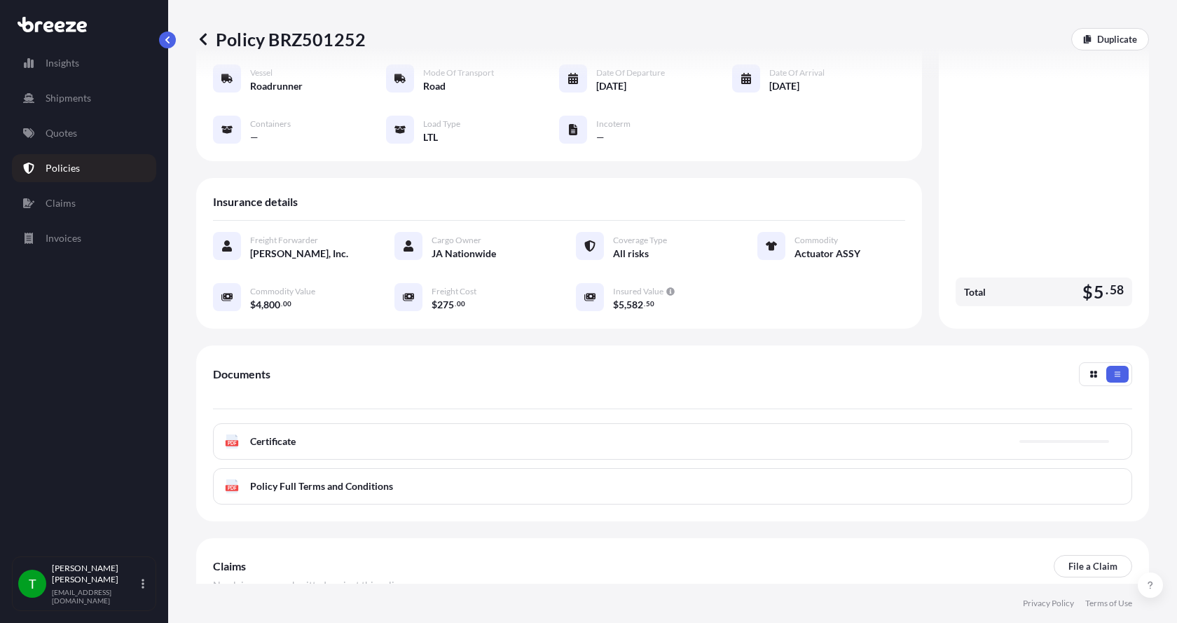
scroll to position [0, 0]
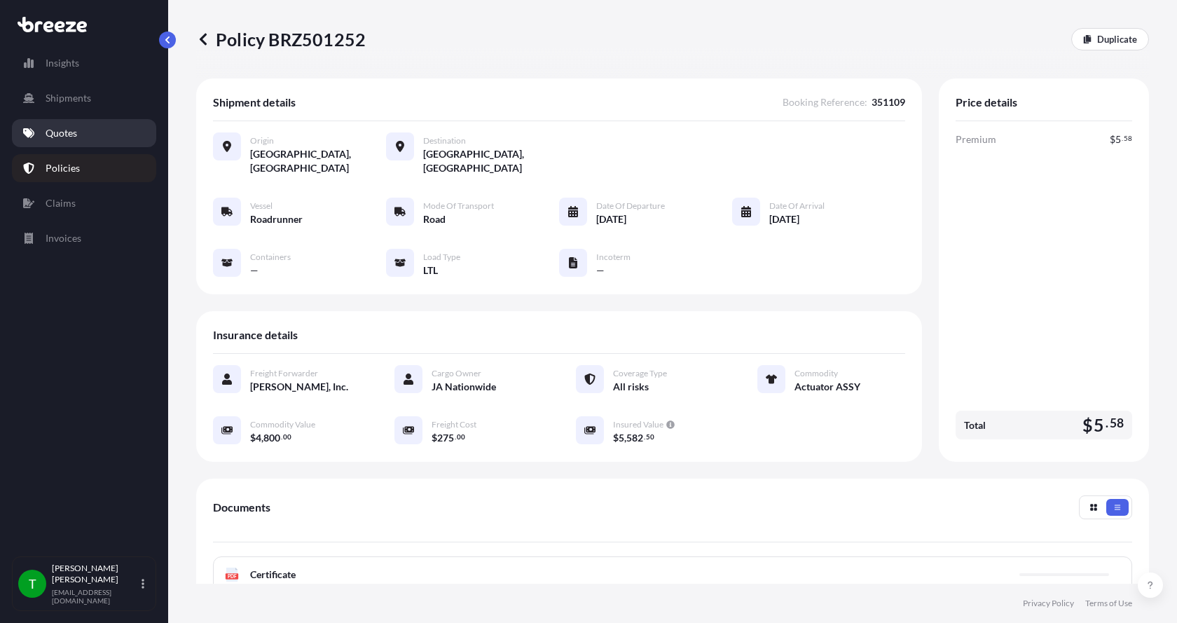
click at [58, 131] on p "Quotes" at bounding box center [62, 133] width 32 height 14
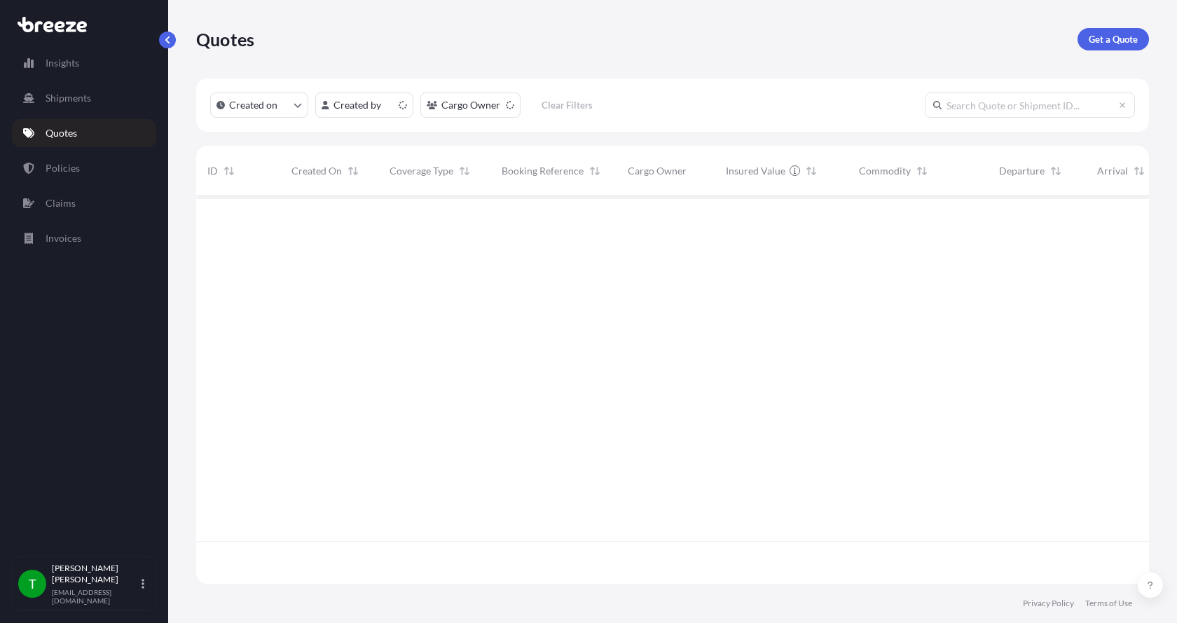
scroll to position [385, 942]
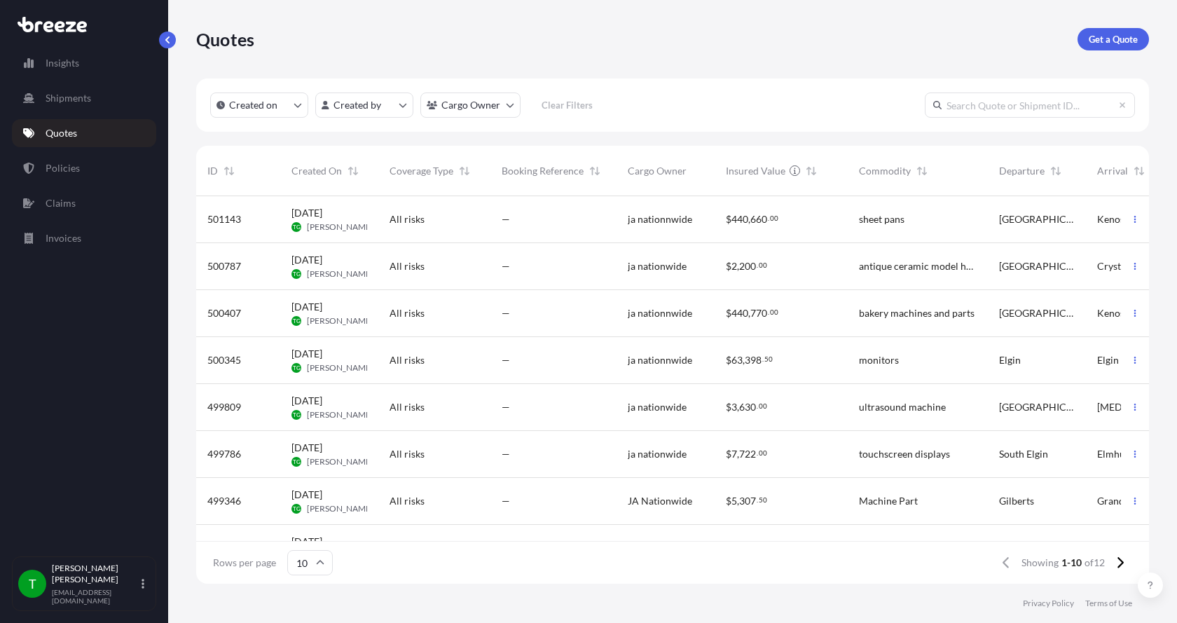
click at [1097, 27] on div "Quotes Get a Quote" at bounding box center [672, 39] width 953 height 78
click at [1121, 42] on p "Get a Quote" at bounding box center [1113, 39] width 49 height 14
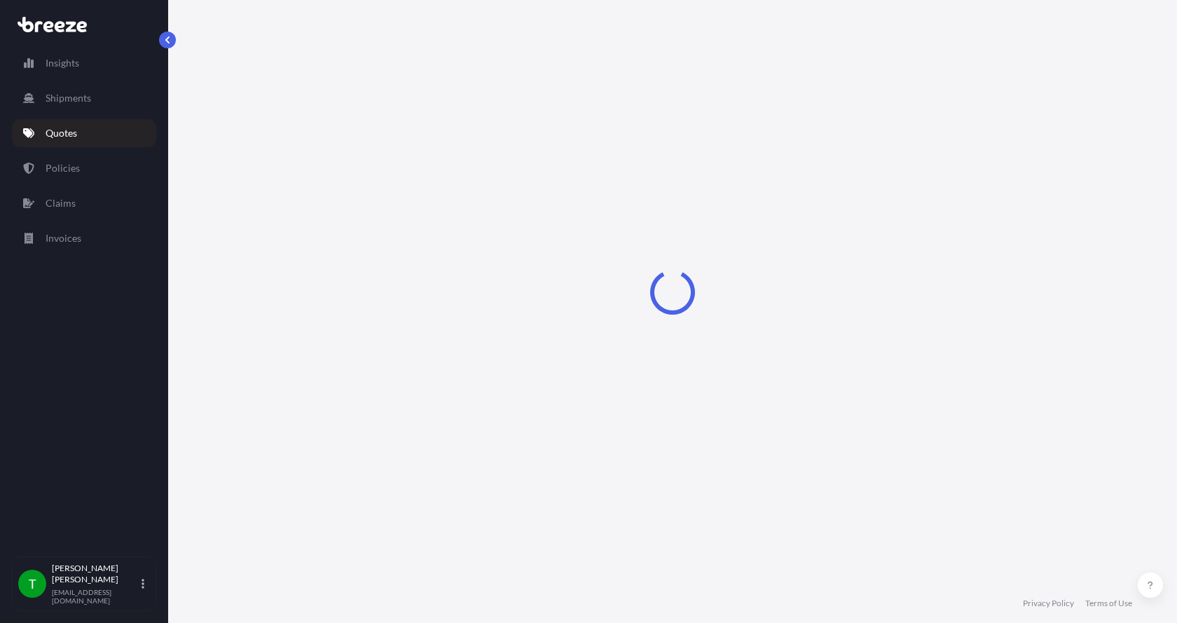
select select "Sea"
select select "1"
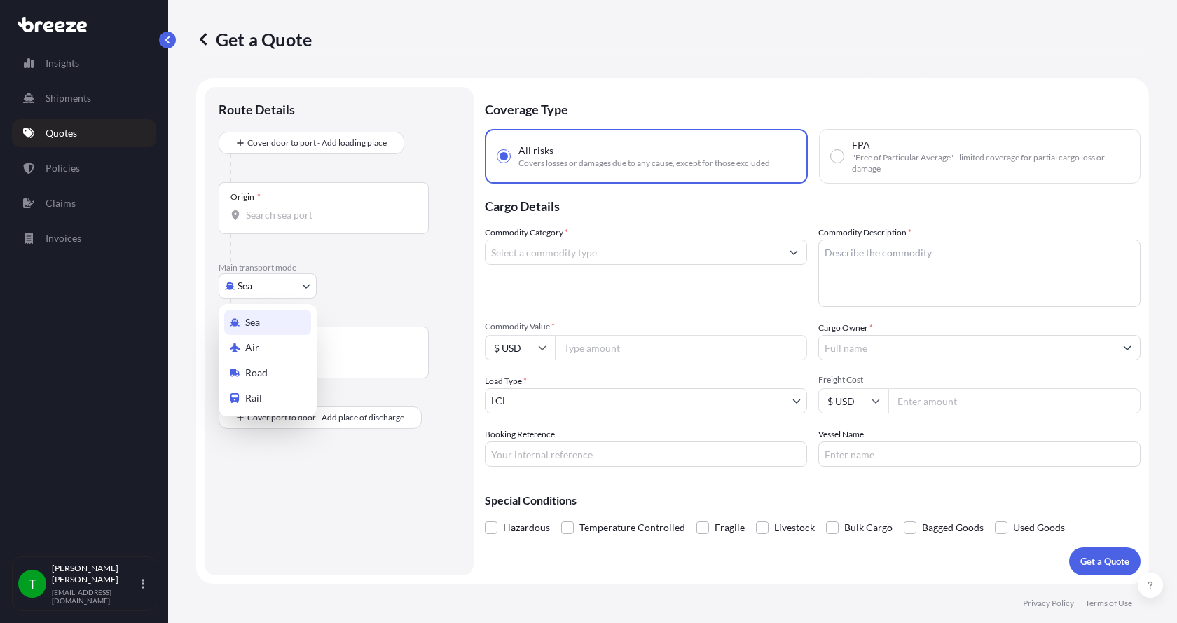
click at [242, 282] on body "Insights Shipments Quotes Policies Claims Invoices T Tim Gieseke tgieseke@jafra…" at bounding box center [588, 311] width 1177 height 623
click at [254, 377] on span "Road" at bounding box center [256, 373] width 22 height 14
select select "Road"
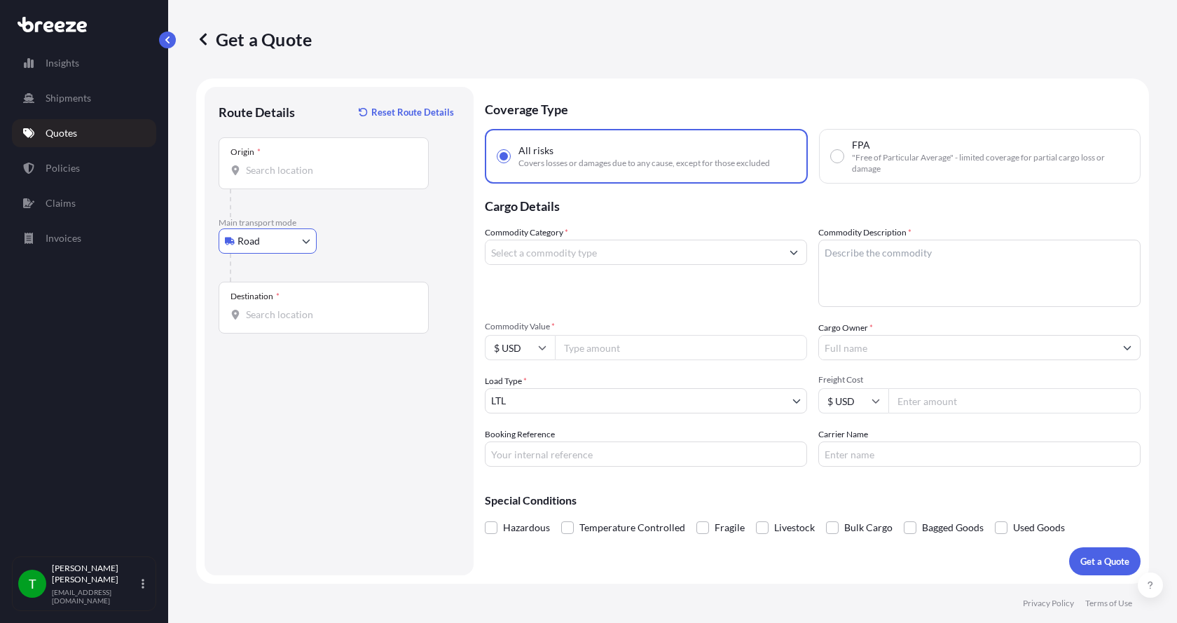
click at [277, 169] on input "Origin *" at bounding box center [328, 170] width 165 height 14
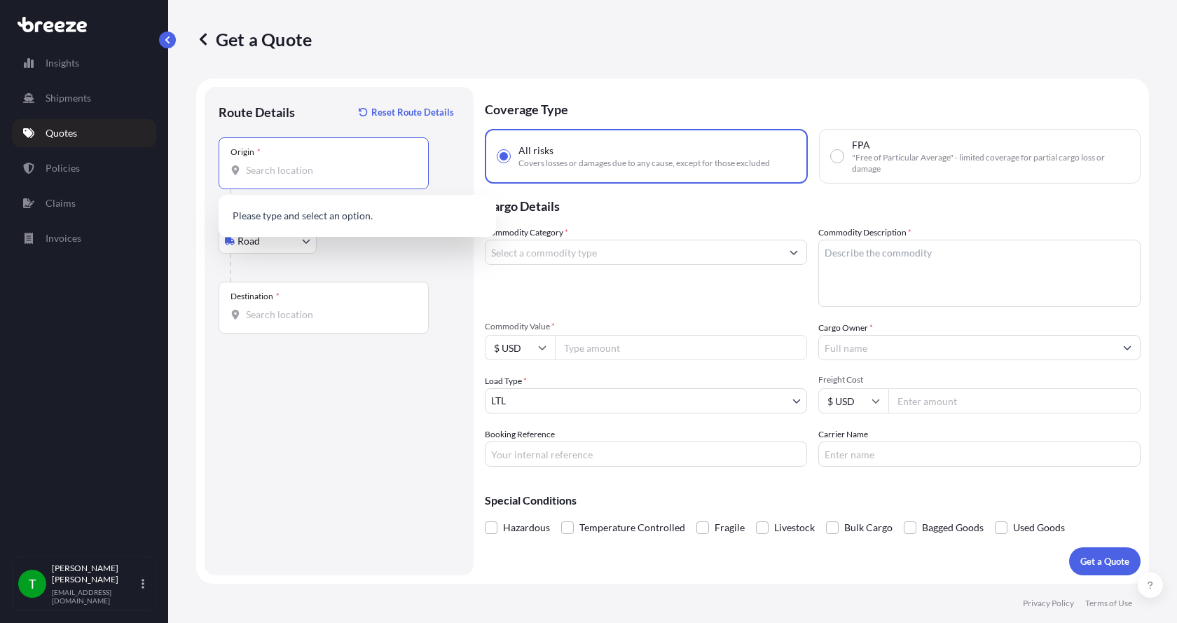
type input "W"
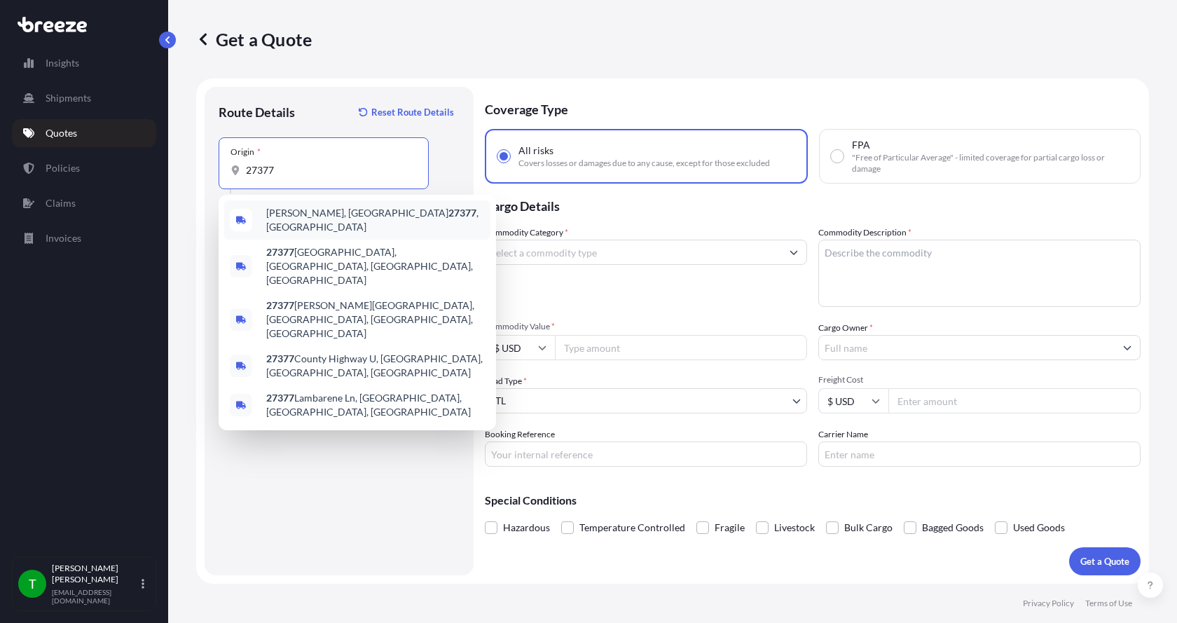
click at [289, 216] on span "Whitsett, NC 27377 , USA" at bounding box center [375, 220] width 219 height 28
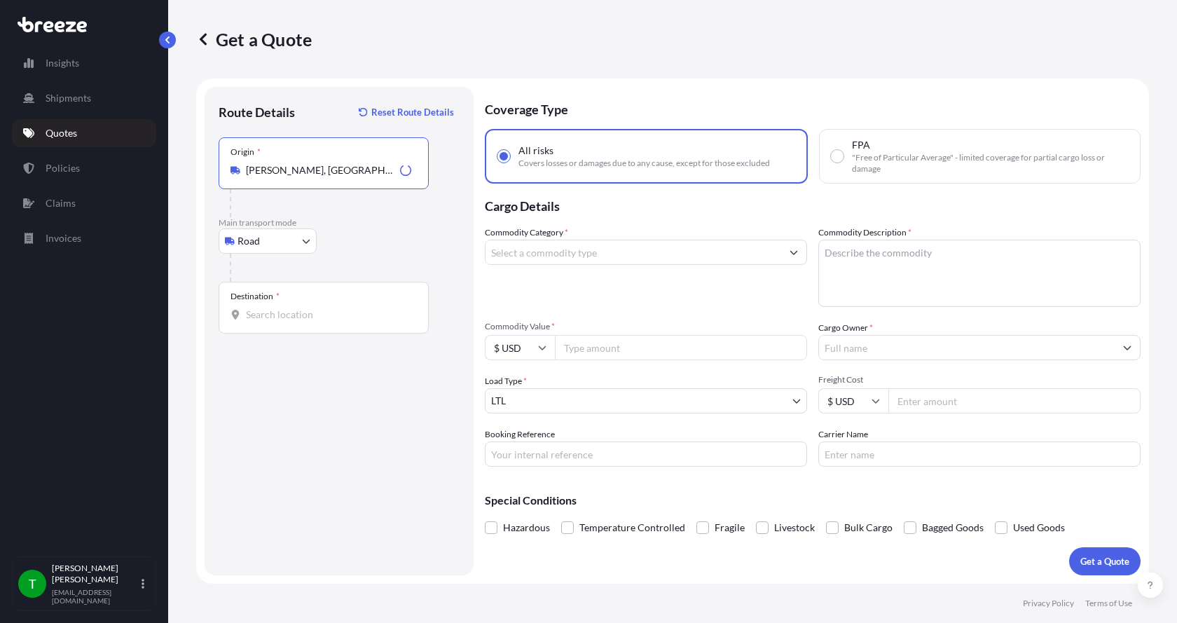
type input "Whitsett, NC 27377, USA"
click at [262, 316] on input "Destination *" at bounding box center [328, 315] width 165 height 14
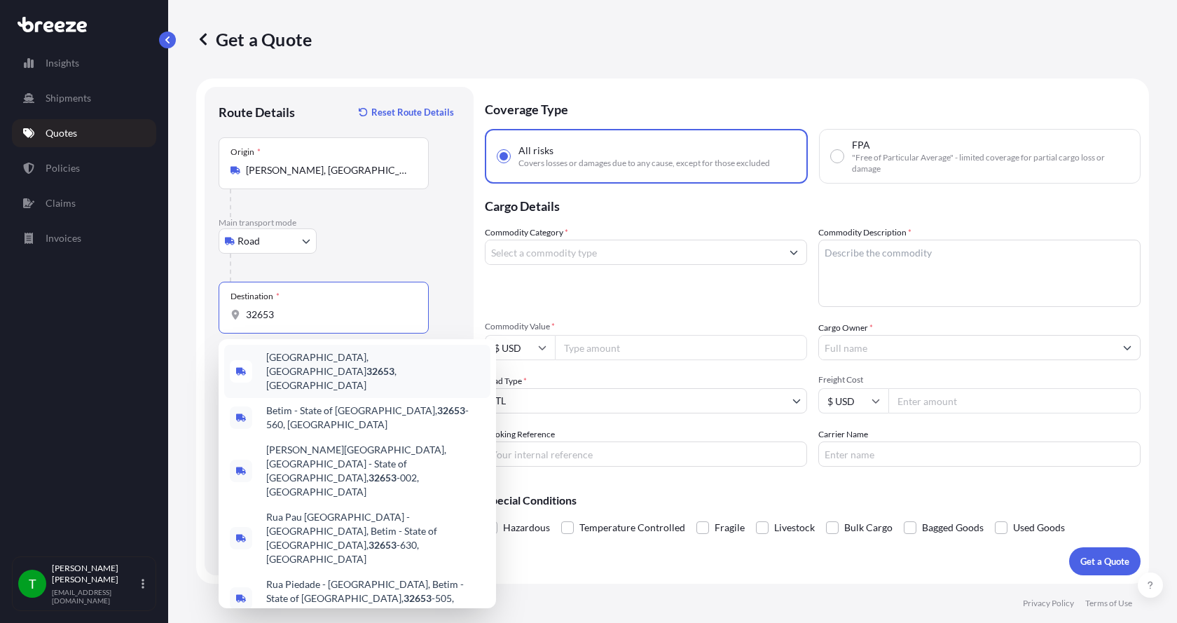
click at [290, 366] on span "Gainesville, FL 32653 , USA" at bounding box center [375, 371] width 219 height 42
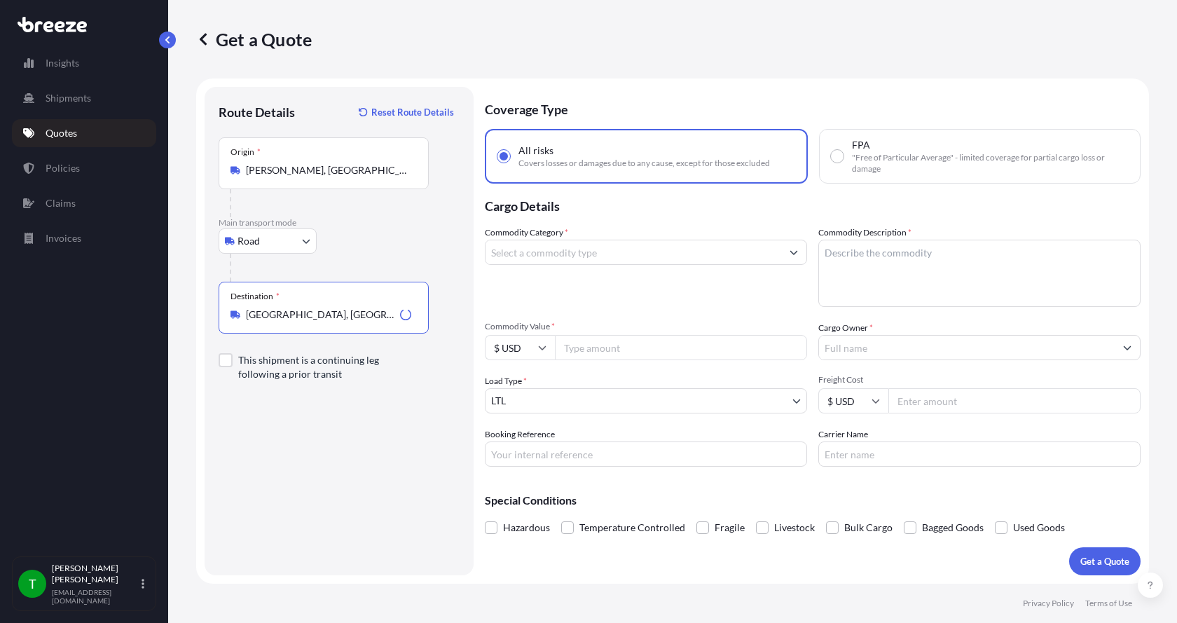
type input "Gainesville, FL 32653, USA"
click at [513, 252] on input "Commodity Category *" at bounding box center [634, 252] width 296 height 25
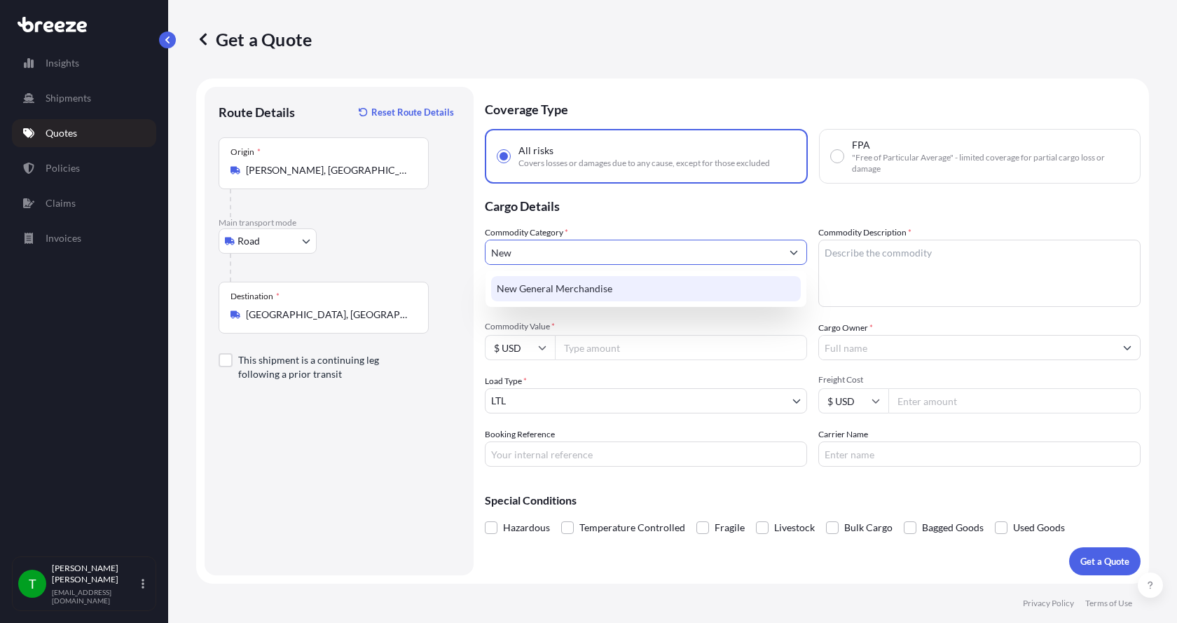
click at [540, 291] on div "New General Merchandise" at bounding box center [646, 288] width 310 height 25
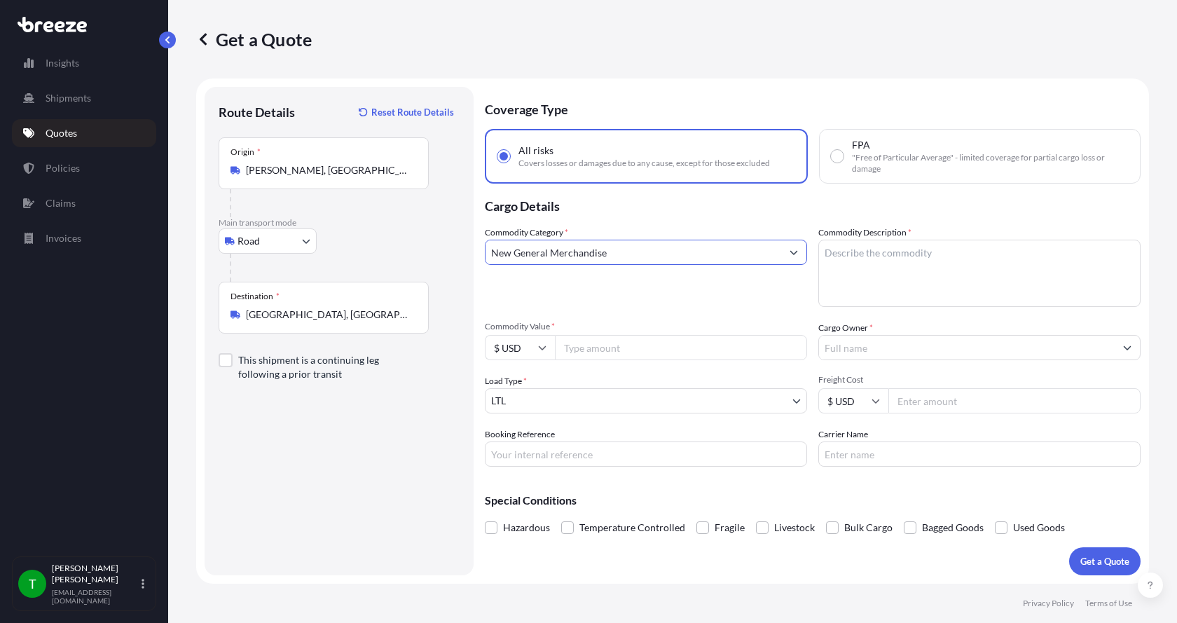
type input "New General Merchandise"
click at [841, 252] on textarea "Commodity Description *" at bounding box center [979, 273] width 322 height 67
type textarea "Gearbox Motor"
click at [669, 349] on input "Commodity Value *" at bounding box center [681, 347] width 252 height 25
click at [575, 344] on input "Commodity Value *" at bounding box center [681, 347] width 252 height 25
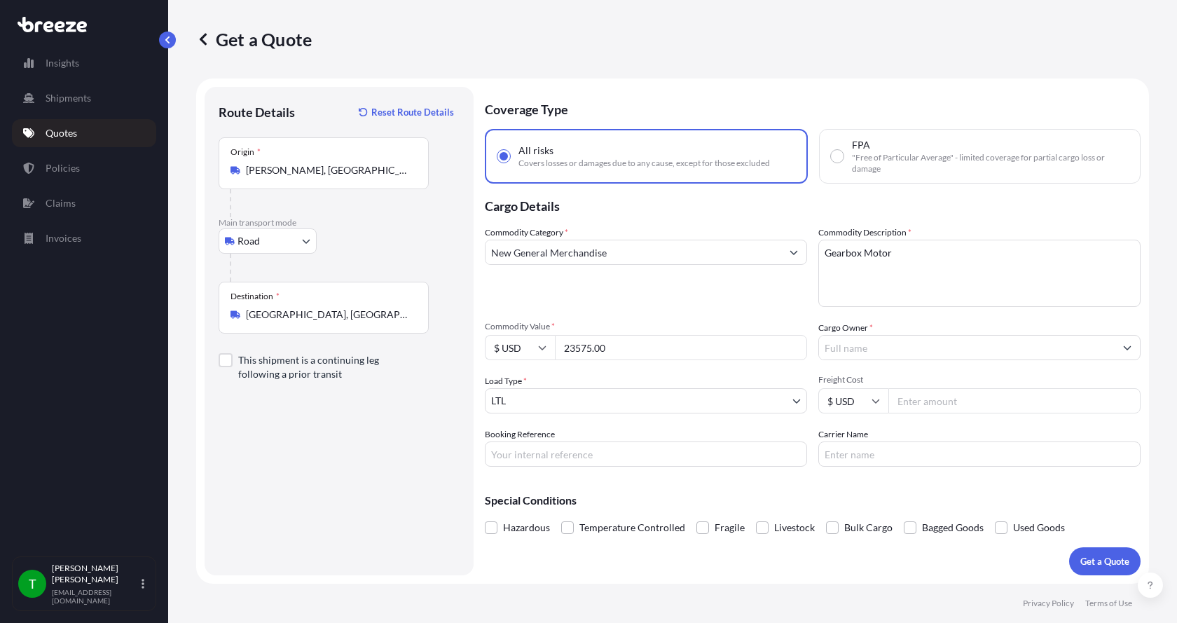
type input "23575.00"
click at [875, 350] on input "Cargo Owner *" at bounding box center [967, 347] width 296 height 25
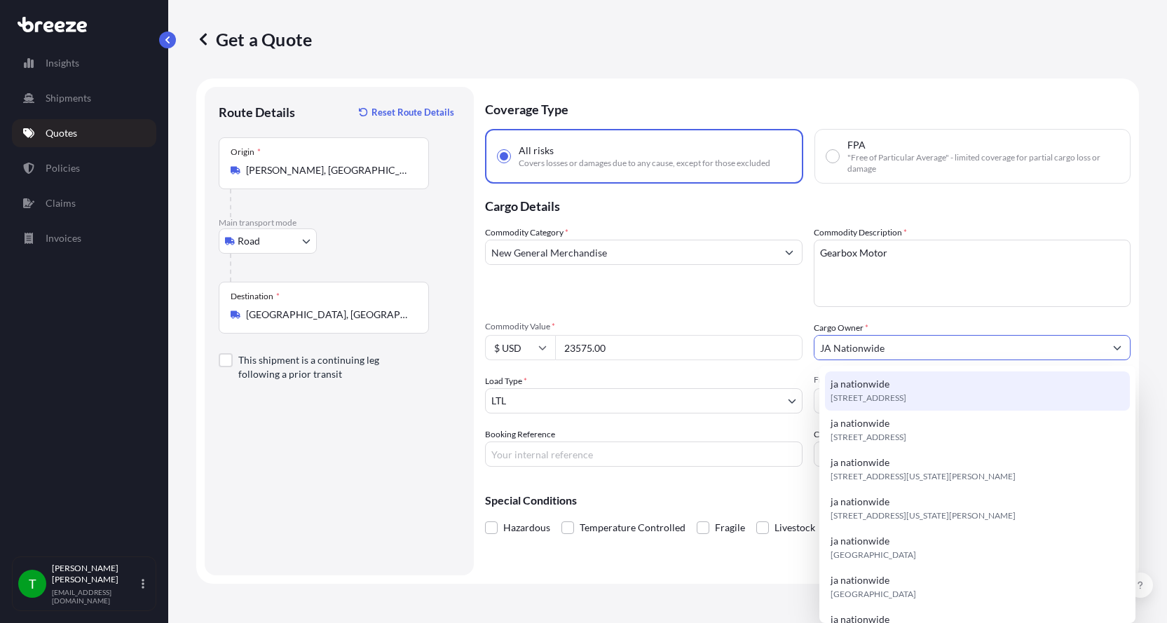
type input "JA Nationwide"
click at [534, 451] on input "Booking Reference" at bounding box center [643, 453] width 317 height 25
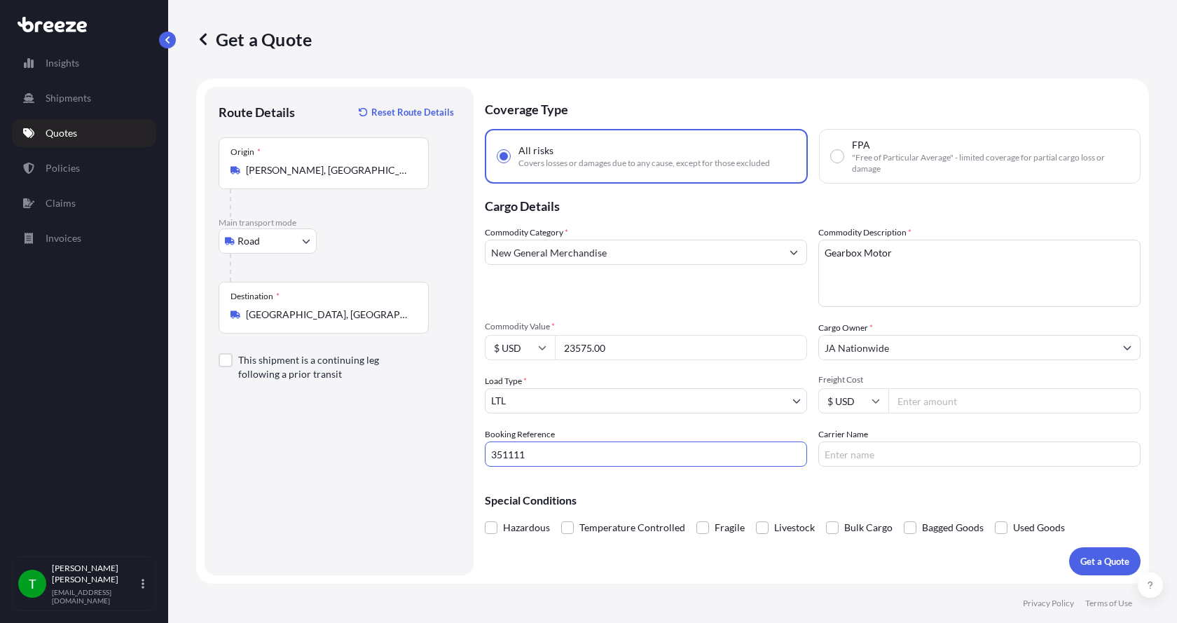
type input "351111"
click at [1020, 400] on input "Freight Cost" at bounding box center [1015, 400] width 252 height 25
type input "235.00"
click at [959, 450] on input "Carrier Name" at bounding box center [979, 453] width 322 height 25
type input "AAA Cooper"
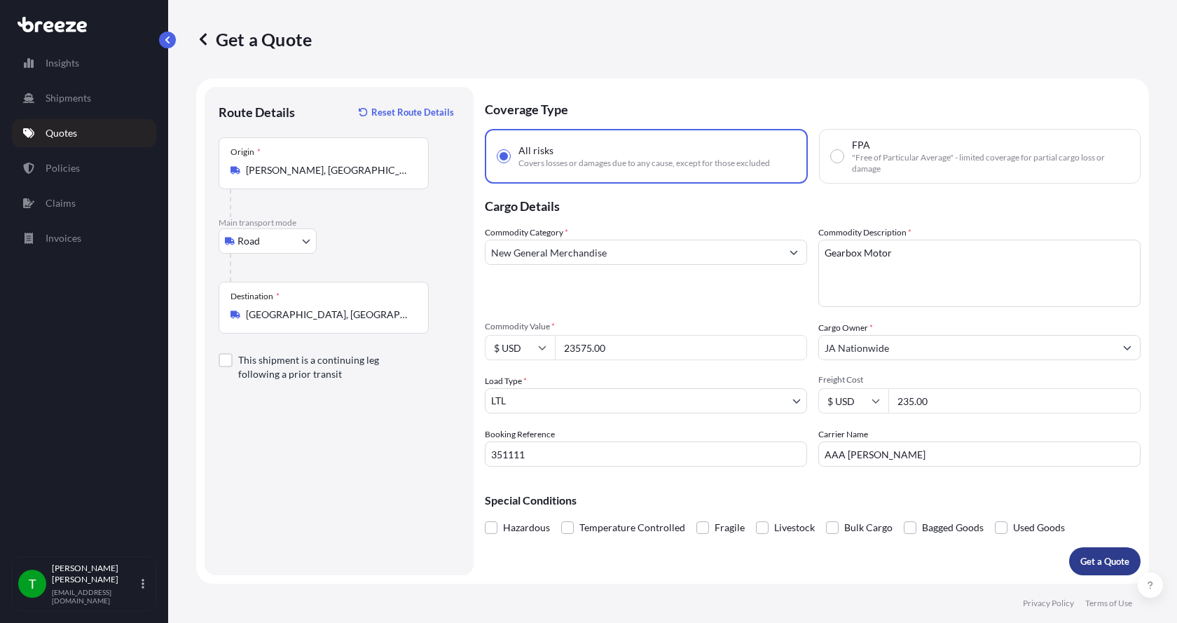
click at [1044, 555] on div "Coverage Type All risks Covers losses or damages due to any cause, except for t…" at bounding box center [813, 331] width 656 height 488
click at [1101, 553] on button "Get a Quote" at bounding box center [1104, 561] width 71 height 28
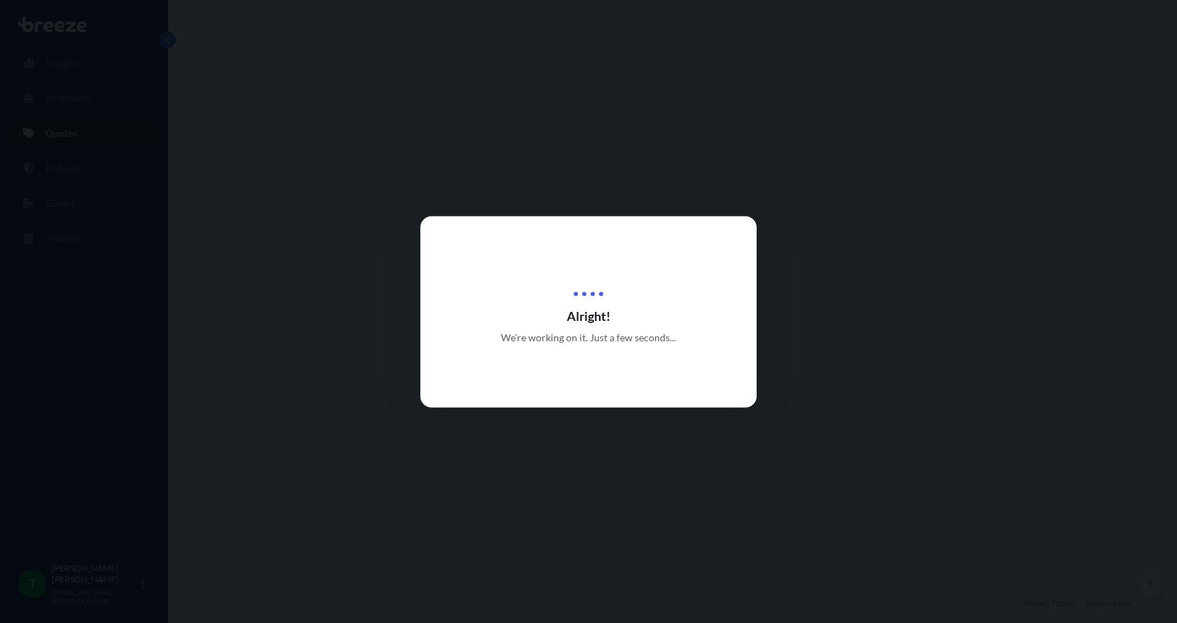
select select "Road"
select select "1"
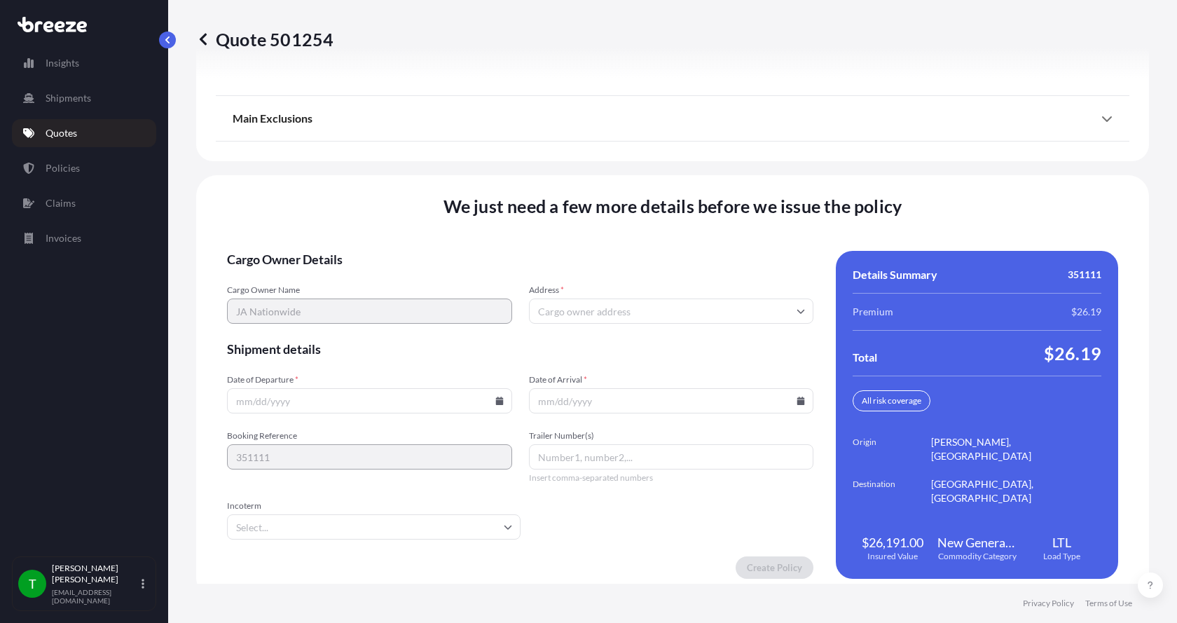
scroll to position [1844, 0]
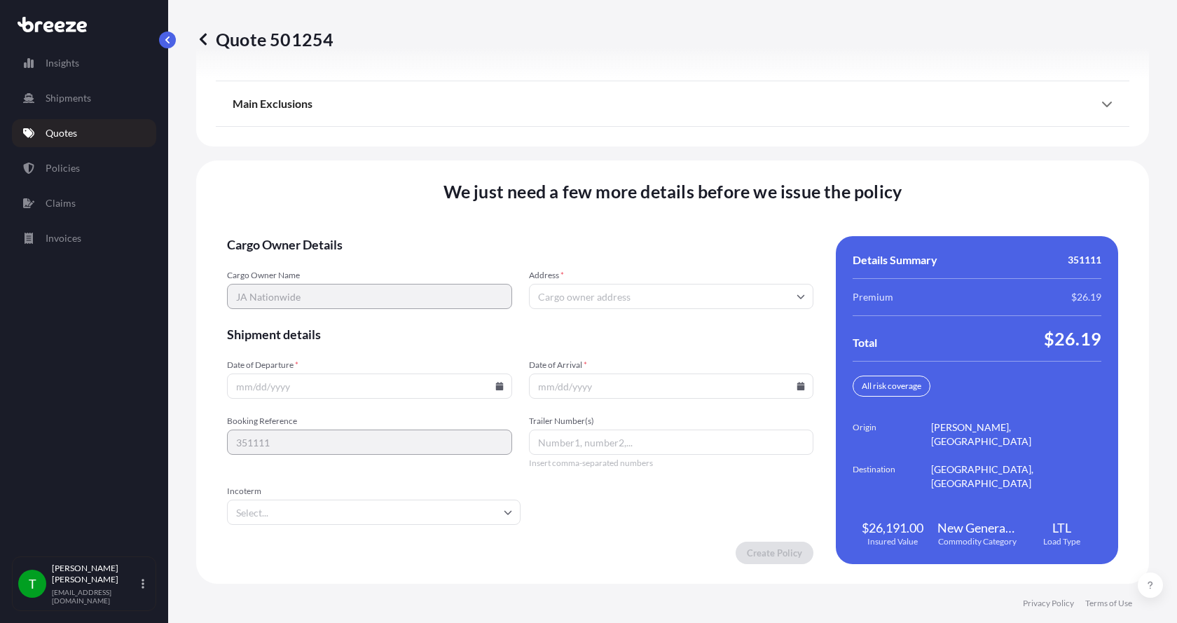
click at [626, 294] on input "Address *" at bounding box center [671, 296] width 285 height 25
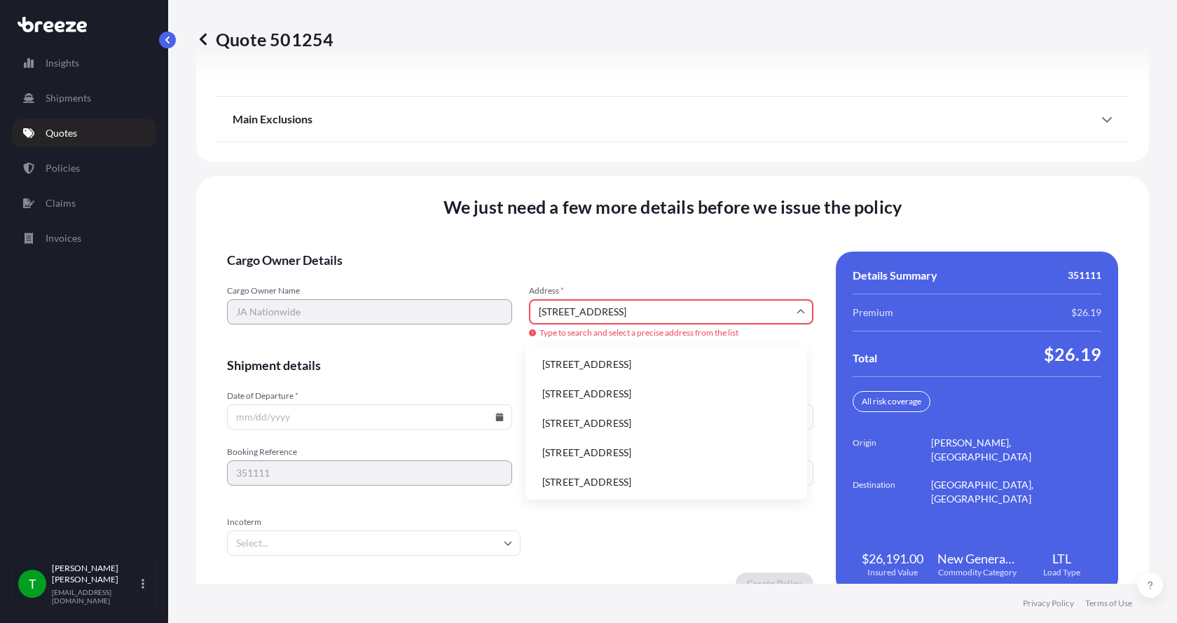
click at [608, 358] on li "6306 N Alpine Rd, Loves Park, IL, USA" at bounding box center [666, 364] width 270 height 27
type input "6306 N Alpine Rd, Loves Park, IL 61111, USA"
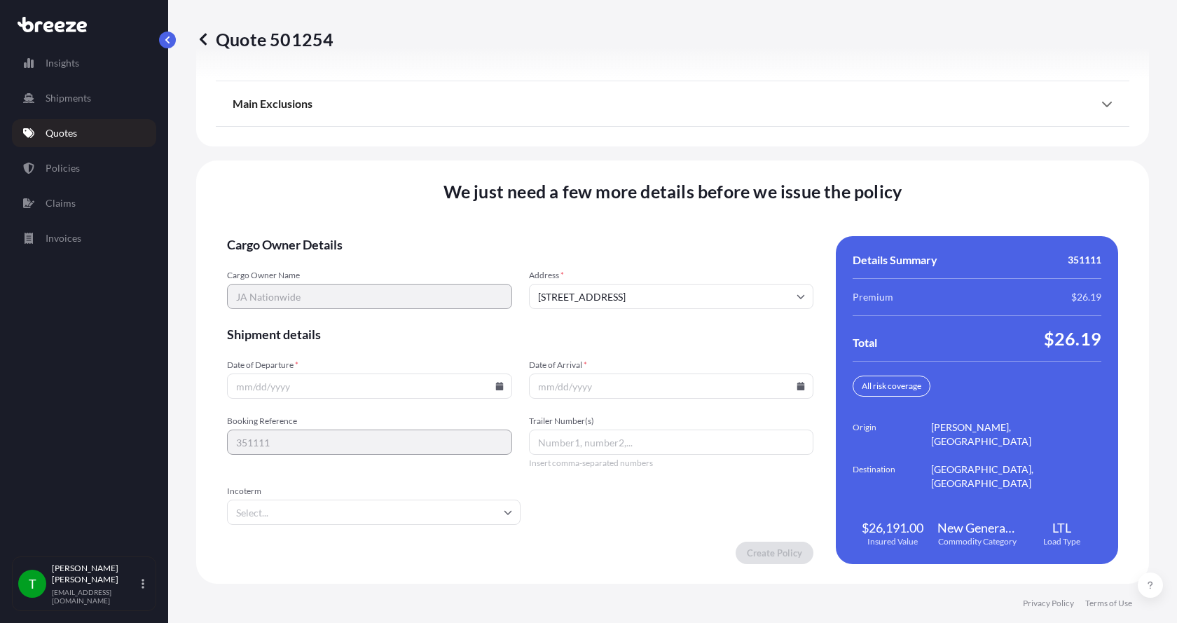
click at [495, 387] on icon at bounding box center [499, 386] width 8 height 8
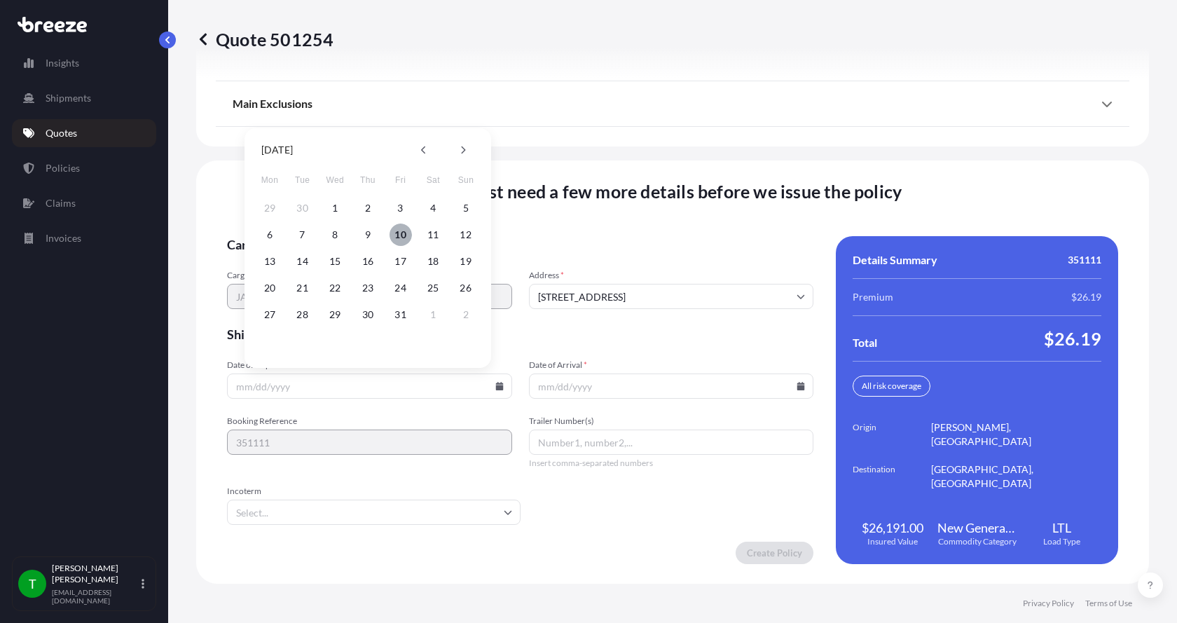
click at [399, 235] on button "10" at bounding box center [401, 235] width 22 height 22
type input "10/10/2025"
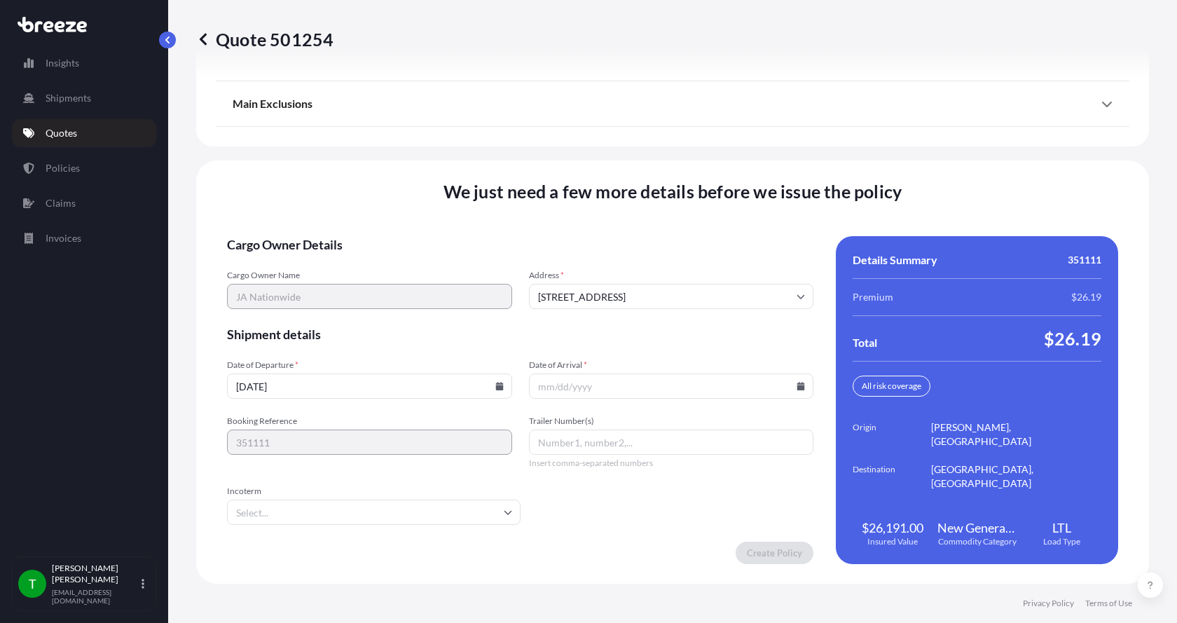
click at [797, 387] on icon at bounding box center [801, 386] width 8 height 8
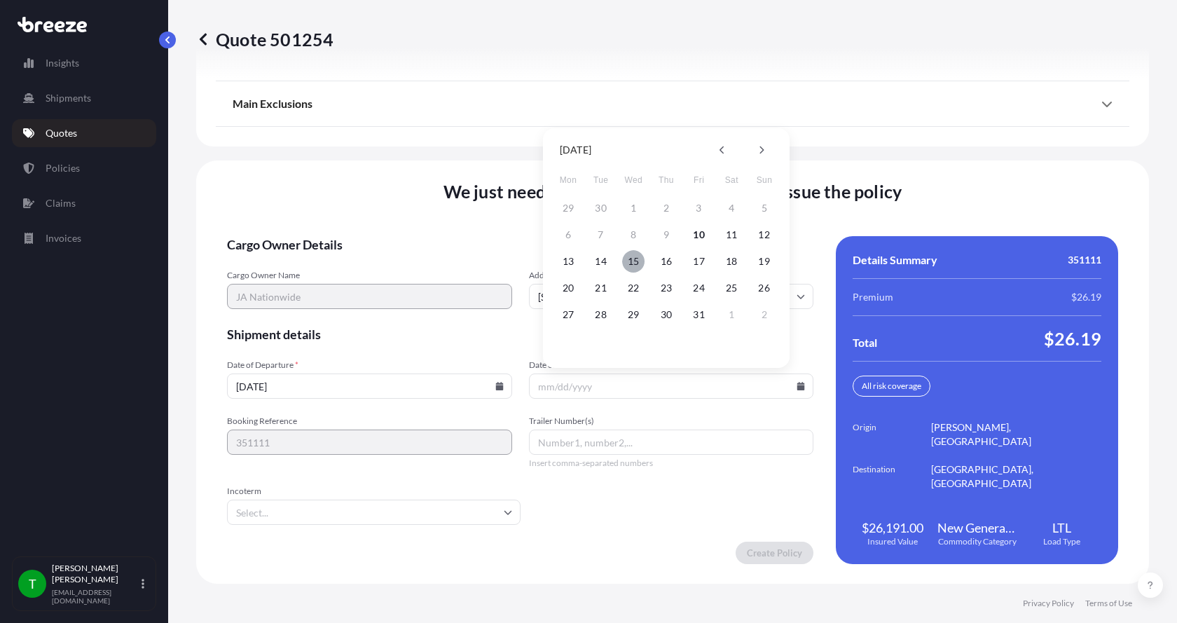
click at [633, 256] on button "15" at bounding box center [633, 261] width 22 height 22
type input "[DATE]"
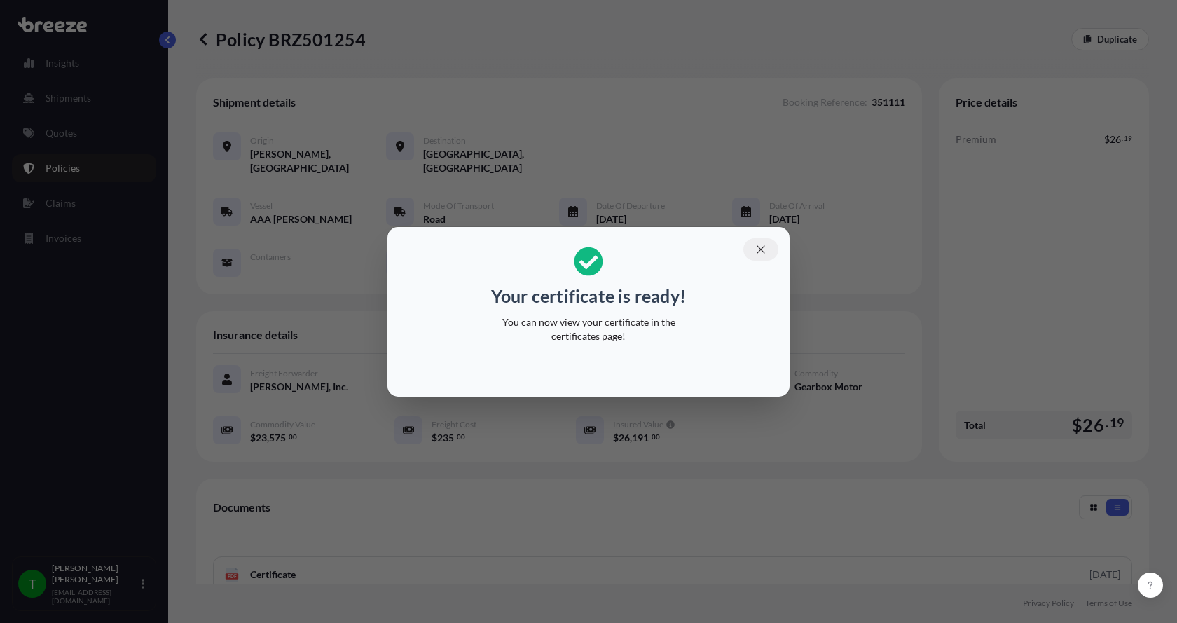
click at [760, 245] on icon "button" at bounding box center [761, 249] width 13 height 13
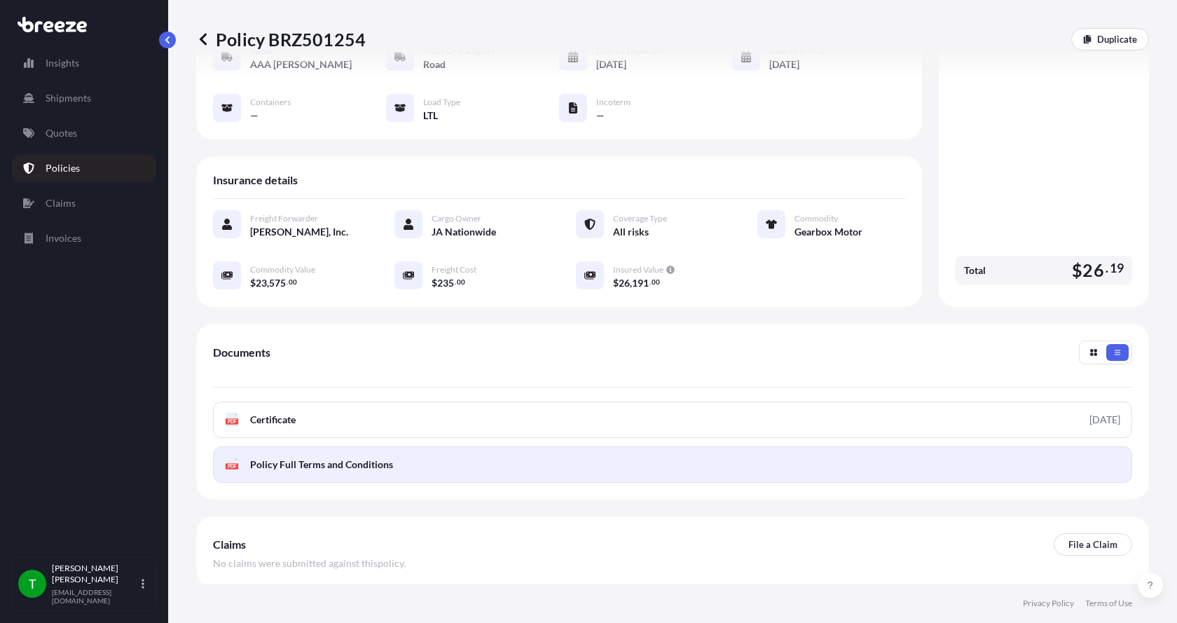
scroll to position [206, 0]
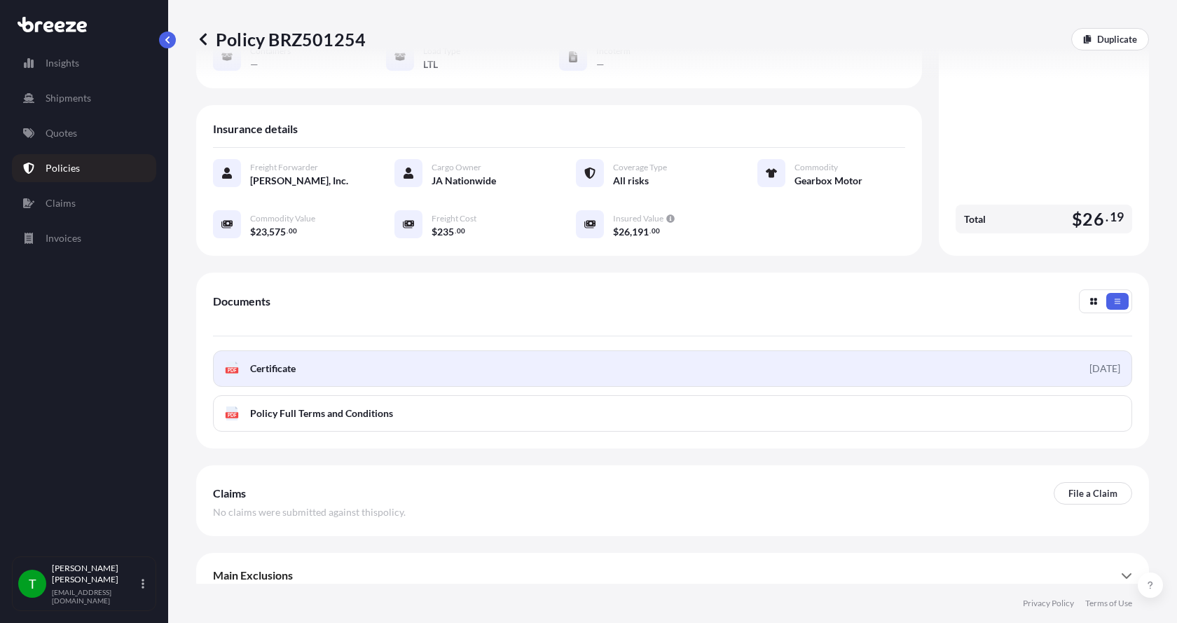
click at [265, 362] on span "Certificate" at bounding box center [273, 369] width 46 height 14
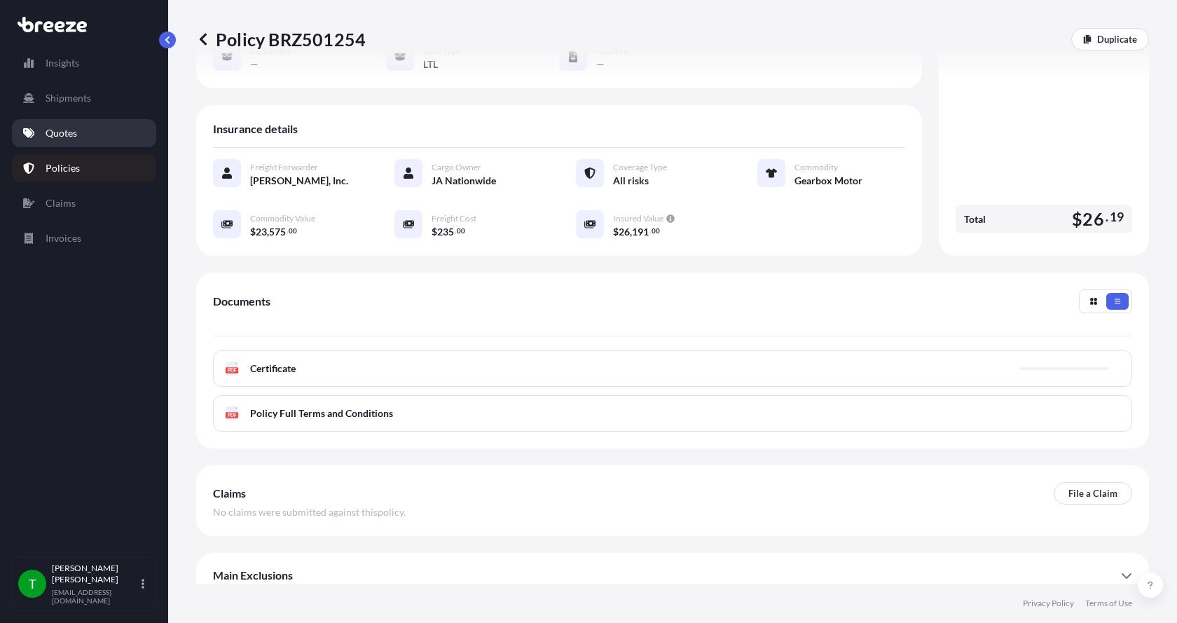
click at [69, 135] on p "Quotes" at bounding box center [62, 133] width 32 height 14
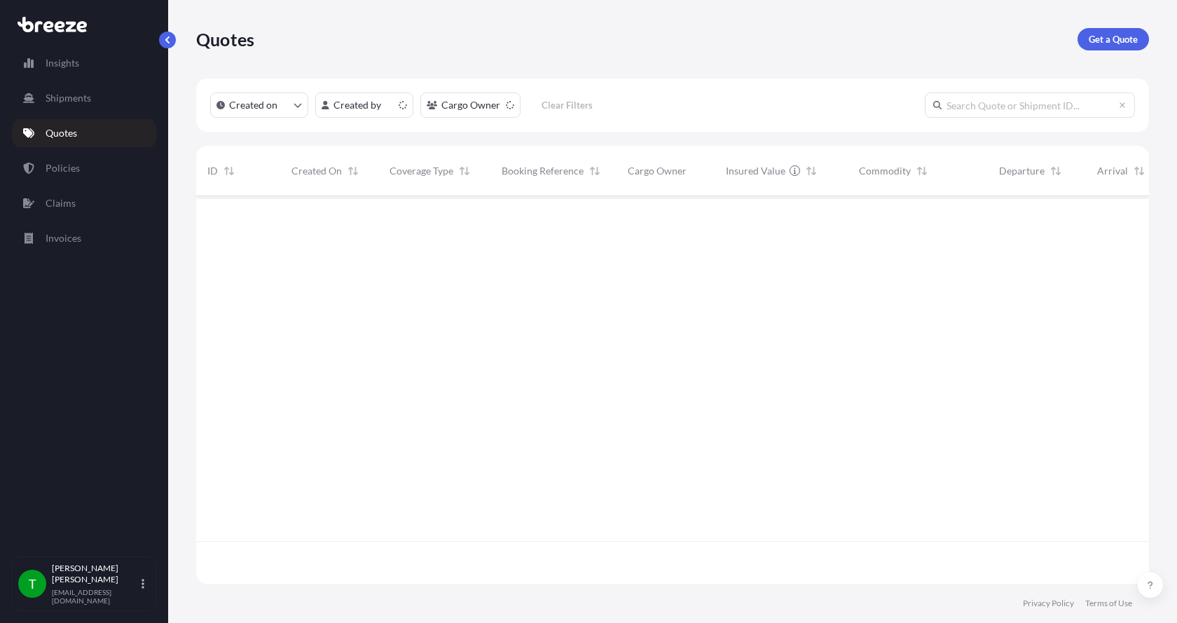
scroll to position [385, 942]
click at [1112, 35] on p "Get a Quote" at bounding box center [1113, 39] width 49 height 14
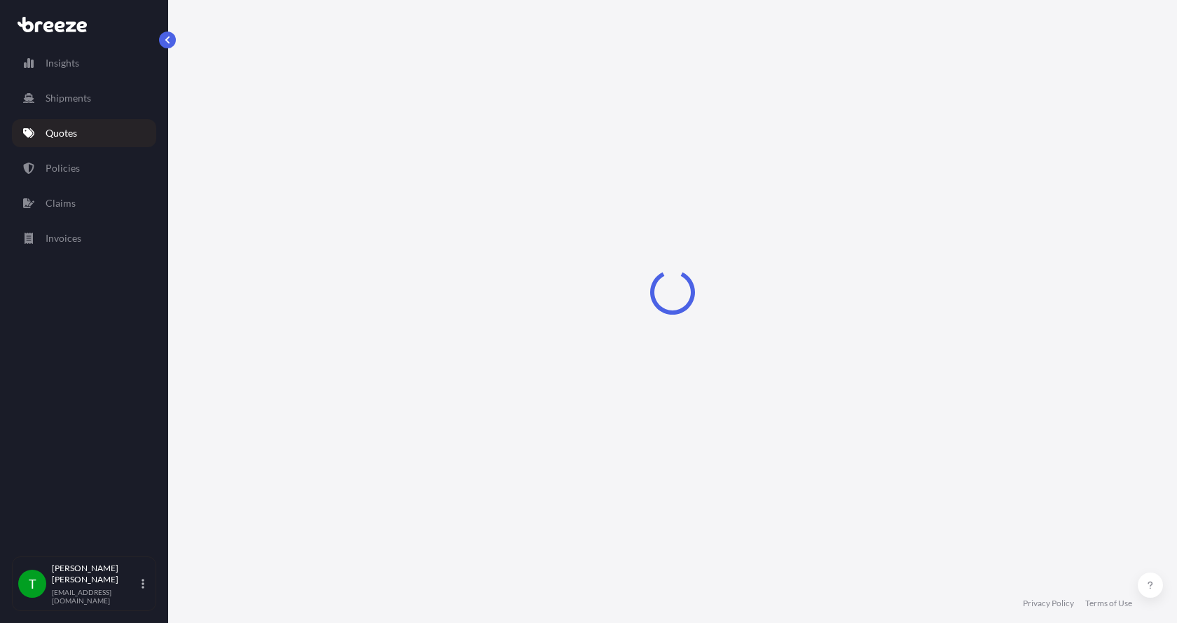
select select "Sea"
select select "1"
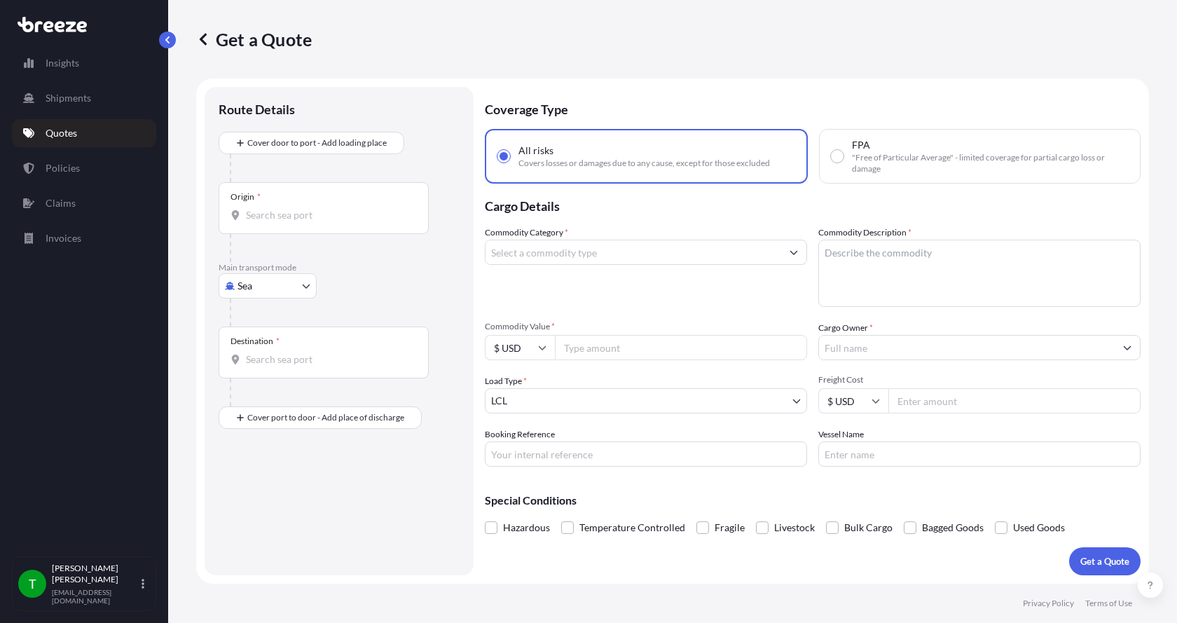
click at [258, 280] on body "Insights Shipments Quotes Policies Claims Invoices T Tim Gieseke tgieseke@jafra…" at bounding box center [588, 311] width 1177 height 623
click at [254, 366] on span "Road" at bounding box center [256, 373] width 22 height 14
select select "Road"
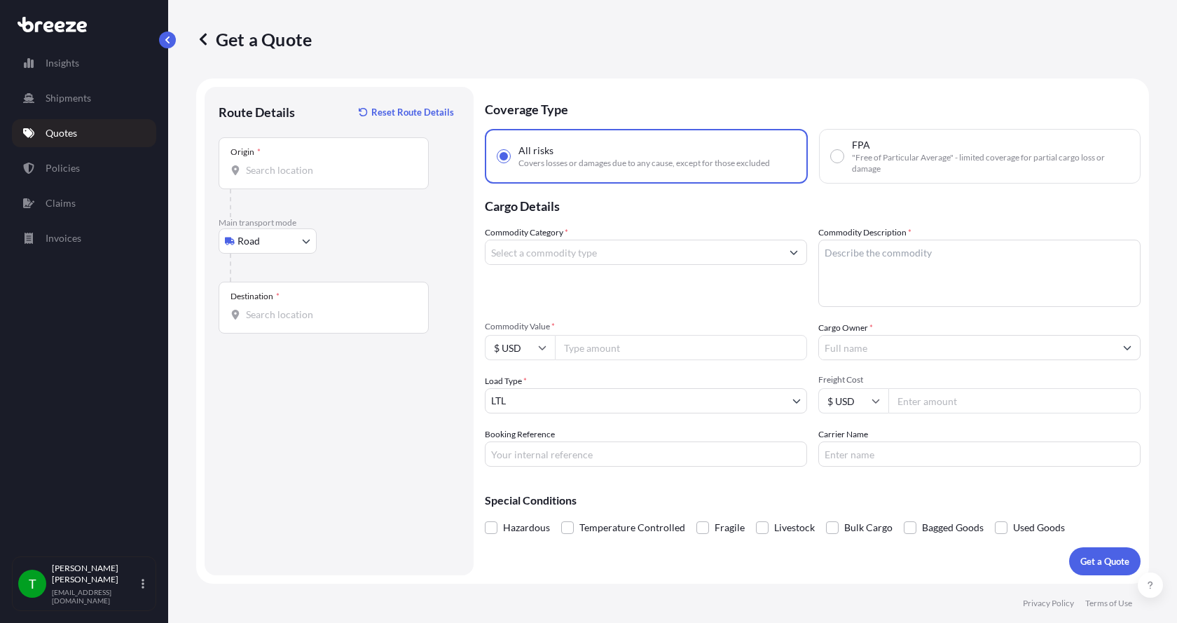
click at [254, 179] on div "Origin *" at bounding box center [324, 163] width 210 height 52
click at [254, 177] on input "Origin *" at bounding box center [328, 170] width 165 height 14
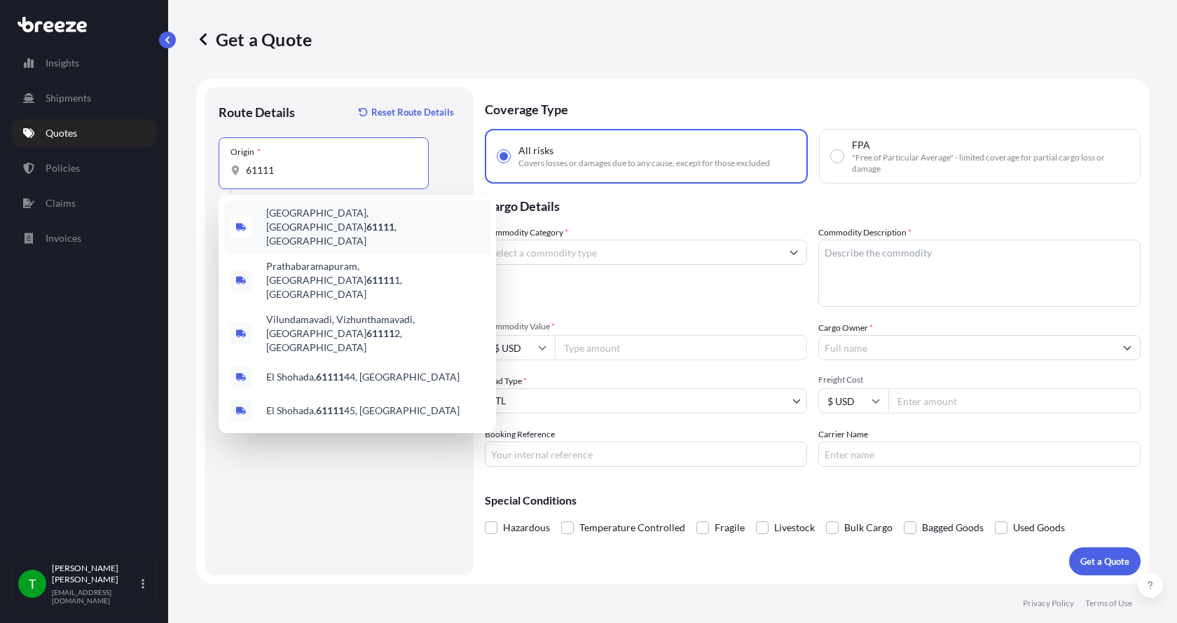
click at [290, 220] on span "Loves Park, IL 61111 , USA" at bounding box center [375, 227] width 219 height 42
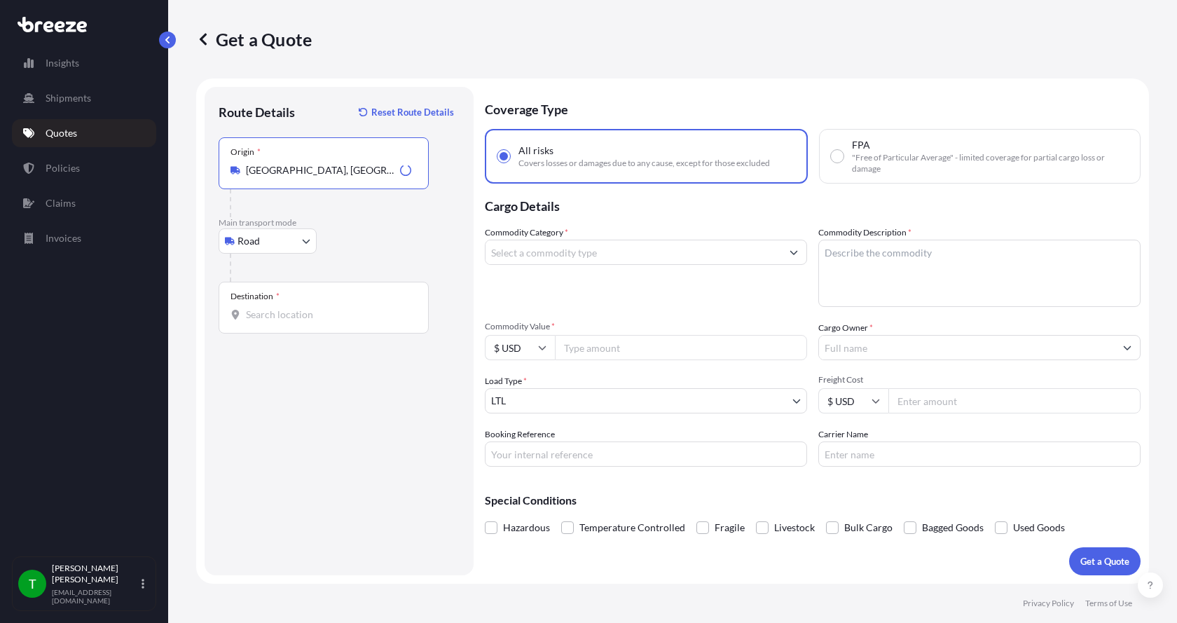
type input "Loves Park, IL 61111, USA"
click at [260, 308] on input "Destination *" at bounding box center [328, 315] width 165 height 14
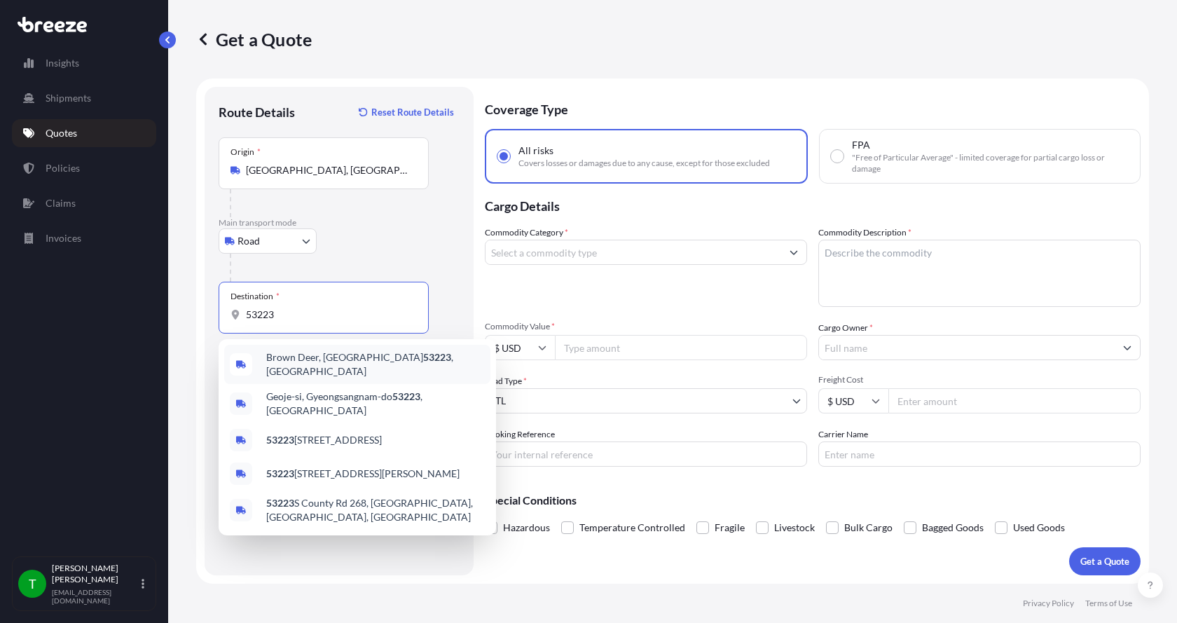
drag, startPoint x: 297, startPoint y: 317, endPoint x: 211, endPoint y: 310, distance: 86.5
click at [211, 310] on div "Route Details Reset Route Details Place of loading Road Road Rail Origin * Love…" at bounding box center [339, 331] width 269 height 488
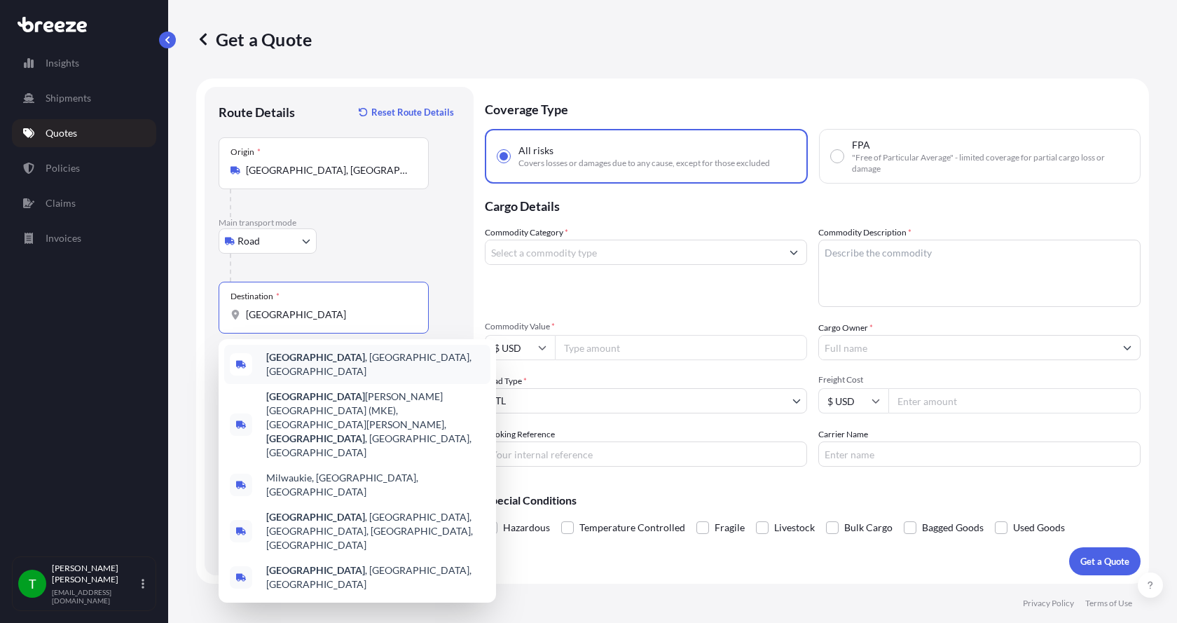
click at [284, 358] on b "Milwaukee" at bounding box center [315, 357] width 99 height 12
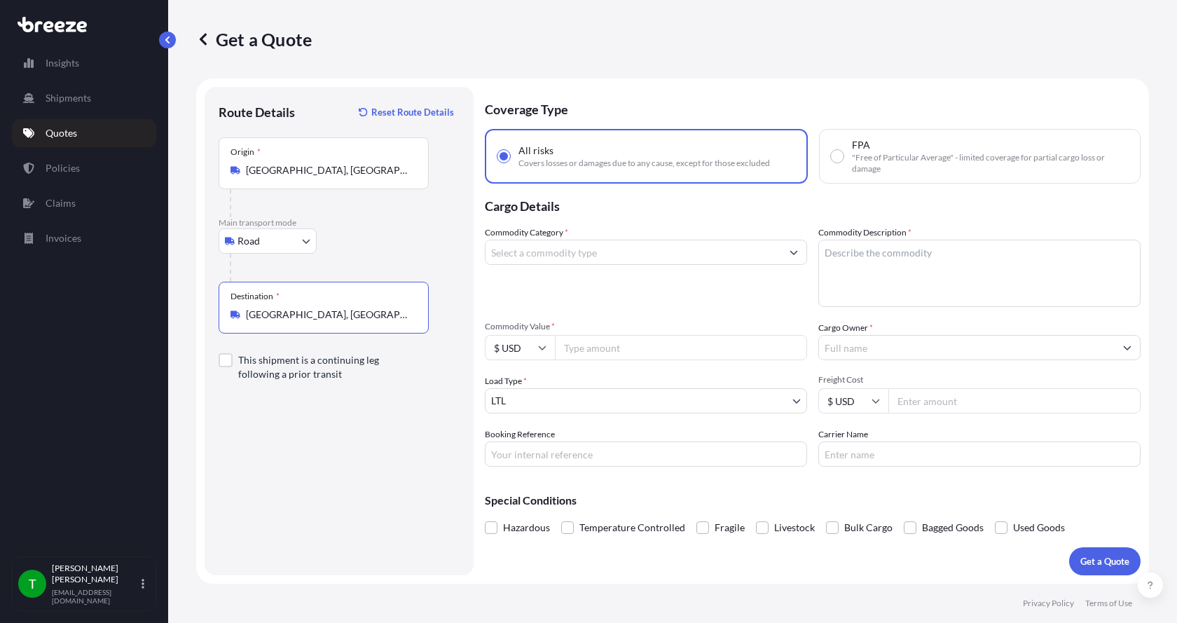
type input "Milwaukee, WI, USA"
drag, startPoint x: 544, startPoint y: 258, endPoint x: 543, endPoint y: 240, distance: 18.2
click at [542, 254] on input "Commodity Category *" at bounding box center [634, 252] width 296 height 25
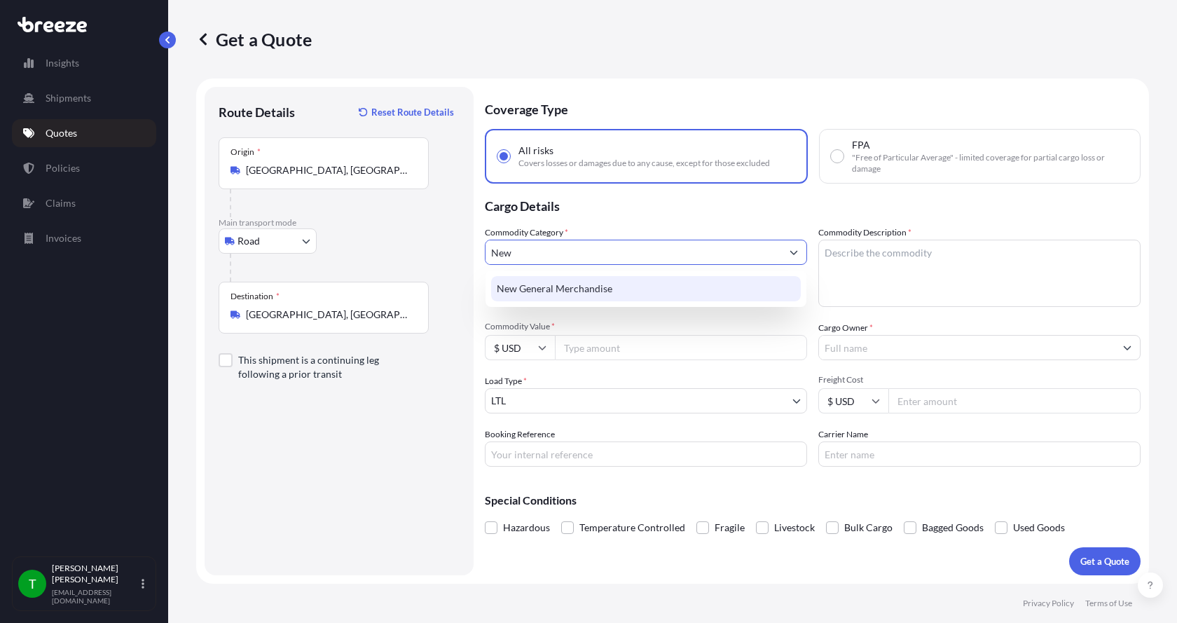
click at [540, 293] on div "New General Merchandise" at bounding box center [646, 288] width 310 height 25
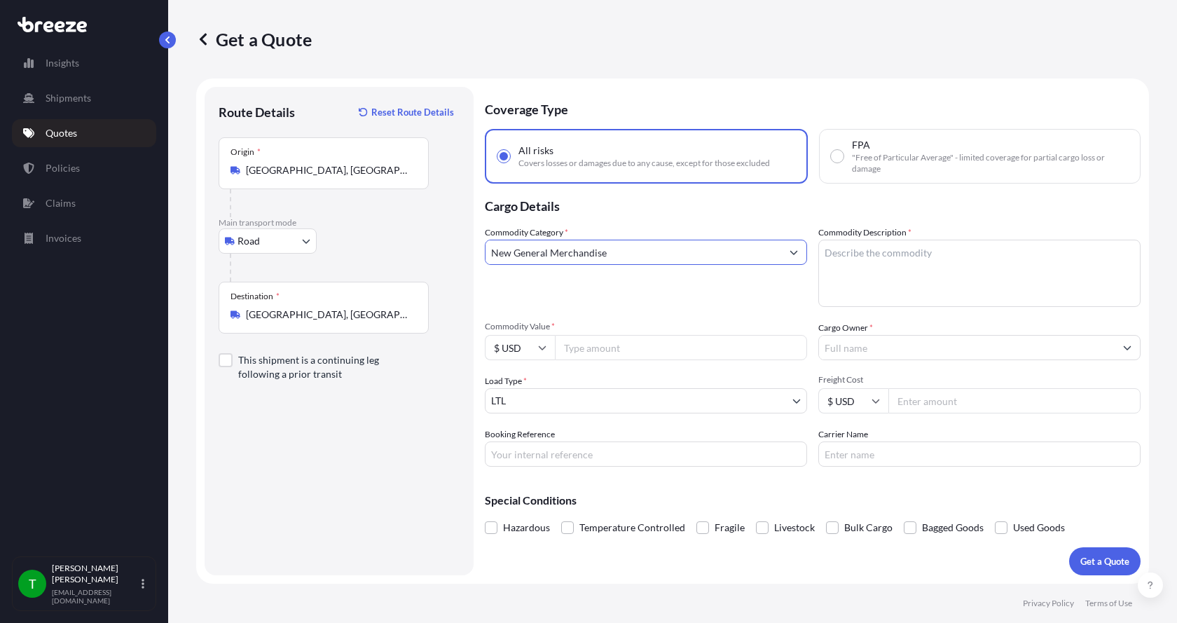
type input "New General Merchandise"
click at [839, 252] on textarea "Commodity Description *" at bounding box center [979, 273] width 322 height 67
type textarea "Thermal Transfer Label Machine"
click at [626, 346] on input "Commodity Value *" at bounding box center [681, 347] width 252 height 25
click at [582, 348] on input "Commodity Value *" at bounding box center [681, 347] width 252 height 25
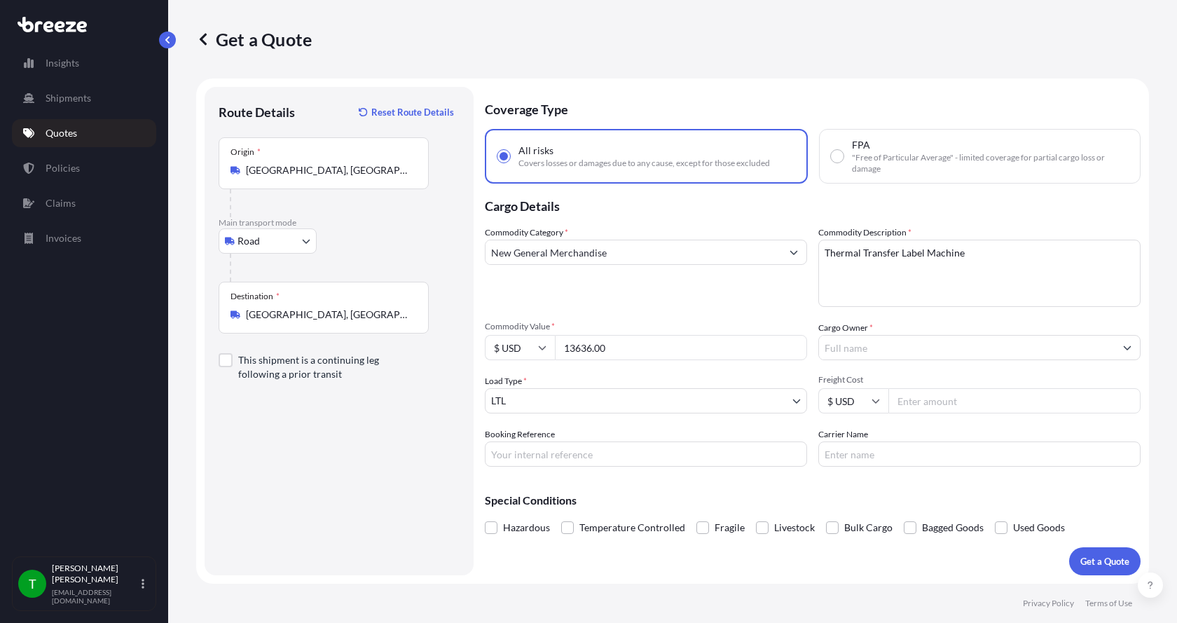
type input "13636.00"
click at [854, 348] on input "Cargo Owner *" at bounding box center [967, 347] width 296 height 25
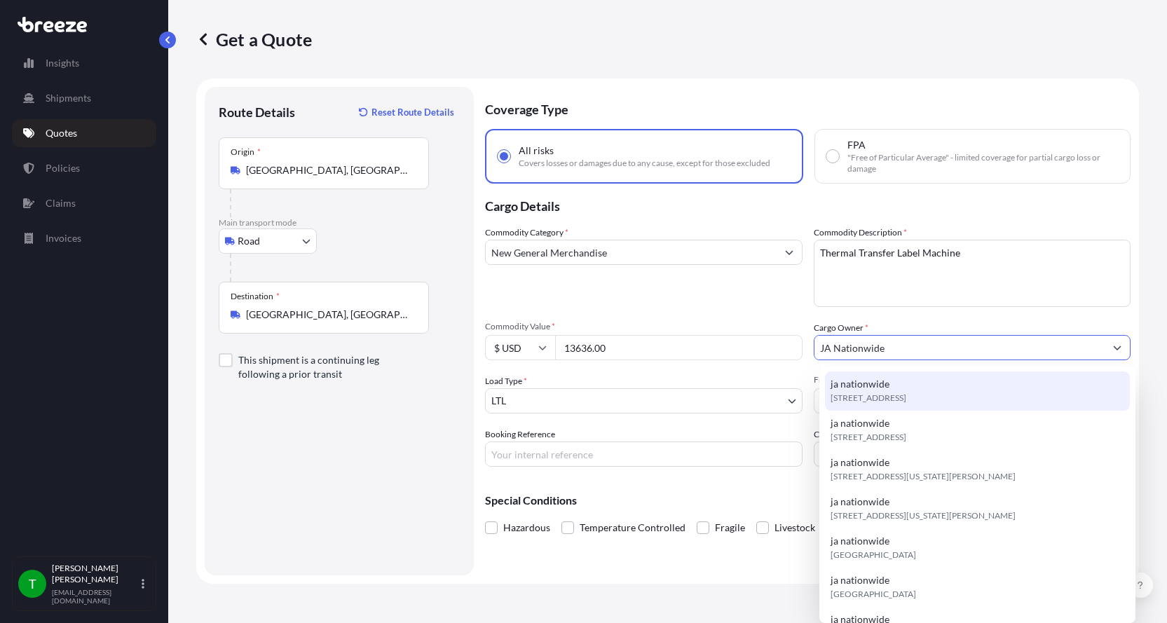
type input "JA Nationwide"
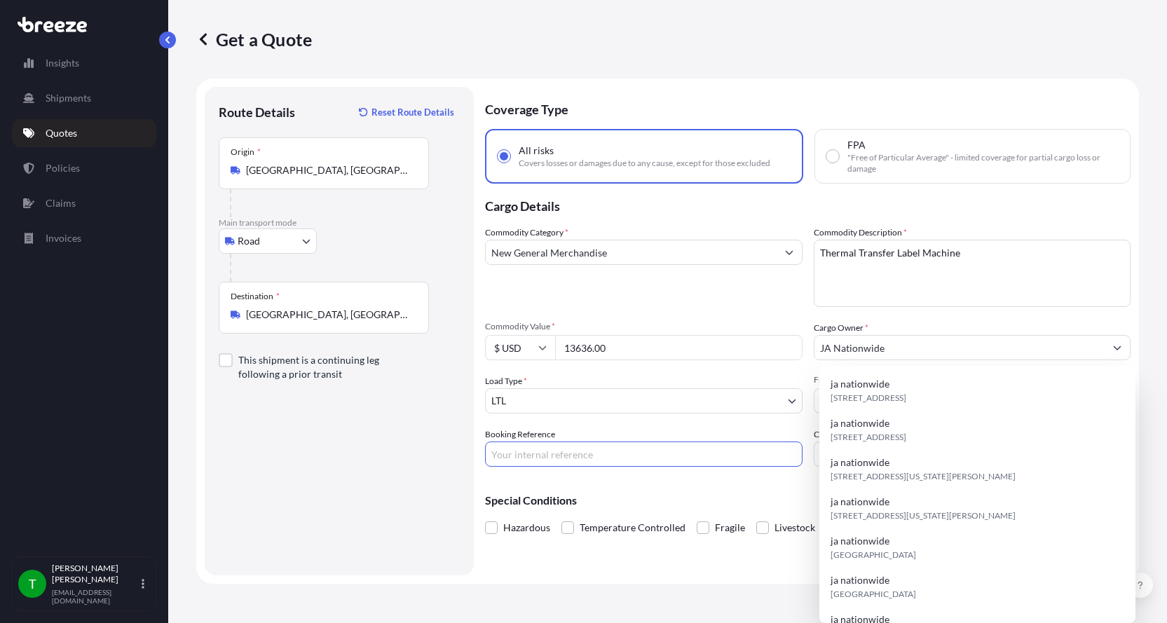
click at [529, 456] on input "Booking Reference" at bounding box center [643, 453] width 317 height 25
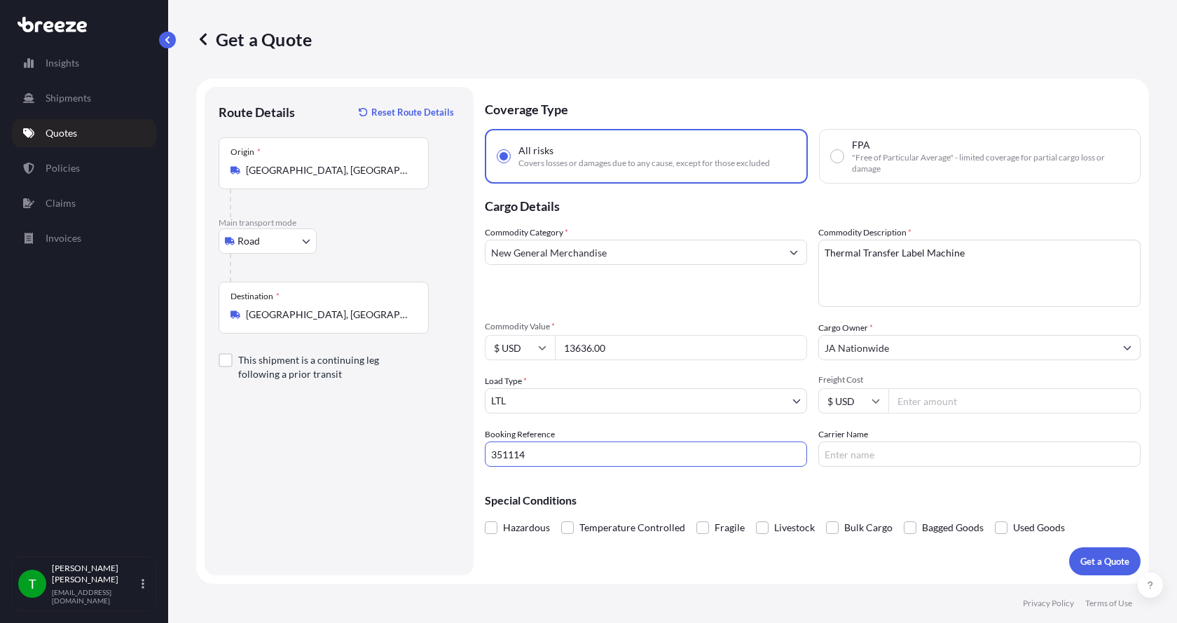
type input "351114"
click at [929, 403] on input "Freight Cost" at bounding box center [1015, 400] width 252 height 25
click at [952, 400] on input "Freight Cost" at bounding box center [1015, 400] width 252 height 25
type input "420.00"
click at [836, 455] on input "Carrier Name" at bounding box center [979, 453] width 322 height 25
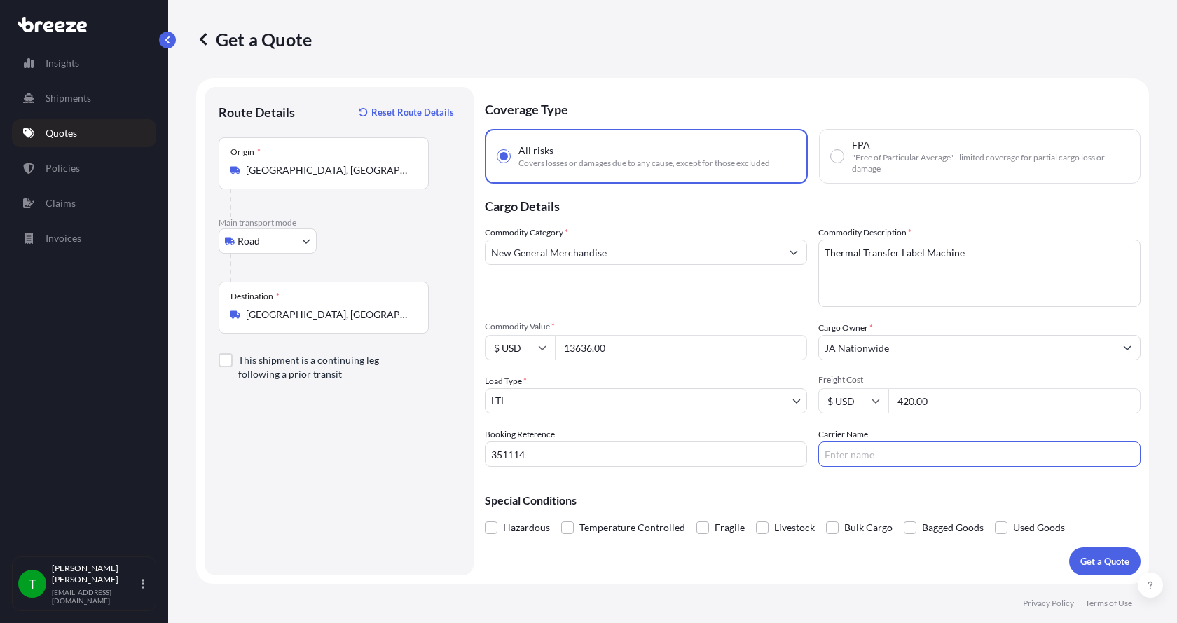
type input "Estes Express"
click at [1099, 561] on p "Get a Quote" at bounding box center [1105, 561] width 49 height 14
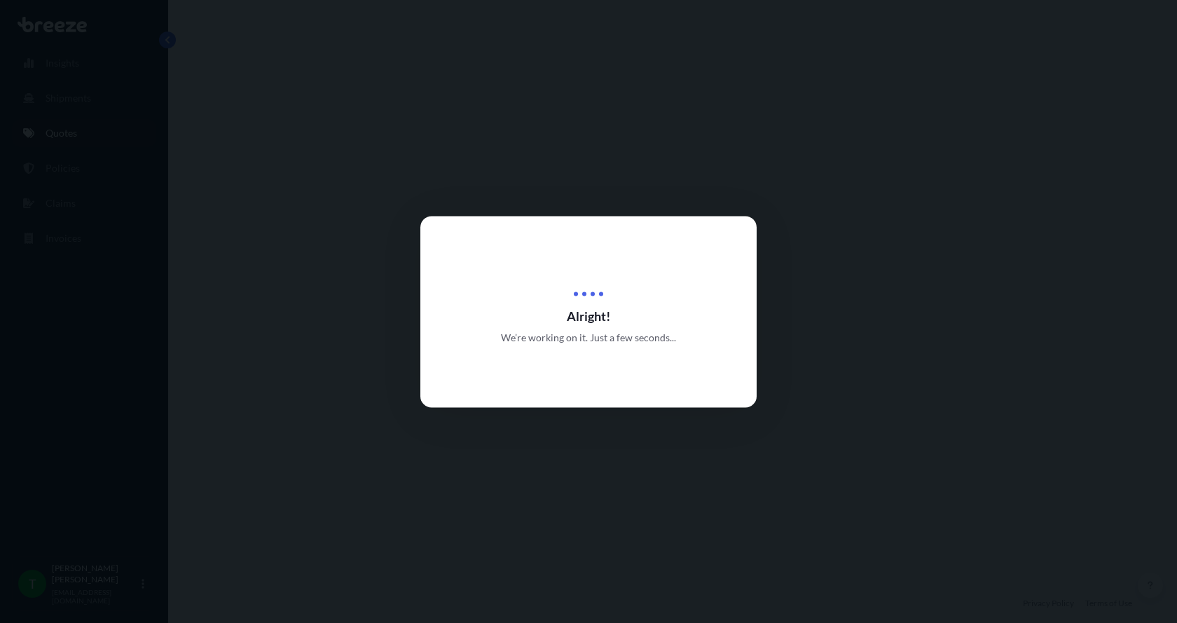
select select "Road"
select select "1"
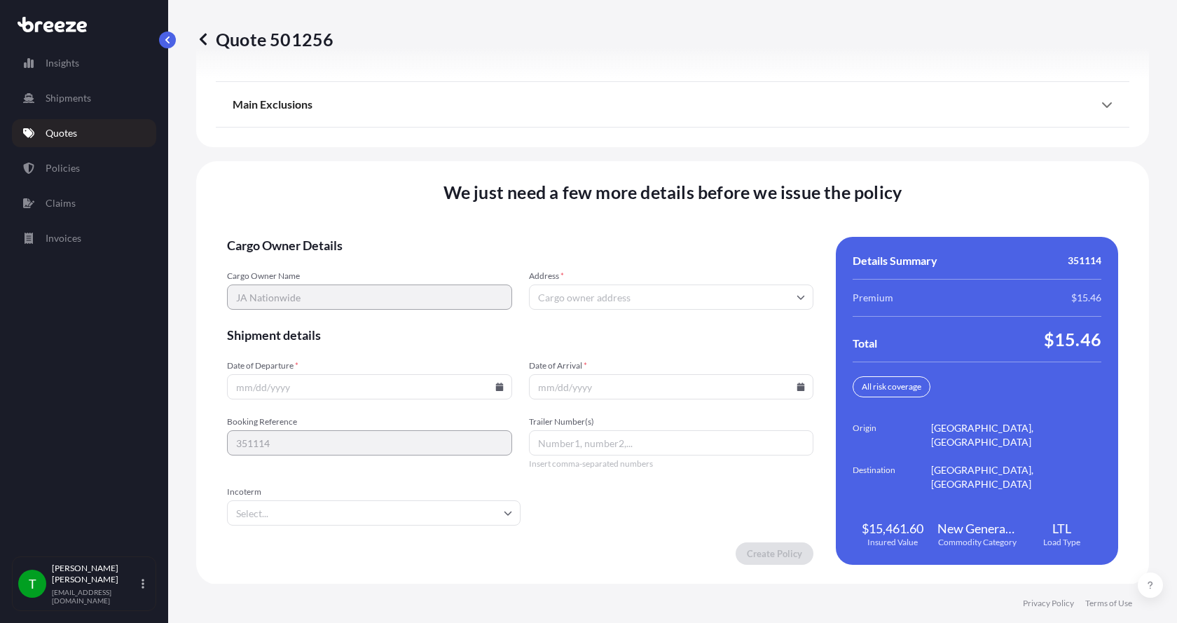
scroll to position [1844, 0]
click at [651, 303] on input "Address *" at bounding box center [671, 296] width 285 height 25
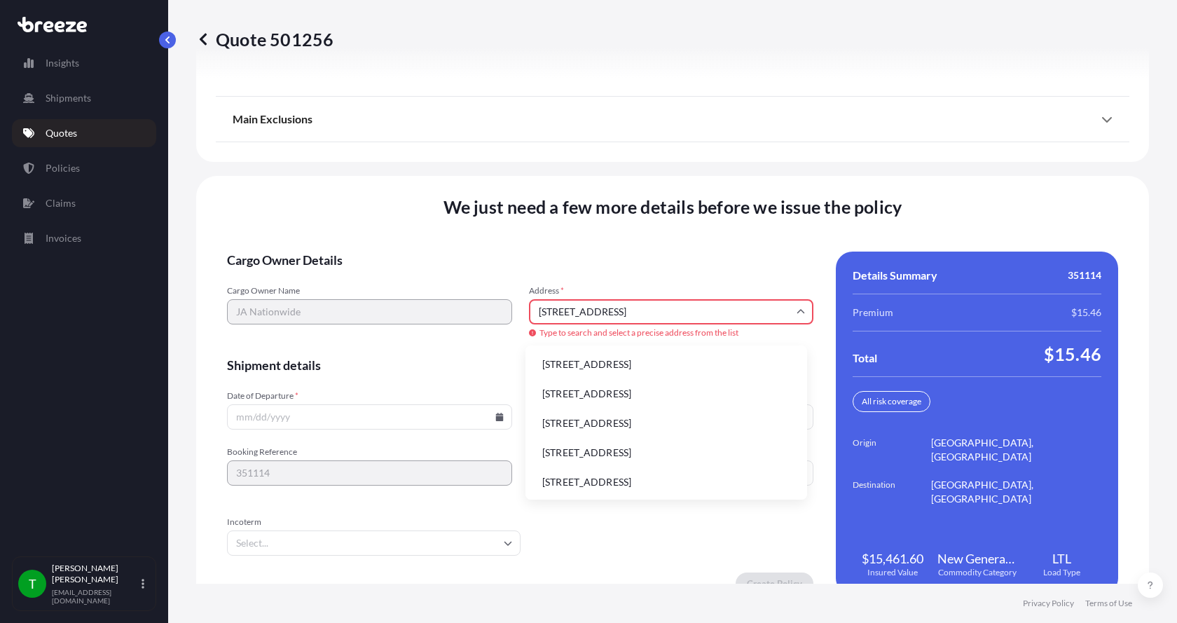
click at [579, 366] on li "6306 N Alpine Rd, Loves Park, IL, USA" at bounding box center [666, 364] width 270 height 27
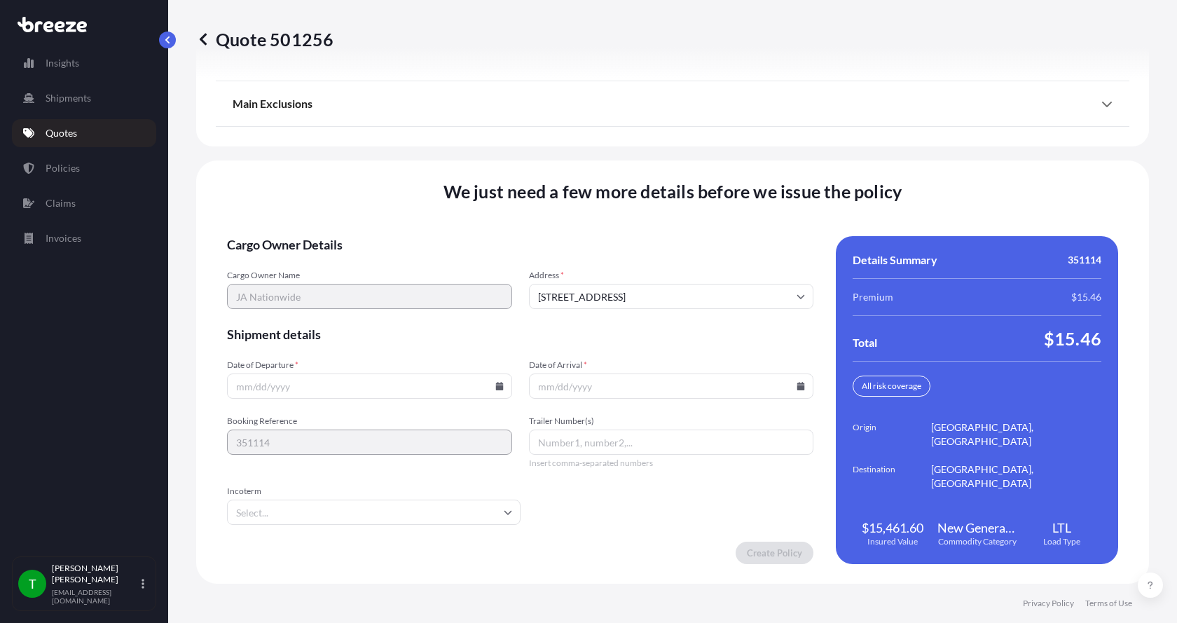
type input "6306 N Alpine Rd, Loves Park, IL 61111, USA"
click at [495, 383] on icon at bounding box center [499, 386] width 8 height 8
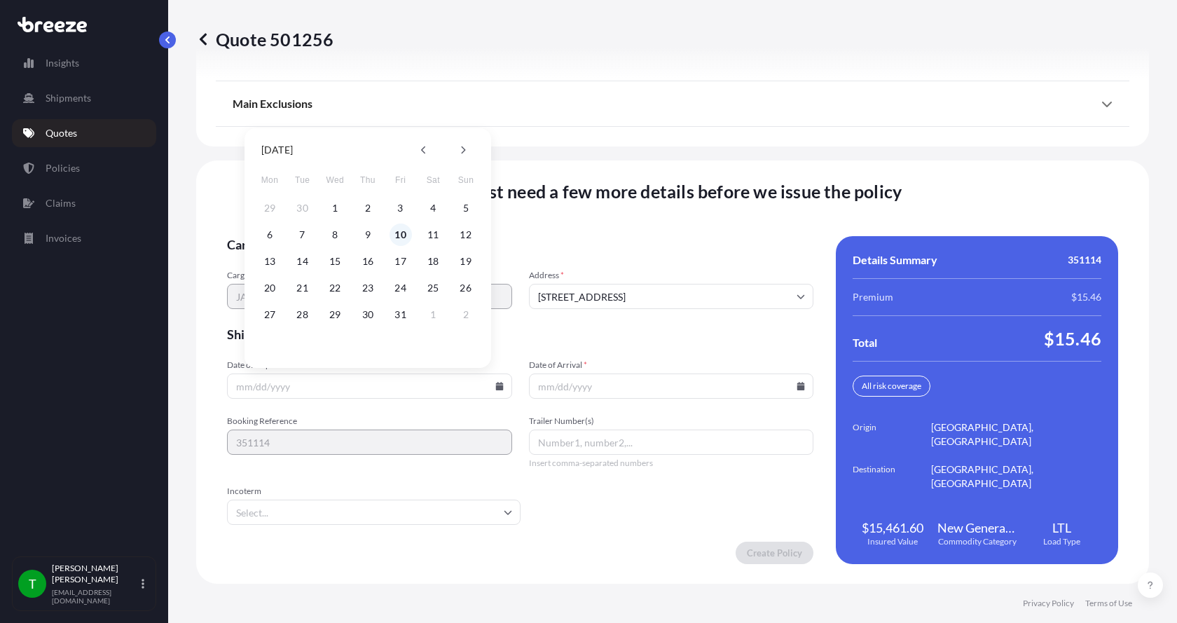
click at [402, 237] on button "10" at bounding box center [401, 235] width 22 height 22
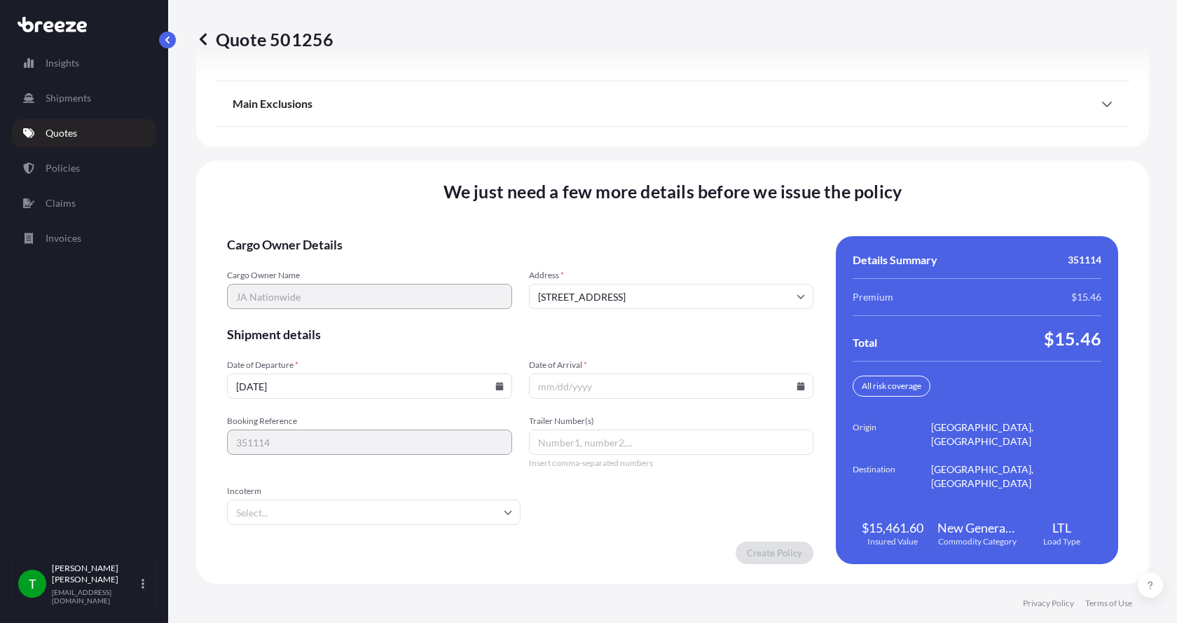
type input "10/10/2025"
click at [401, 287] on button "10" at bounding box center [392, 293] width 17 height 13
click at [797, 386] on icon at bounding box center [801, 386] width 8 height 8
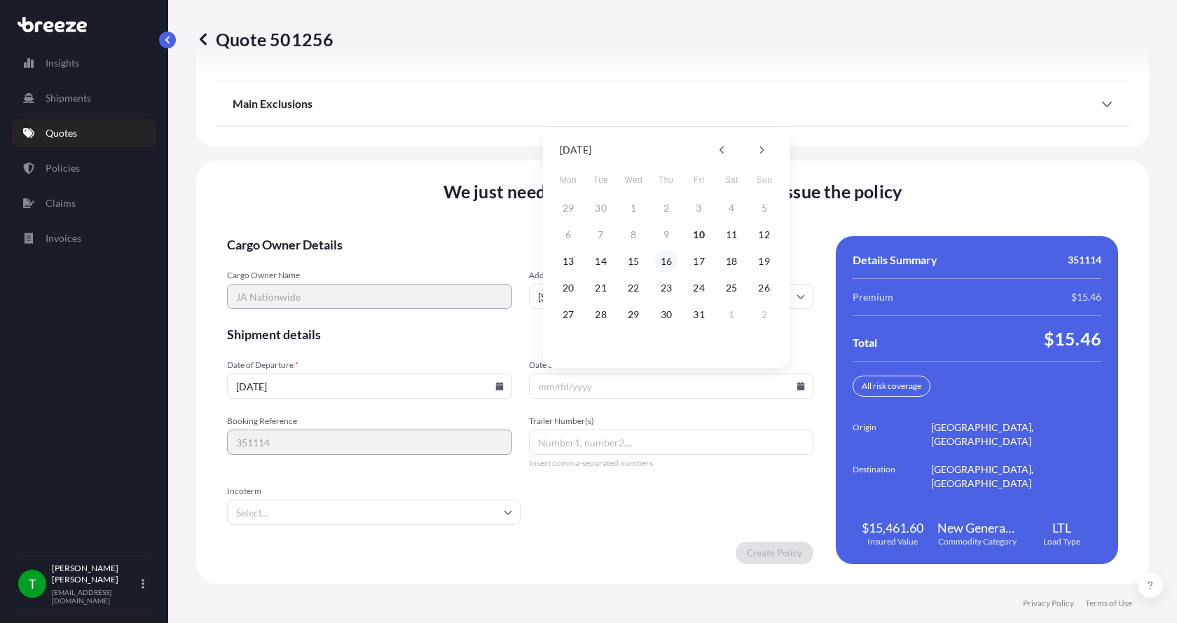
click at [660, 265] on button "16" at bounding box center [666, 261] width 22 height 22
type input "10/16/2025"
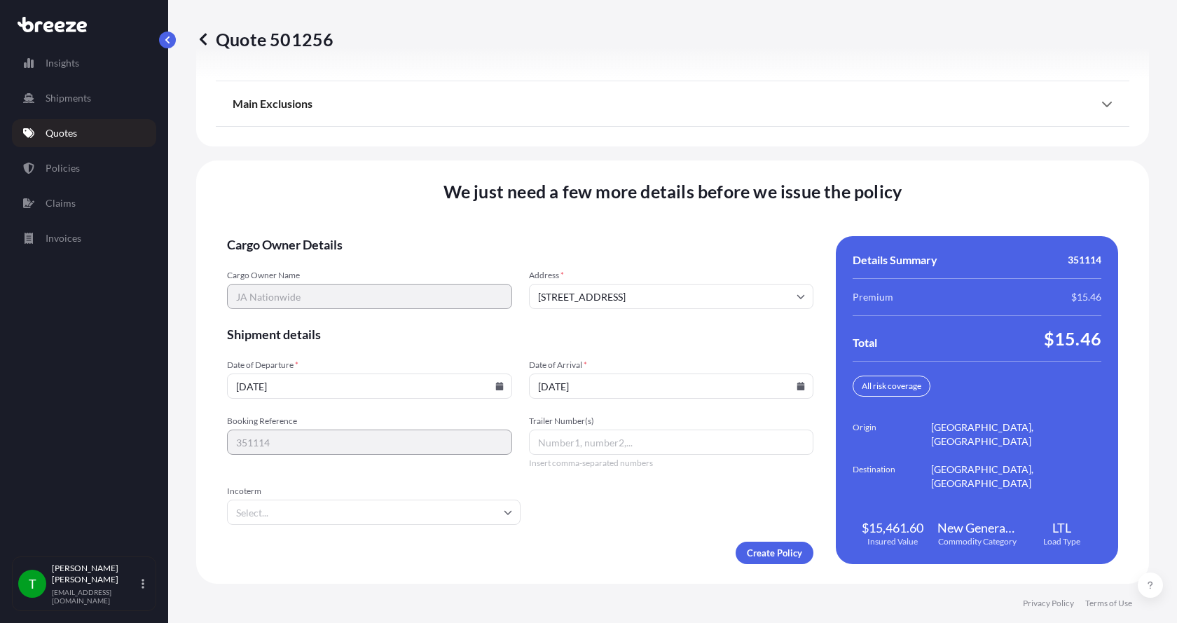
click at [660, 302] on button "16" at bounding box center [666, 308] width 17 height 13
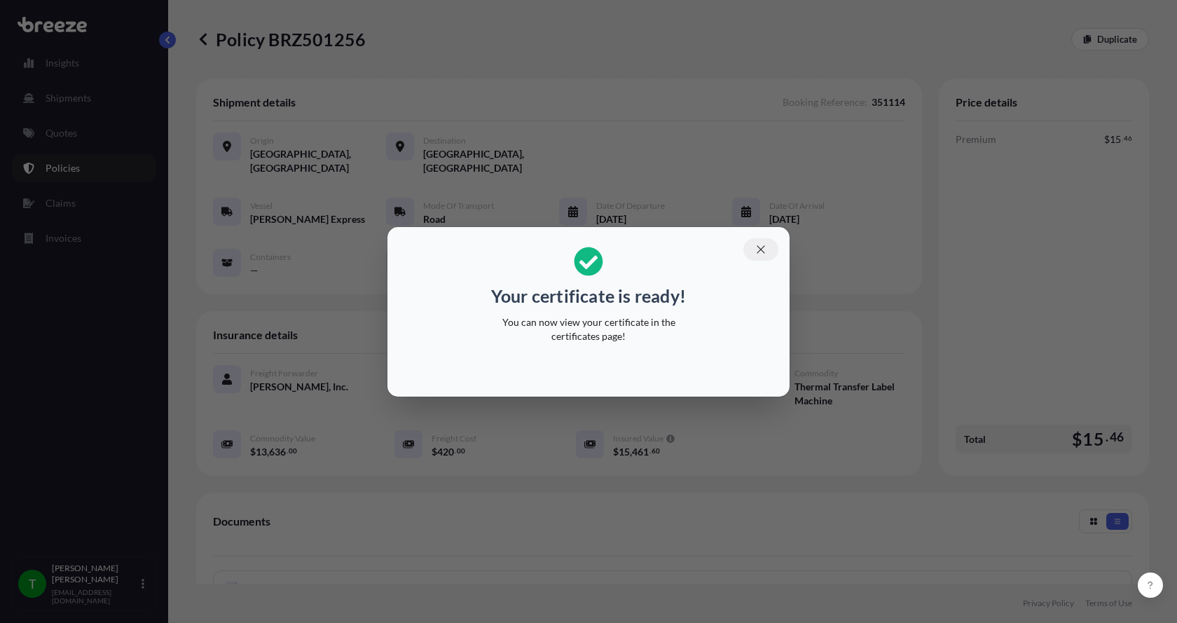
click at [759, 243] on icon "button" at bounding box center [761, 249] width 13 height 13
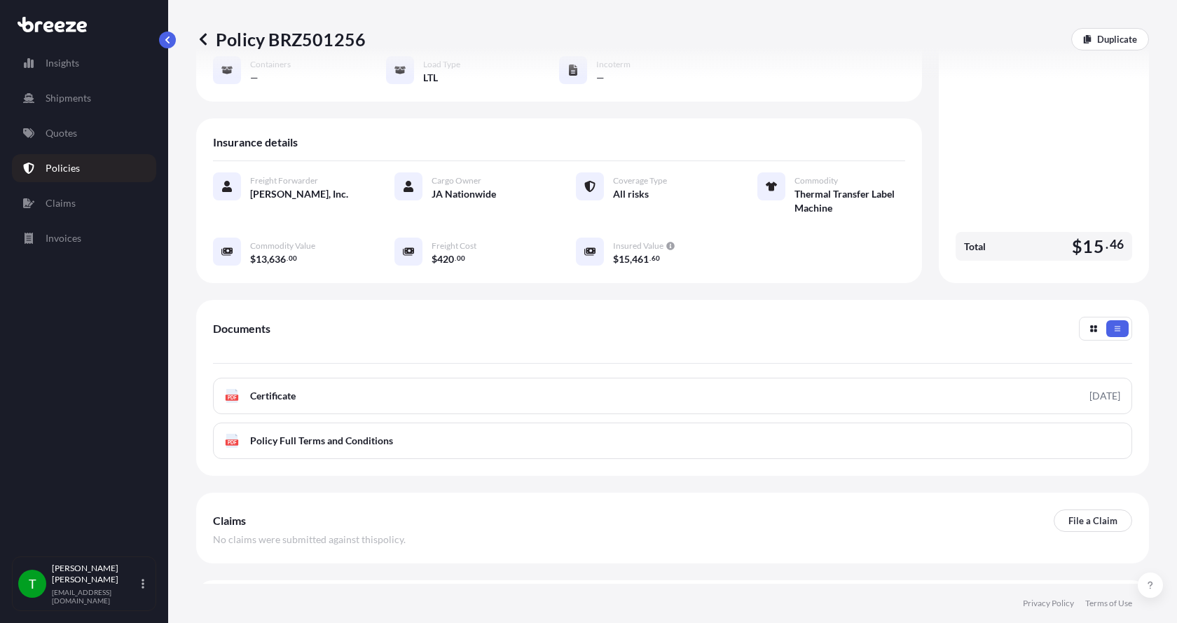
scroll to position [220, 0]
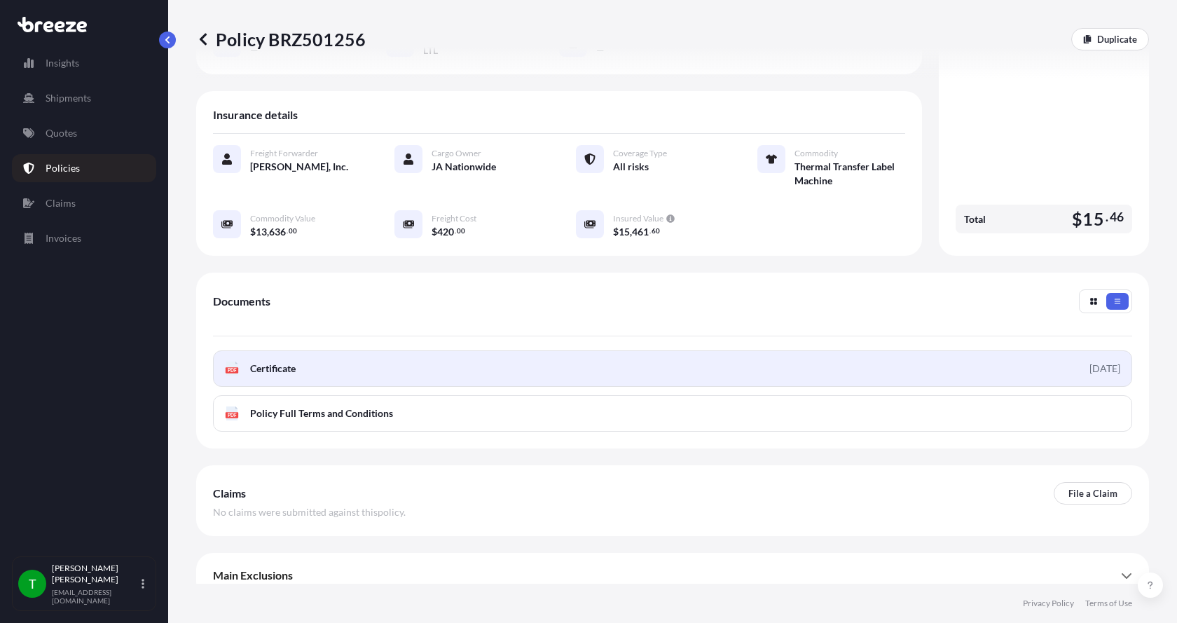
click at [293, 362] on span "Certificate" at bounding box center [273, 369] width 46 height 14
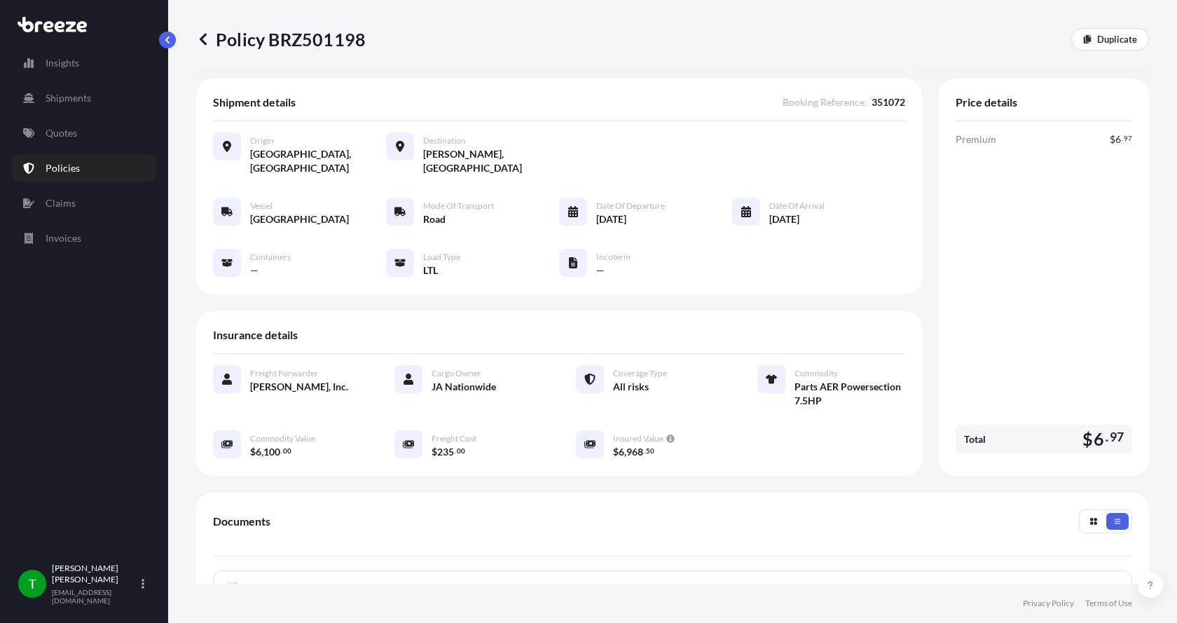
scroll to position [220, 0]
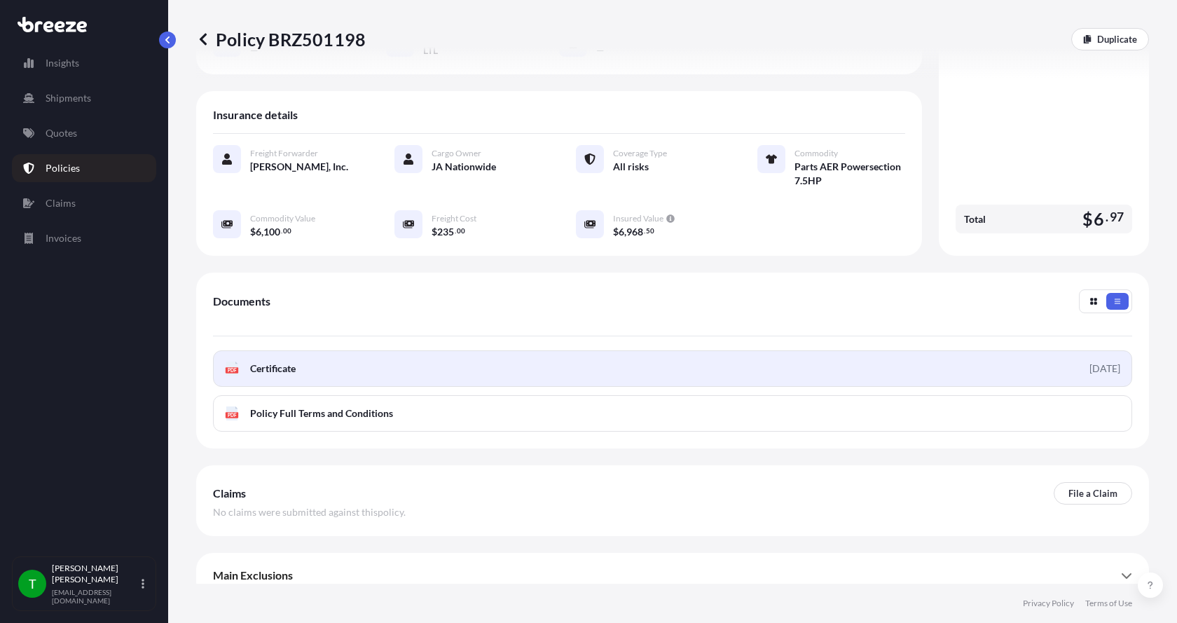
click at [277, 362] on span "Certificate" at bounding box center [273, 369] width 46 height 14
